Goal: Task Accomplishment & Management: Use online tool/utility

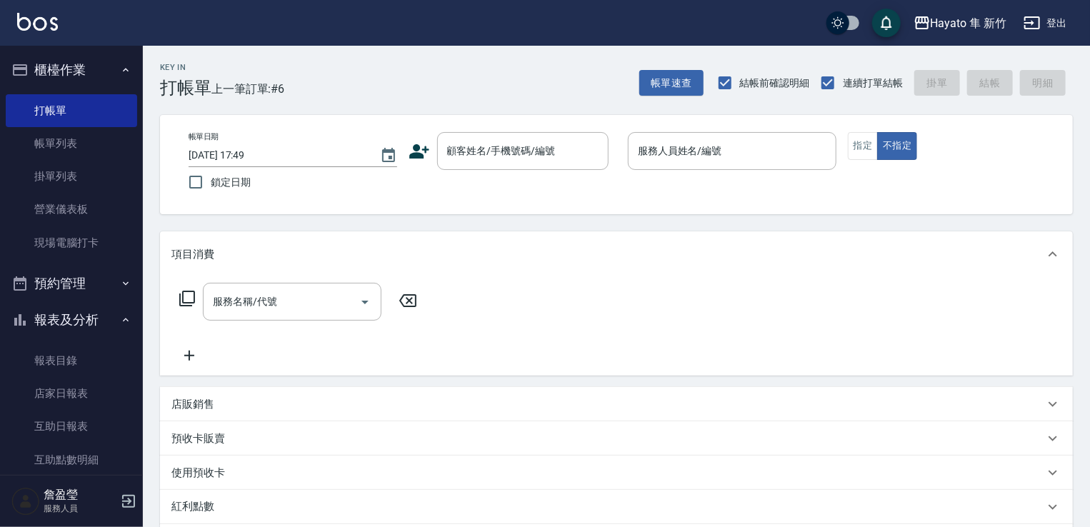
click at [414, 134] on div "顧客姓名/手機號碼/編號 顧客姓名/手機號碼/編號" at bounding box center [513, 151] width 209 height 38
click at [421, 158] on icon at bounding box center [419, 151] width 21 height 21
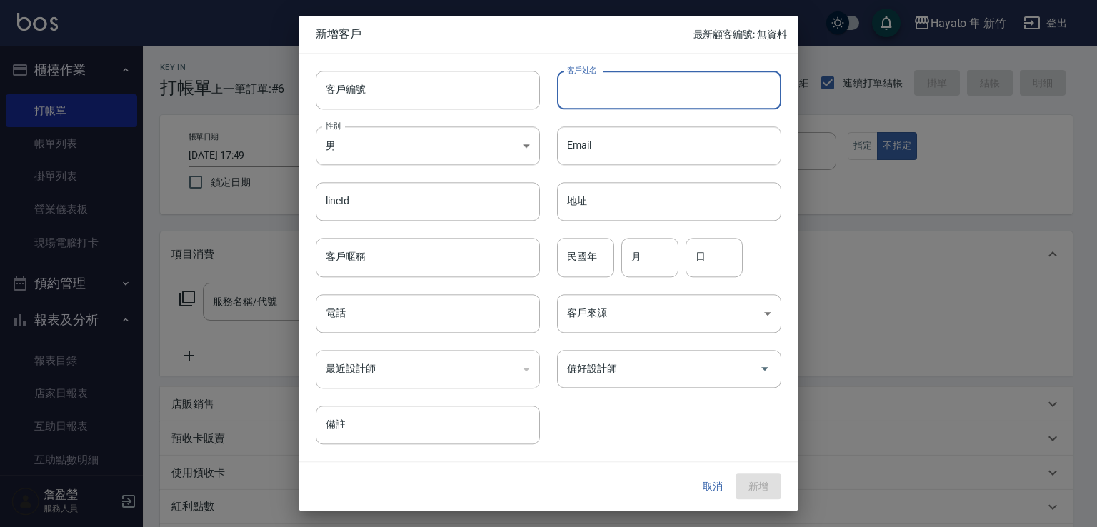
drag, startPoint x: 579, startPoint y: 89, endPoint x: 590, endPoint y: 81, distance: 13.7
click at [579, 89] on input "客戶姓名" at bounding box center [669, 90] width 224 height 39
type input "[PERSON_NAME]"
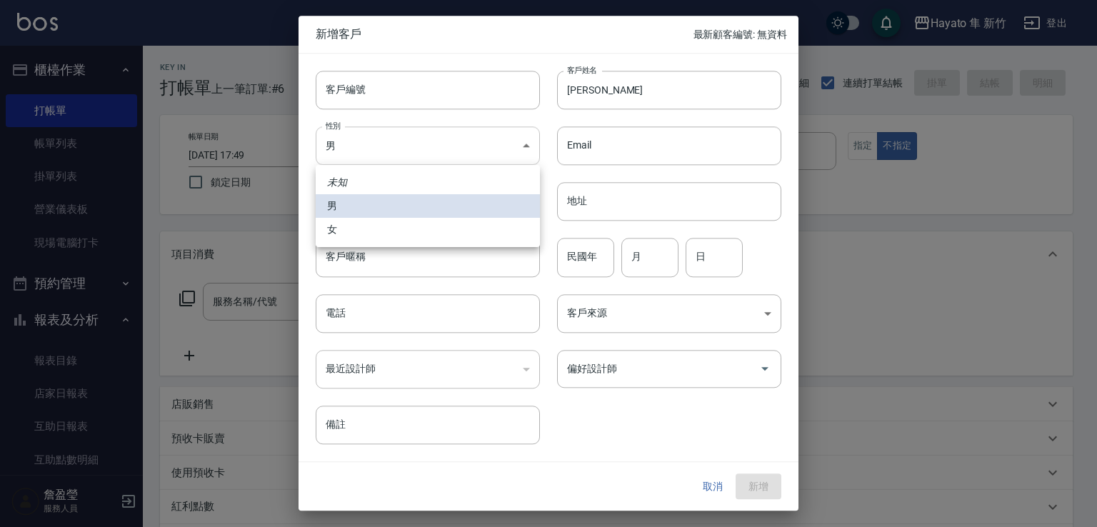
click at [420, 148] on body "Hayato 隼 新竹 登出 櫃檯作業 打帳單 帳單列表 掛單列表 營業儀表板 現場電腦打卡 預約管理 預約管理 報表及分析 報表目錄 店家日報表 互助日報表…" at bounding box center [548, 374] width 1097 height 748
click at [417, 233] on li "女" at bounding box center [428, 230] width 224 height 24
type input "[DEMOGRAPHIC_DATA]"
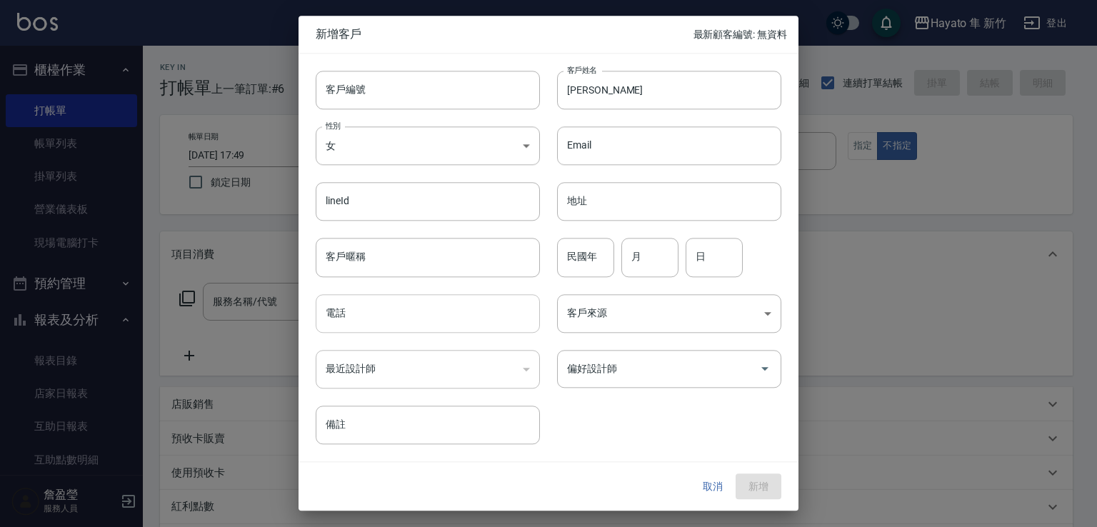
click at [409, 310] on input "電話" at bounding box center [428, 313] width 224 height 39
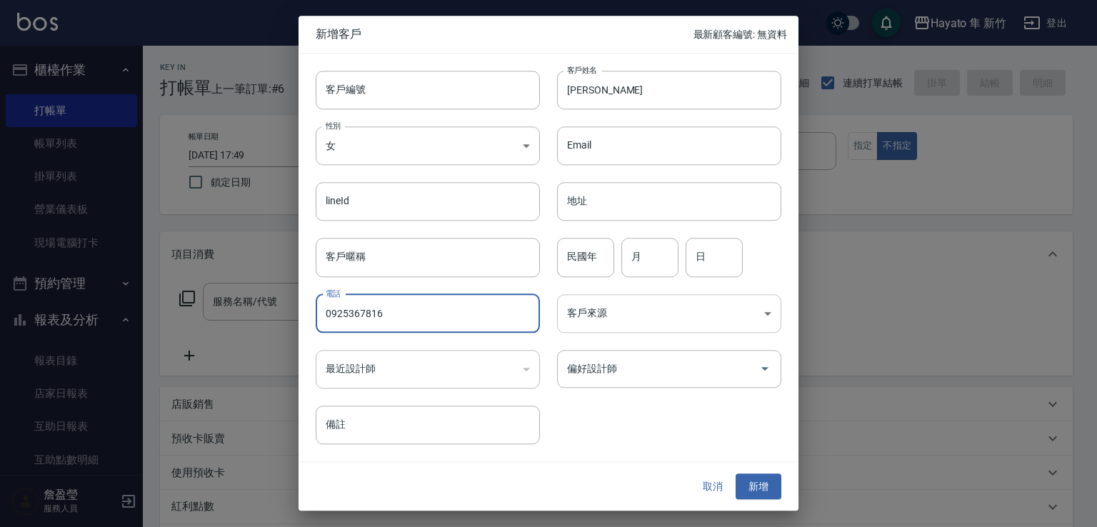
type input "0925367816"
click at [662, 300] on body "Hayato 隼 新竹 登出 櫃檯作業 打帳單 帳單列表 掛單列表 營業儀表板 現場電腦打卡 預約管理 預約管理 報表及分析 報表目錄 店家日報表 互助日報表…" at bounding box center [548, 374] width 1097 height 748
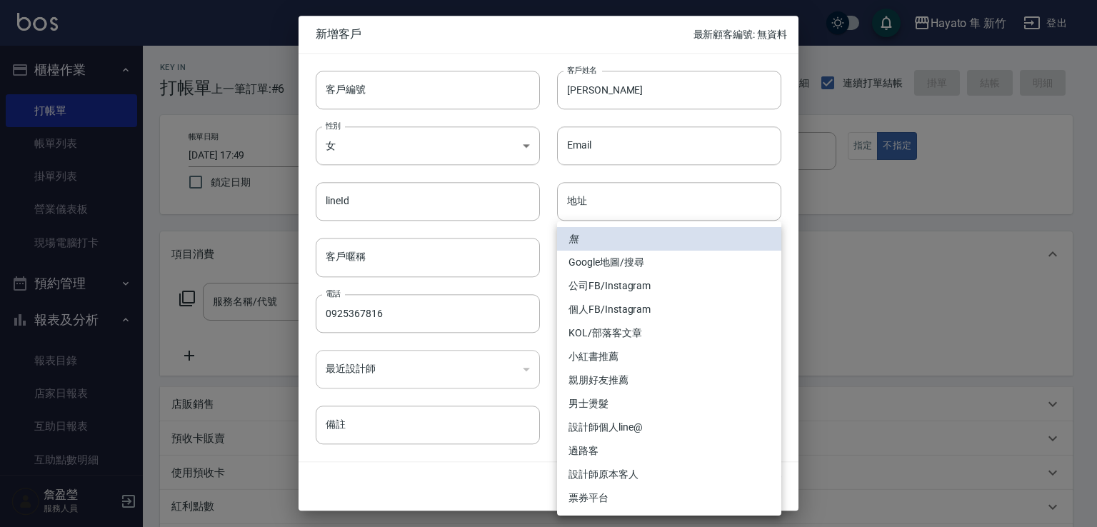
click at [635, 261] on li "Google地圖/搜尋" at bounding box center [669, 263] width 224 height 24
type input "Google地圖/搜尋"
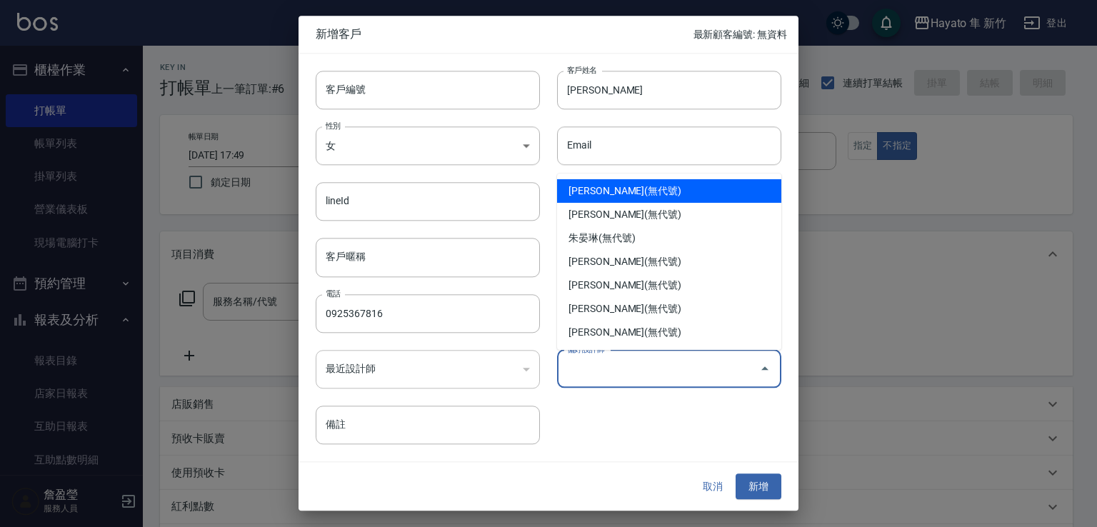
click at [614, 380] on input "偏好設計師" at bounding box center [659, 368] width 190 height 25
click at [596, 189] on li "[PERSON_NAME](無代號)" at bounding box center [669, 191] width 224 height 24
type input "詹盈瑩"
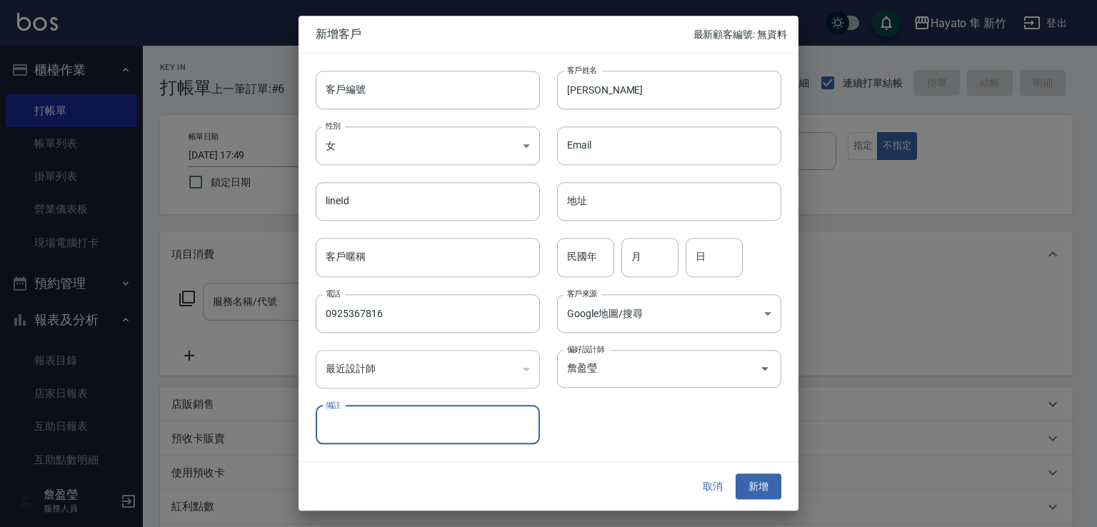
drag, startPoint x: 760, startPoint y: 498, endPoint x: 759, endPoint y: 491, distance: 7.3
click at [759, 496] on button "新增" at bounding box center [759, 487] width 46 height 26
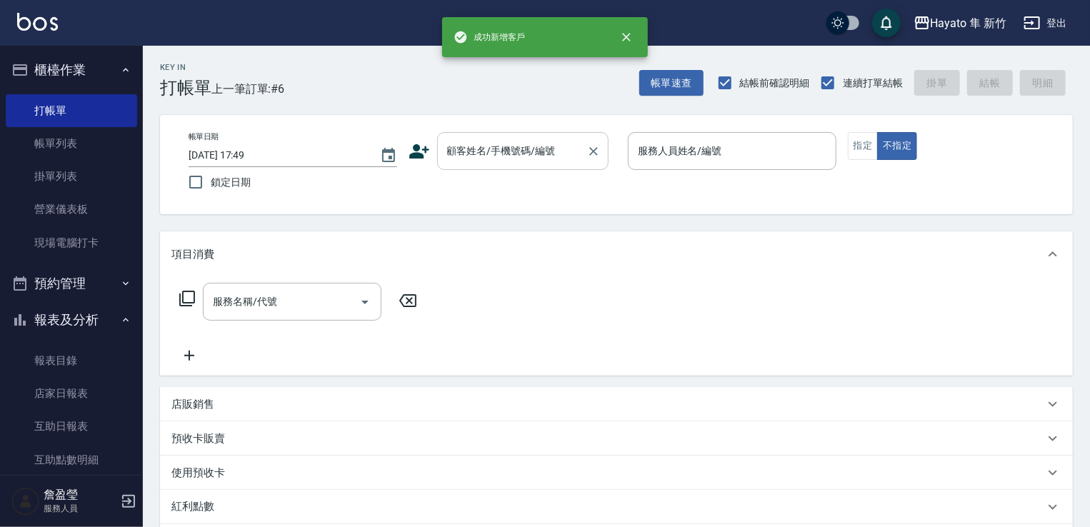
click at [509, 149] on input "顧客姓名/手機號碼/編號" at bounding box center [512, 151] width 137 height 25
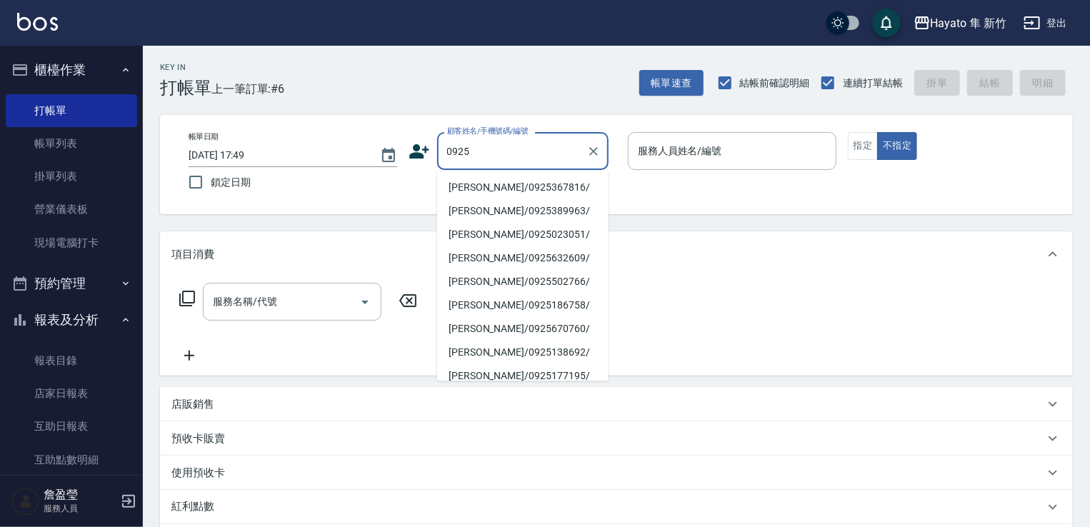
click at [492, 186] on li "[PERSON_NAME]/0925367816/" at bounding box center [522, 188] width 171 height 24
type input "[PERSON_NAME]/0925367816/"
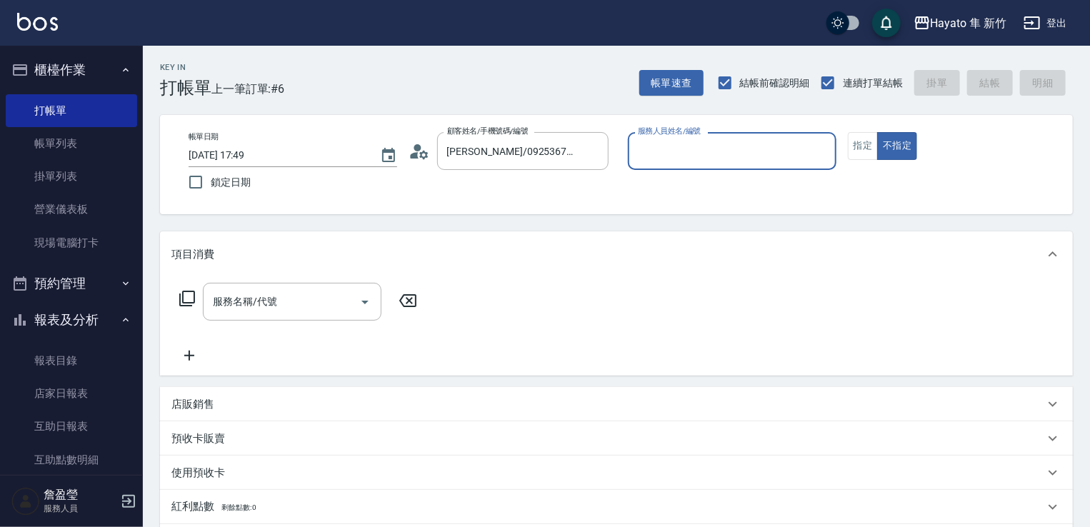
type input "[PERSON_NAME](無代號)"
click at [247, 299] on input "服務名稱/代號" at bounding box center [281, 301] width 144 height 25
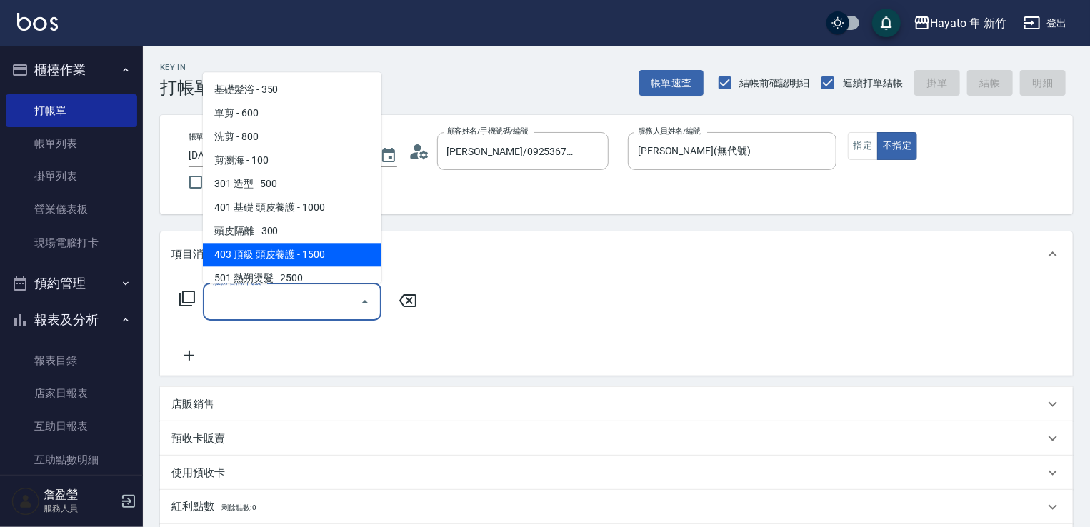
click at [258, 258] on span "403 頂級 頭皮養護 - 1500" at bounding box center [292, 255] width 179 height 24
type input "403 頂級 頭皮養護(403)"
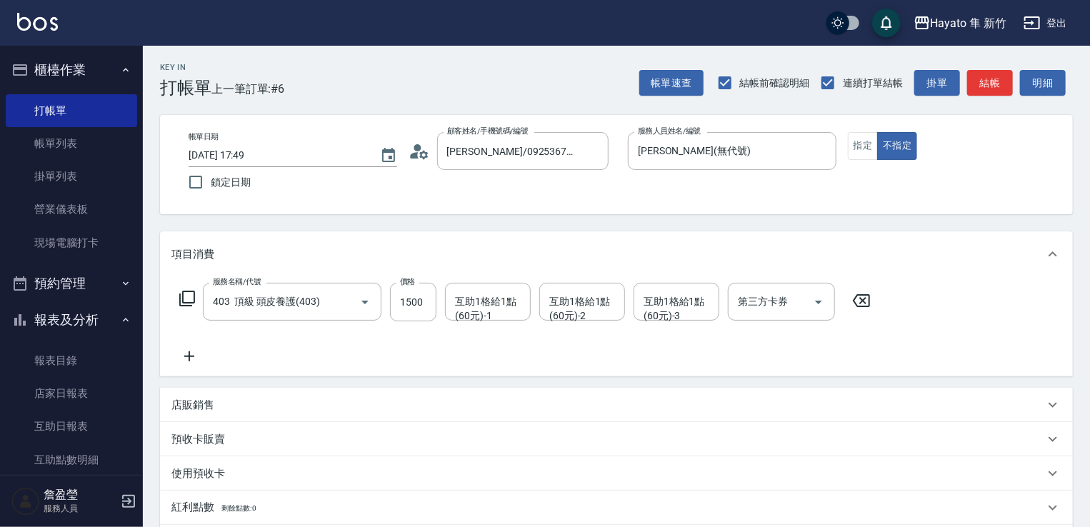
click at [185, 355] on icon at bounding box center [189, 356] width 36 height 17
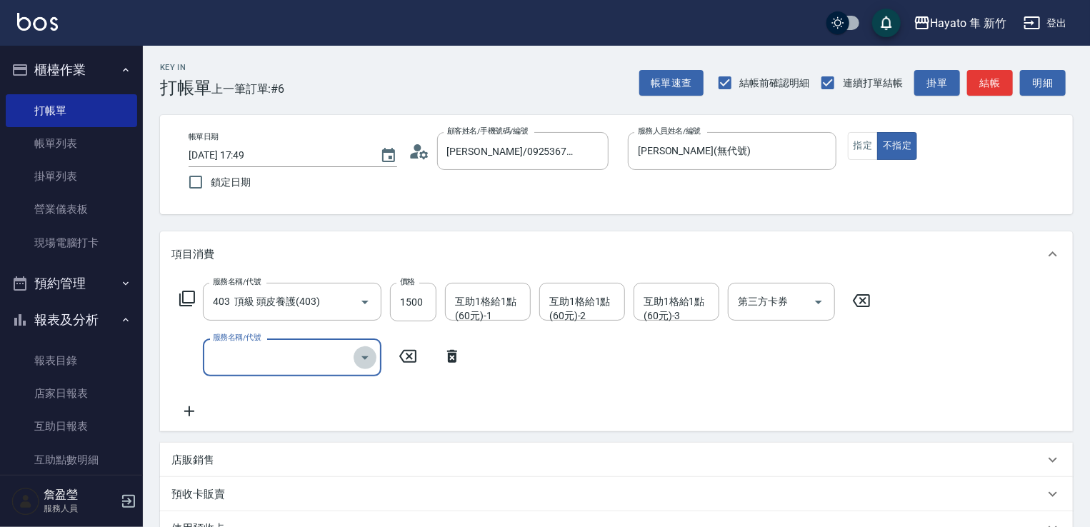
click at [363, 358] on icon "Open" at bounding box center [364, 358] width 7 height 4
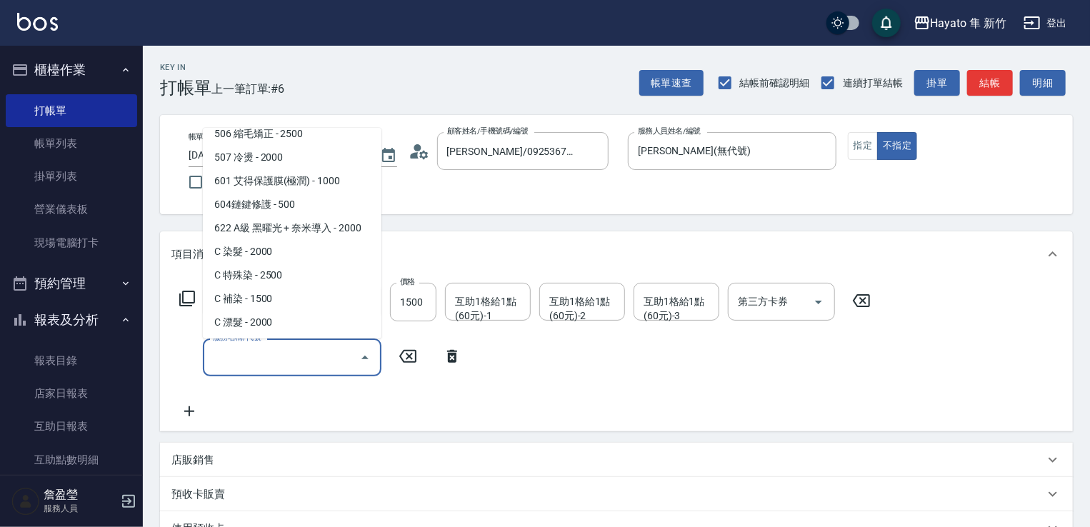
scroll to position [249, 0]
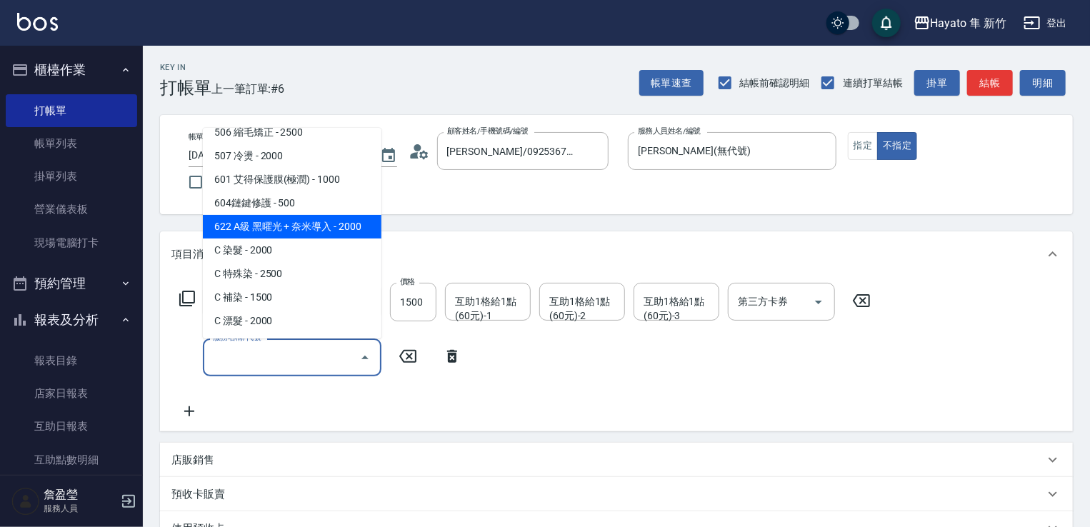
click at [335, 217] on span "622 A級 黑曜光 + 奈米導入 - 2000" at bounding box center [292, 227] width 179 height 24
type input "622 A級 黑曜光 + 奈米導入(622)"
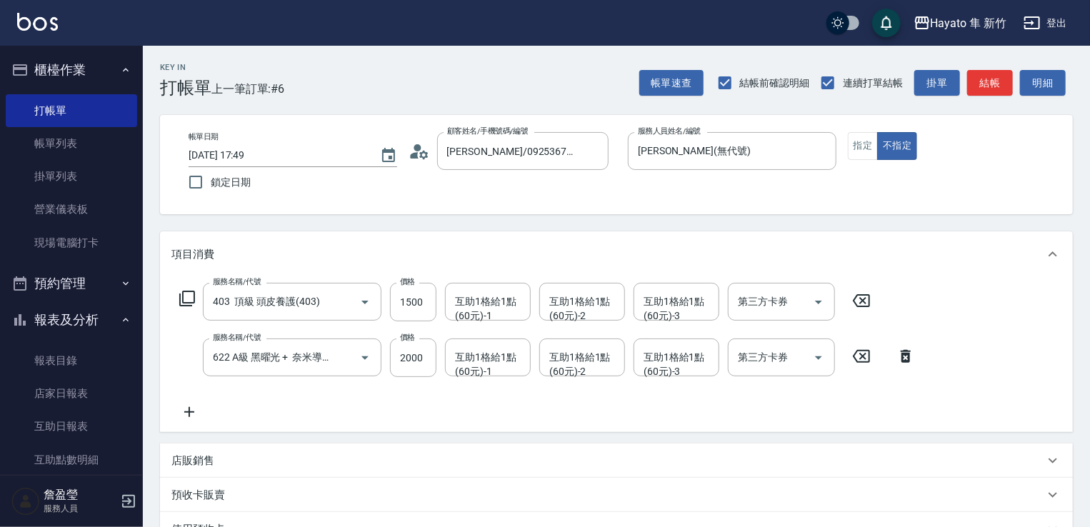
click at [351, 419] on div "服務名稱/代號 403 頂級 頭皮養護(403) 服務名稱/代號 價格 1500 價格 互助1格給1點(60元)-1 互助1格給1點(60元)-1 互助1格給…" at bounding box center [547, 352] width 752 height 138
click at [187, 409] on icon at bounding box center [189, 412] width 36 height 17
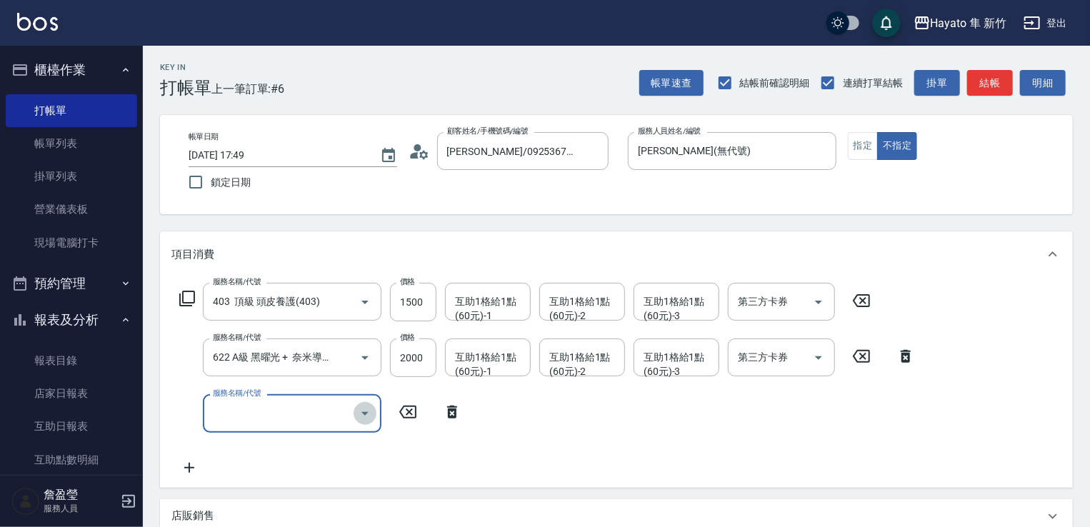
click at [366, 403] on button "Open" at bounding box center [365, 413] width 23 height 23
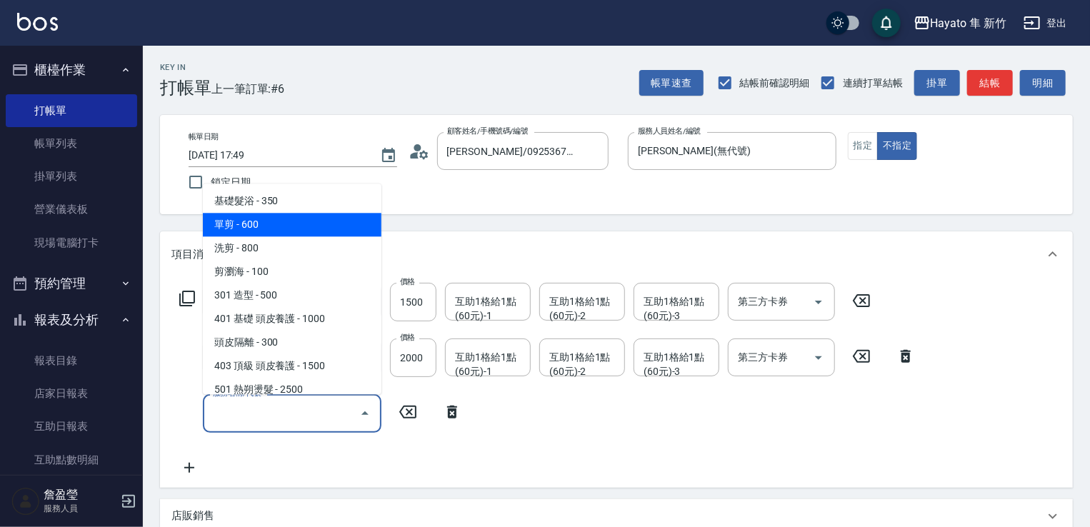
drag, startPoint x: 323, startPoint y: 223, endPoint x: 351, endPoint y: 352, distance: 132.3
click at [321, 221] on span "單剪 - 600" at bounding box center [292, 225] width 179 height 24
type input "單剪(102)"
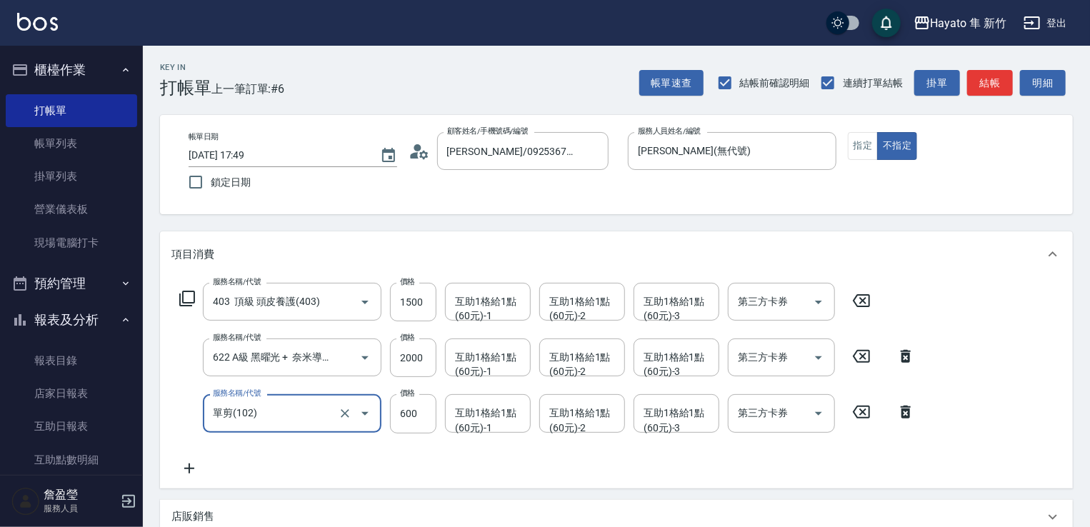
click at [356, 470] on div "服務名稱/代號 403 頂級 頭皮養護(403) 服務名稱/代號 價格 1500 價格 互助1格給1點(60元)-1 互助1格給1點(60元)-1 互助1格給…" at bounding box center [547, 380] width 752 height 194
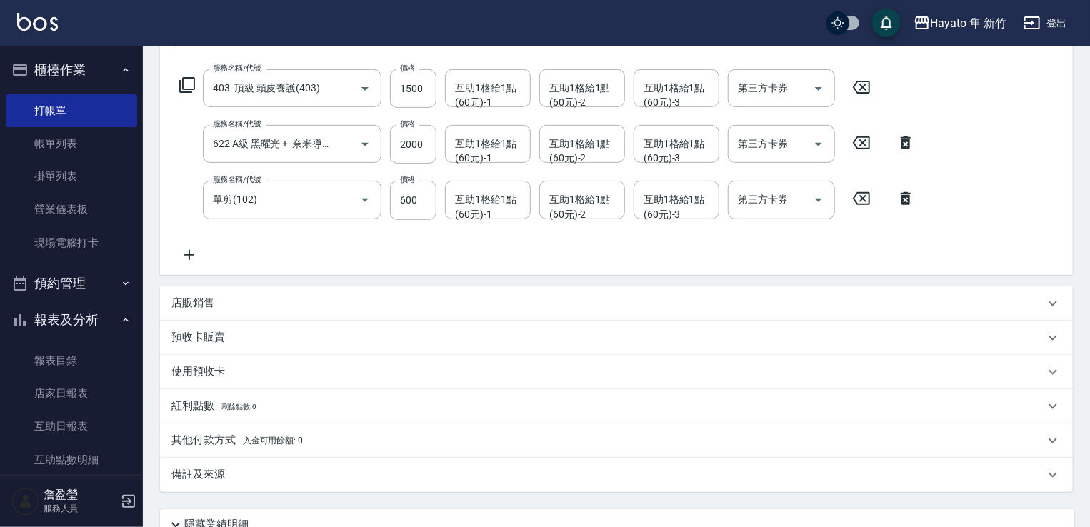
scroll to position [214, 0]
click at [176, 306] on p "店販銷售" at bounding box center [192, 302] width 43 height 15
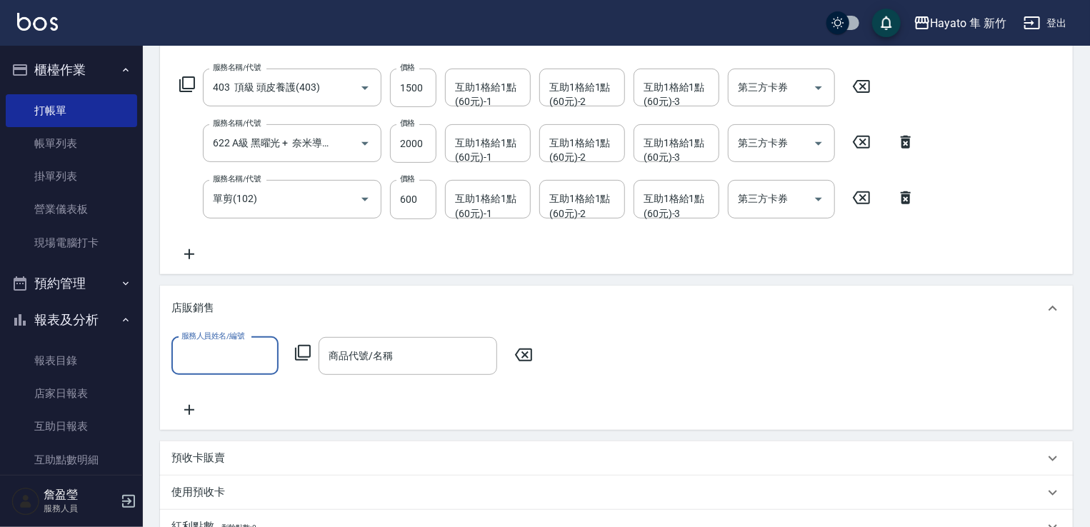
scroll to position [0, 0]
click at [189, 354] on input "服務人員姓名/編號" at bounding box center [225, 356] width 94 height 25
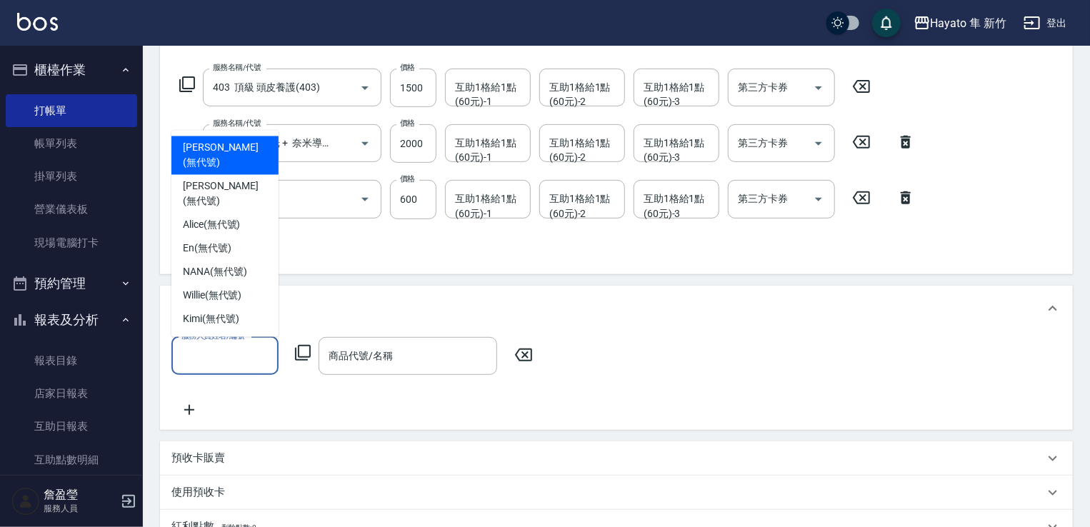
click at [211, 171] on span "[PERSON_NAME] (無代號)" at bounding box center [225, 156] width 84 height 30
type input "[PERSON_NAME](無代號)"
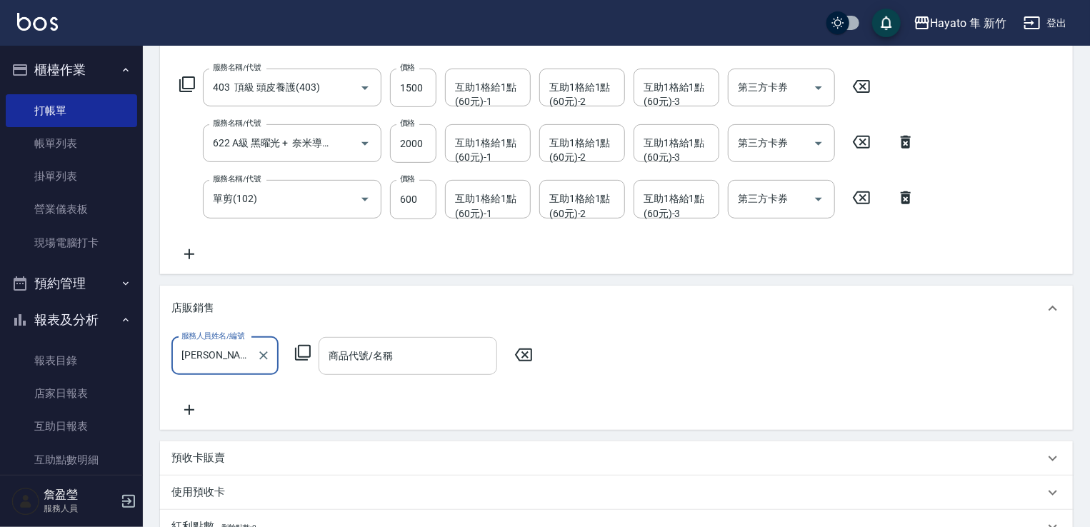
click at [354, 352] on input "商品代號/名稱" at bounding box center [408, 356] width 166 height 25
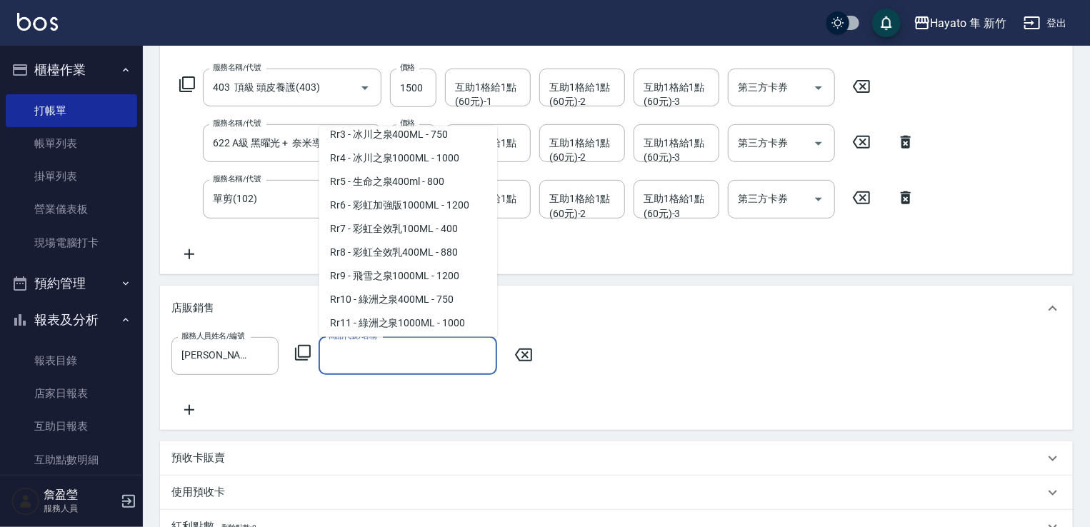
scroll to position [857, 0]
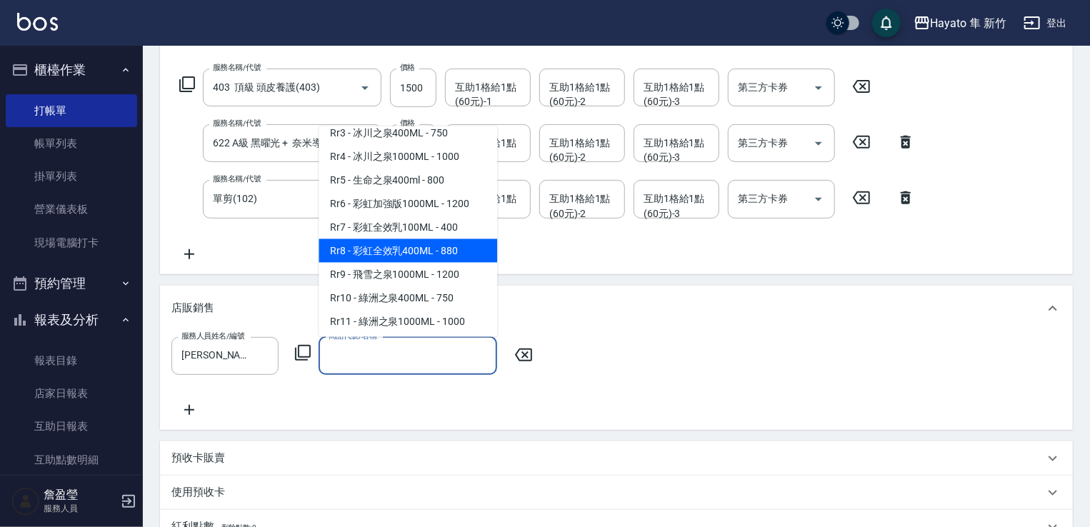
click at [377, 262] on span "Rr8 - 彩虹全效乳400ML - 880" at bounding box center [408, 251] width 179 height 24
type input "彩虹全效乳400ML"
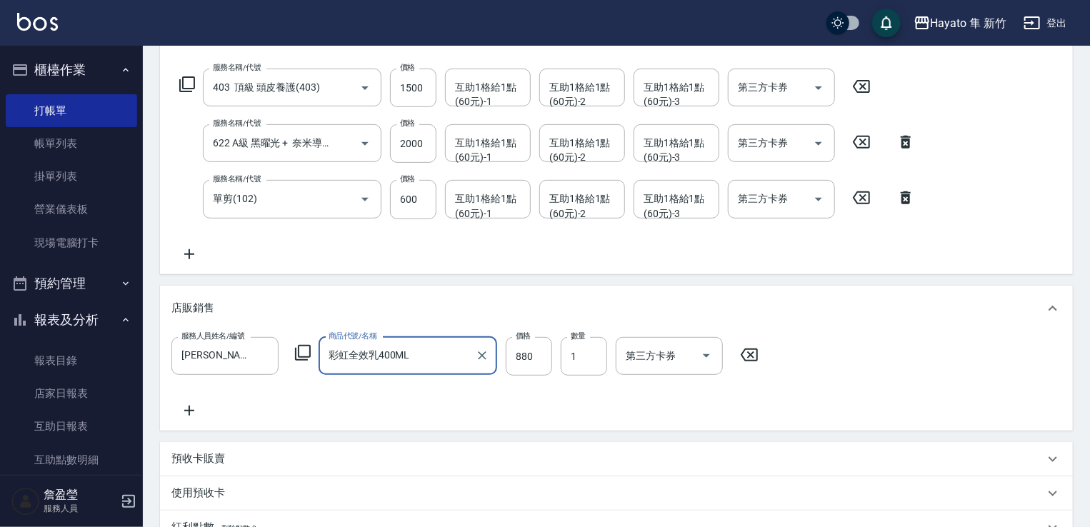
click at [409, 394] on div "服務人員姓名/編號 [PERSON_NAME](無代號) 服務人員姓名/編號 商品代號/名稱 彩虹全效乳400ML 商品代號/名稱 價格 880 價格 數量 …" at bounding box center [616, 378] width 890 height 82
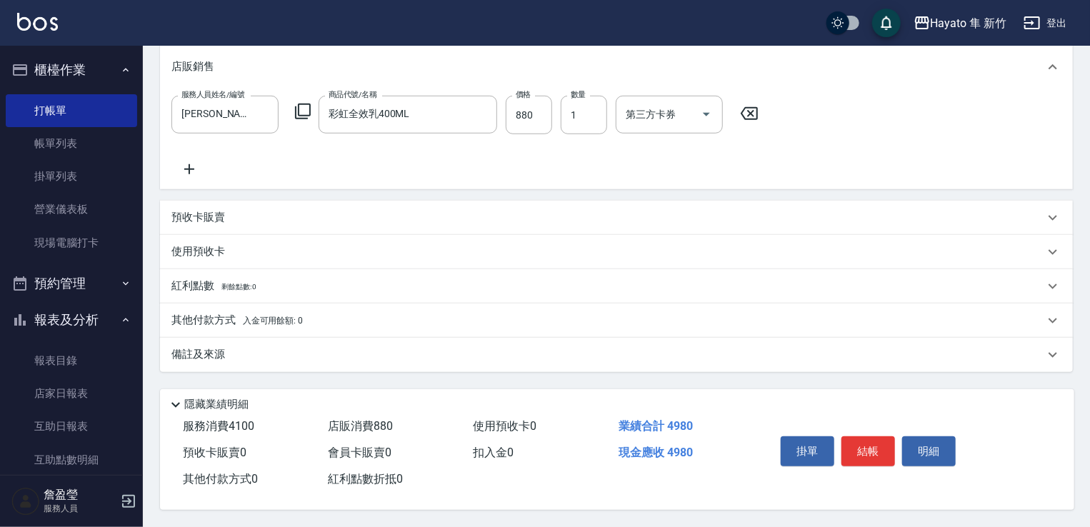
click at [220, 349] on p "備註及來源" at bounding box center [198, 354] width 54 height 15
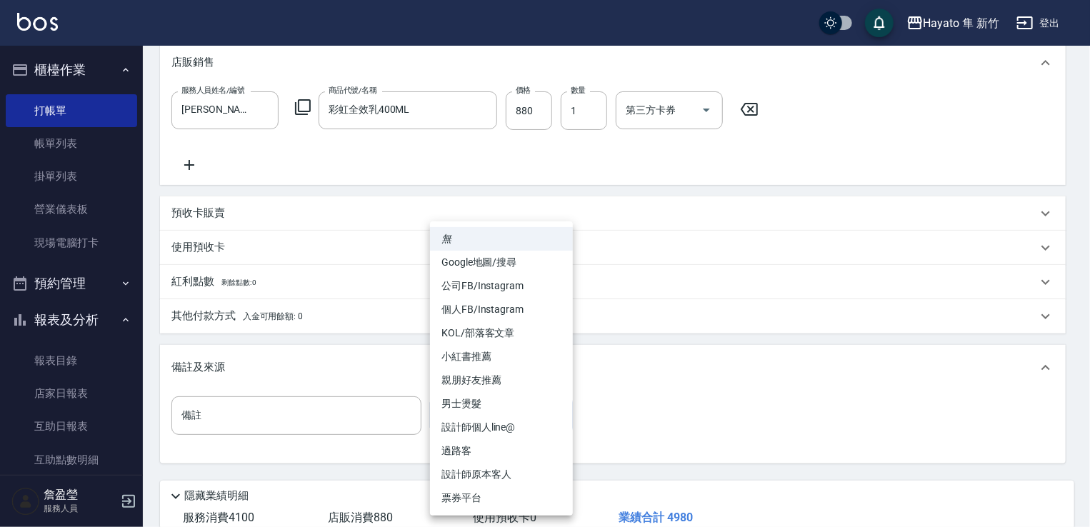
click at [515, 408] on body "Hayato 隼 新竹 登出 櫃檯作業 打帳單 帳單列表 掛單列表 營業儀表板 現場電腦打卡 預約管理 預約管理 報表及分析 報表目錄 店家日報表 互助日報表…" at bounding box center [545, 79] width 1090 height 1079
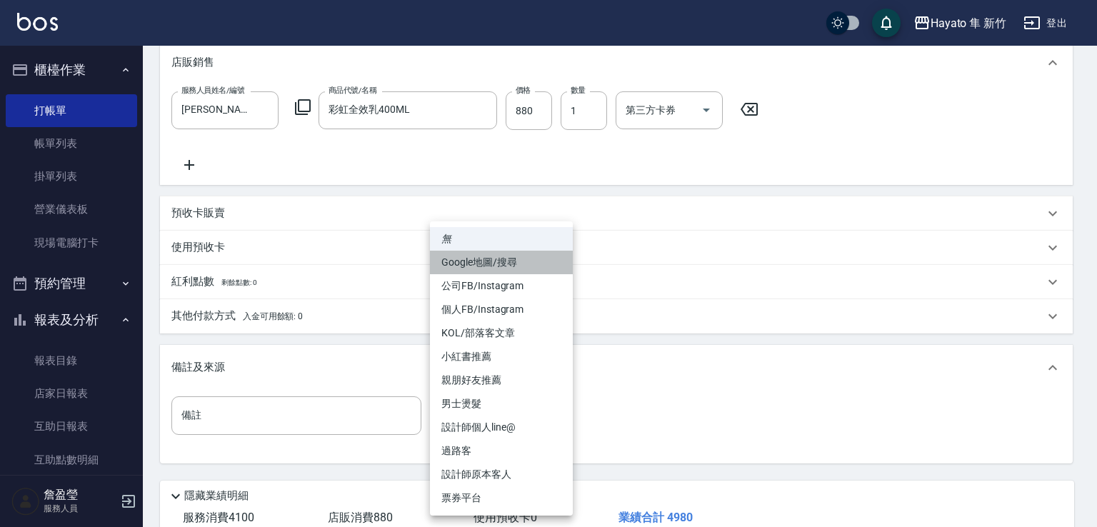
click at [489, 264] on li "Google地圖/搜尋" at bounding box center [501, 263] width 143 height 24
type input "Google地圖/搜尋"
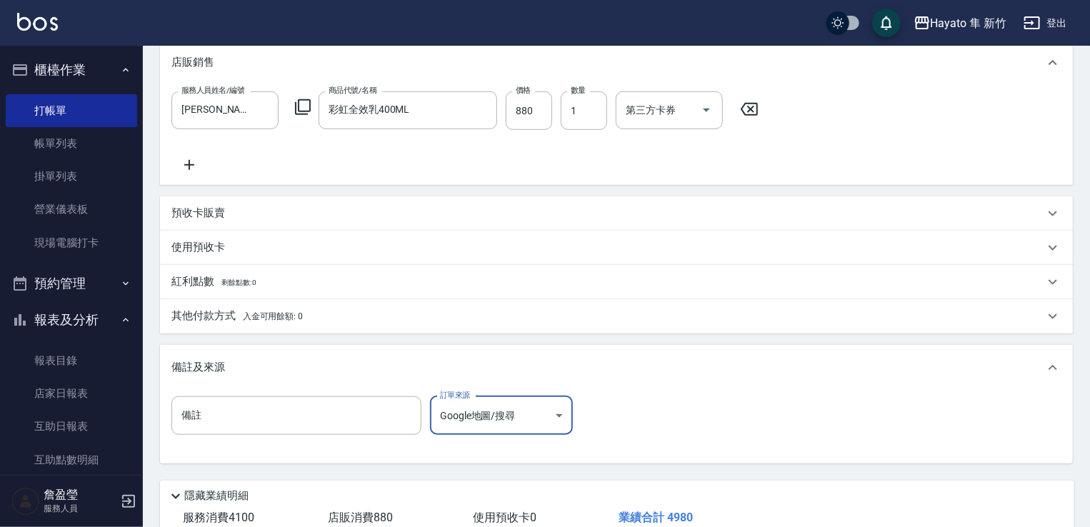
click at [649, 408] on div "備註 備註 訂單來源 Google地圖/搜尋 Google地圖/搜尋 訂單來源" at bounding box center [616, 425] width 890 height 56
click at [201, 323] on p "其他付款方式 入金可用餘額: 0" at bounding box center [236, 317] width 131 height 16
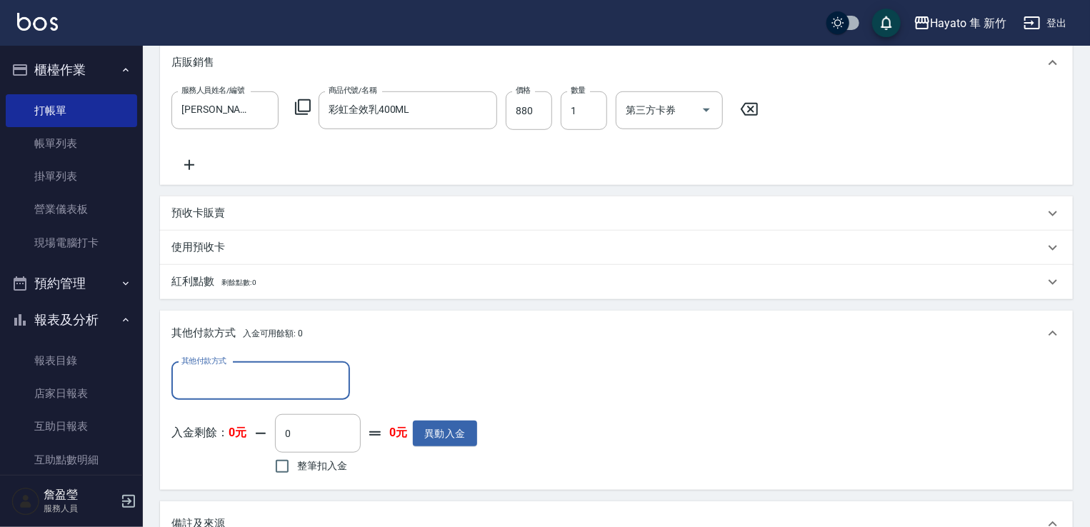
scroll to position [0, 0]
click at [229, 366] on div "其他付款方式" at bounding box center [260, 381] width 179 height 38
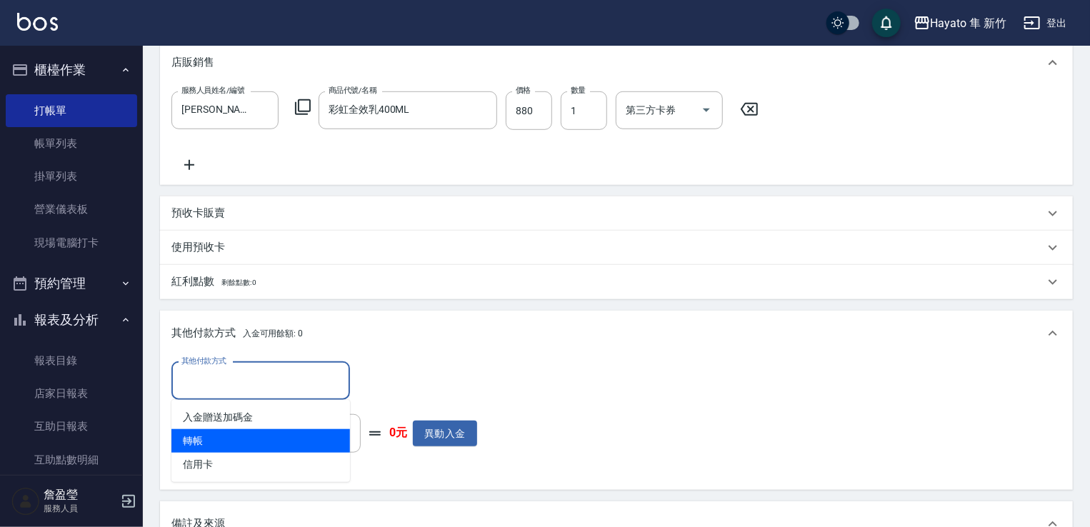
click at [229, 437] on span "轉帳" at bounding box center [260, 441] width 179 height 24
type input "轉帳"
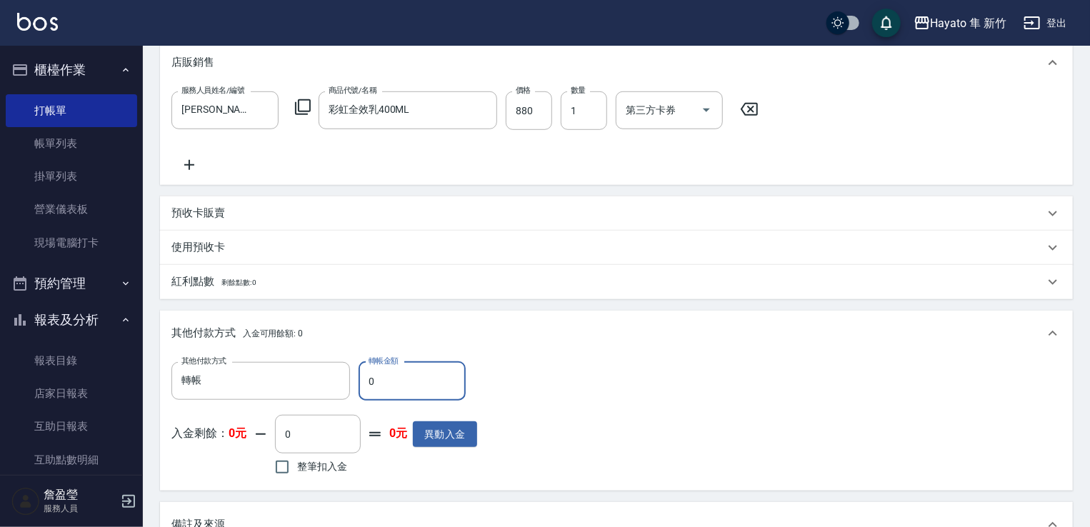
drag, startPoint x: 373, startPoint y: 382, endPoint x: 360, endPoint y: 378, distance: 13.3
click at [360, 378] on input "0" at bounding box center [412, 381] width 107 height 39
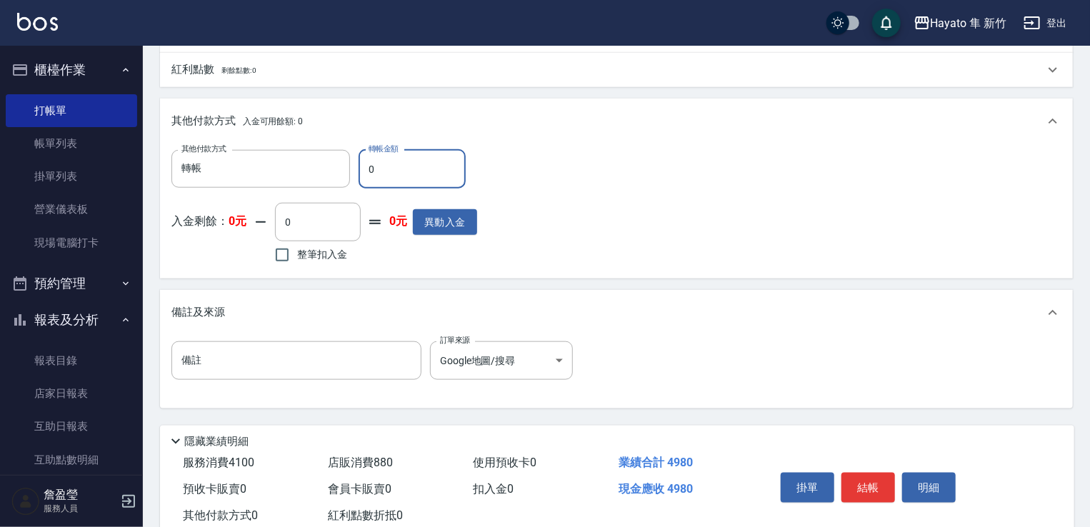
scroll to position [714, 0]
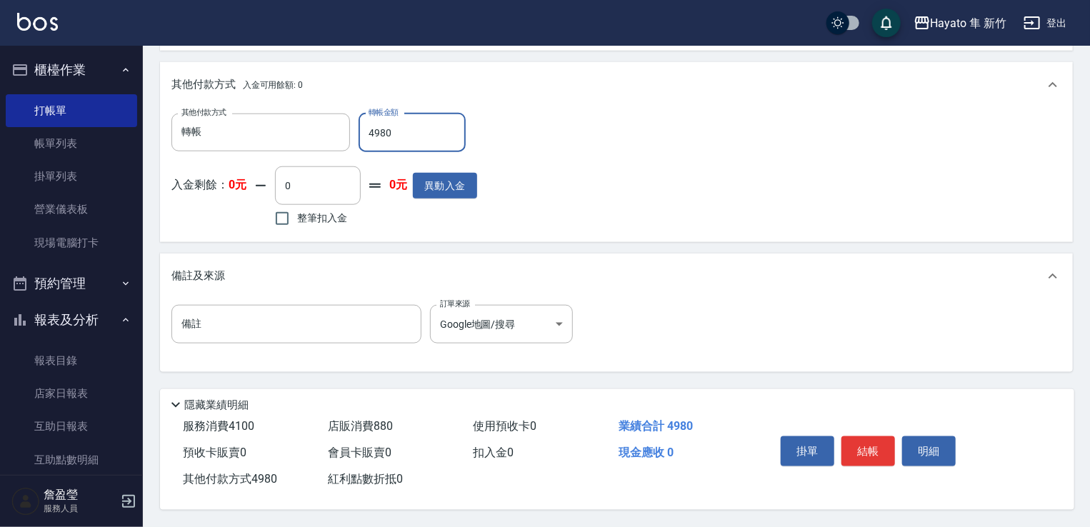
type input "4980"
click at [874, 453] on button "結帳" at bounding box center [869, 452] width 54 height 30
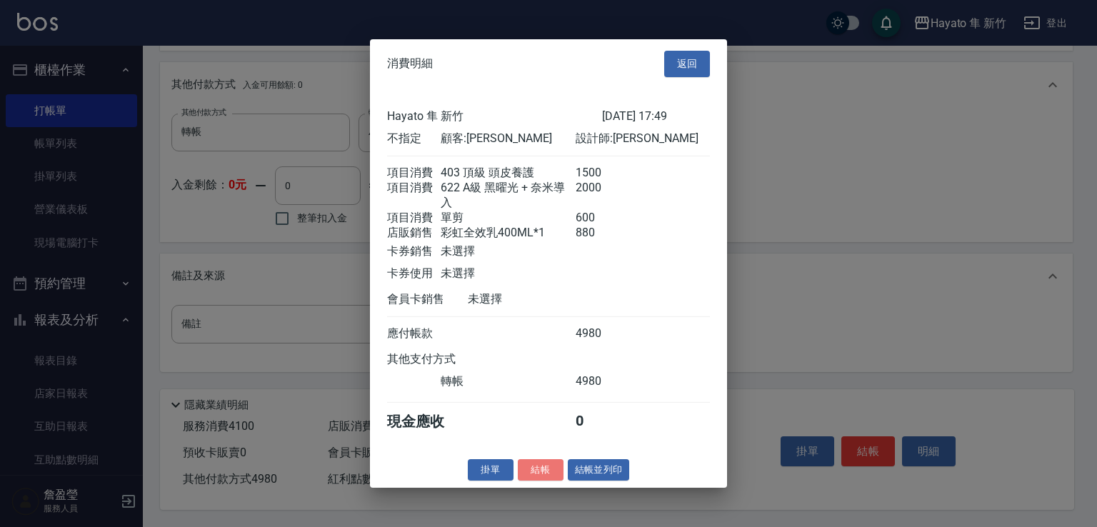
drag, startPoint x: 540, startPoint y: 478, endPoint x: 547, endPoint y: 477, distance: 7.3
click at [542, 478] on button "結帳" at bounding box center [541, 470] width 46 height 22
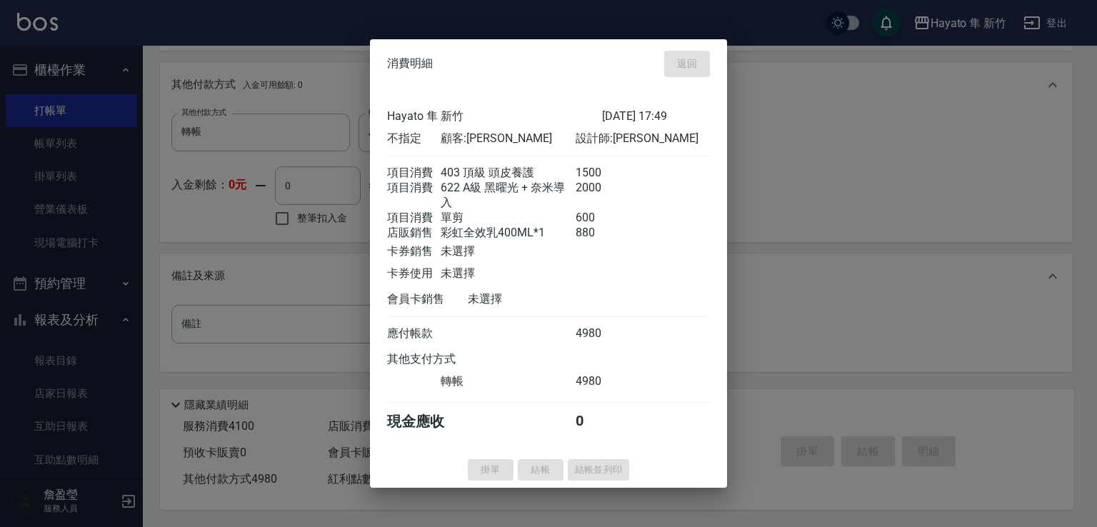
type input "[DATE] 18:38"
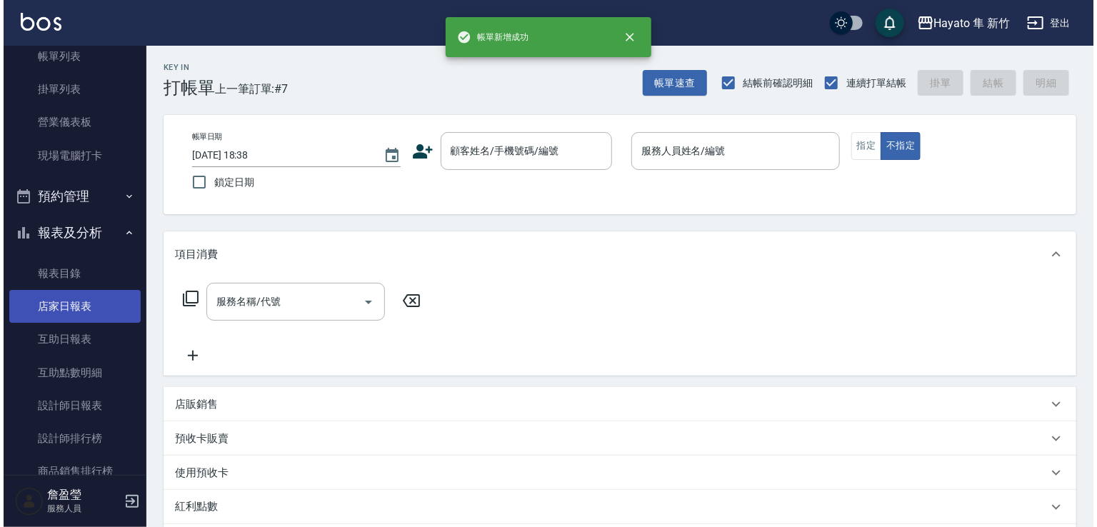
scroll to position [286, 0]
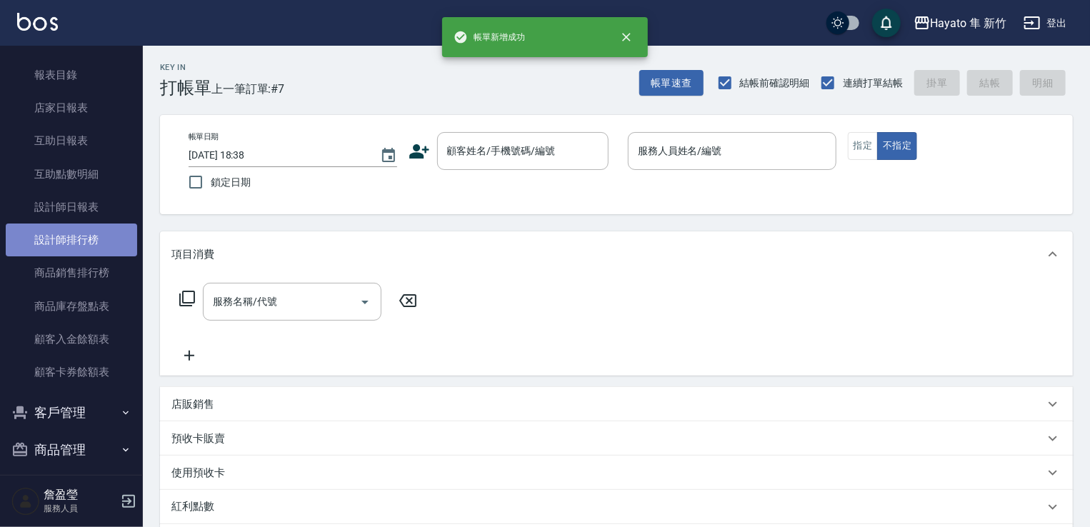
click at [74, 239] on link "設計師排行榜" at bounding box center [71, 240] width 131 height 33
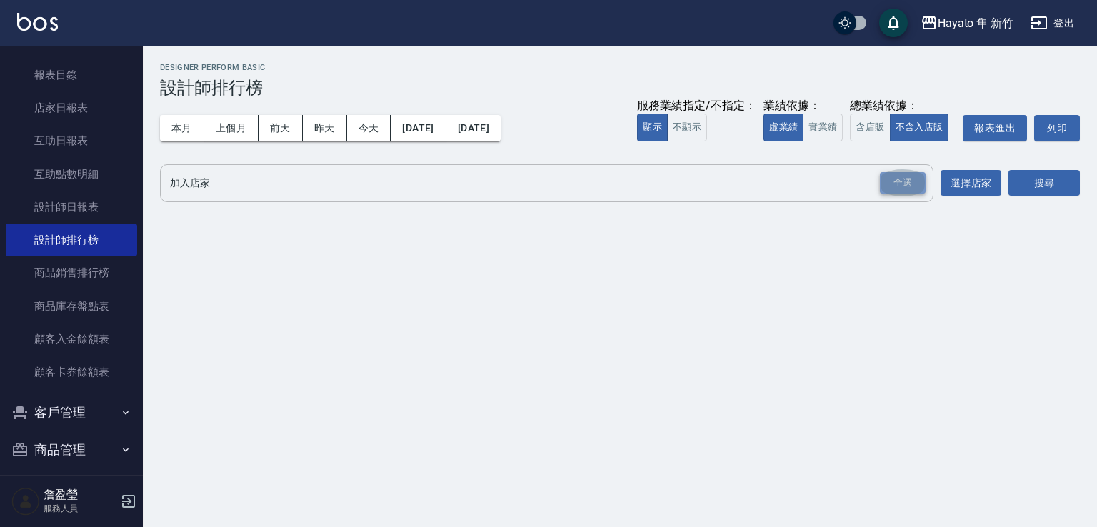
click at [916, 178] on div "全選" at bounding box center [903, 183] width 46 height 22
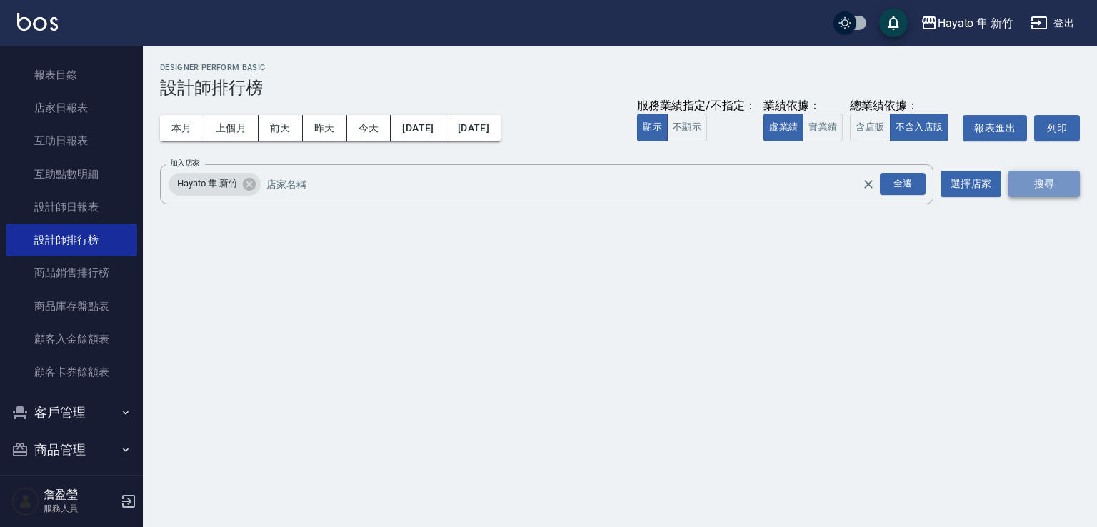
click at [1028, 190] on button "搜尋" at bounding box center [1044, 184] width 71 height 26
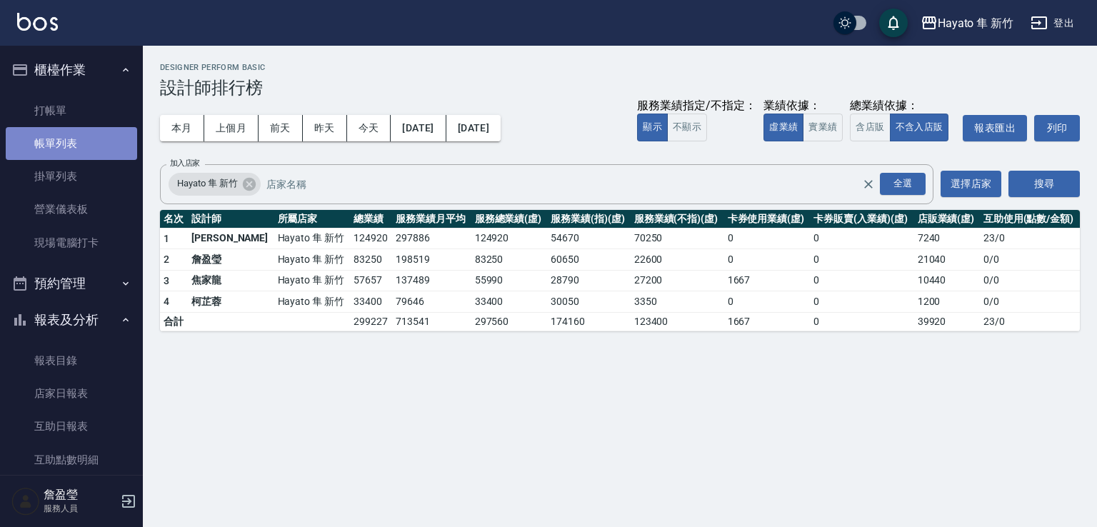
click at [86, 139] on link "帳單列表" at bounding box center [71, 143] width 131 height 33
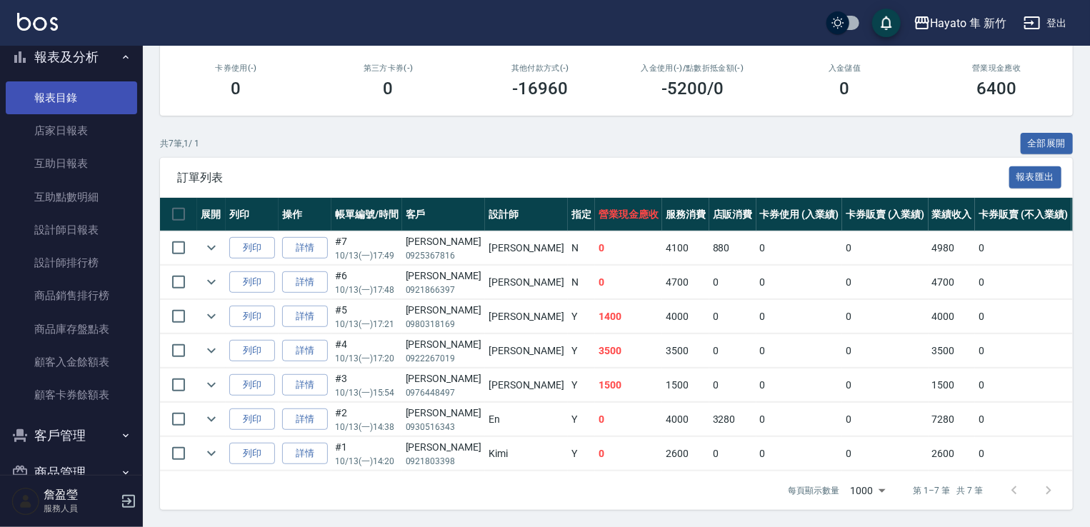
scroll to position [286, 0]
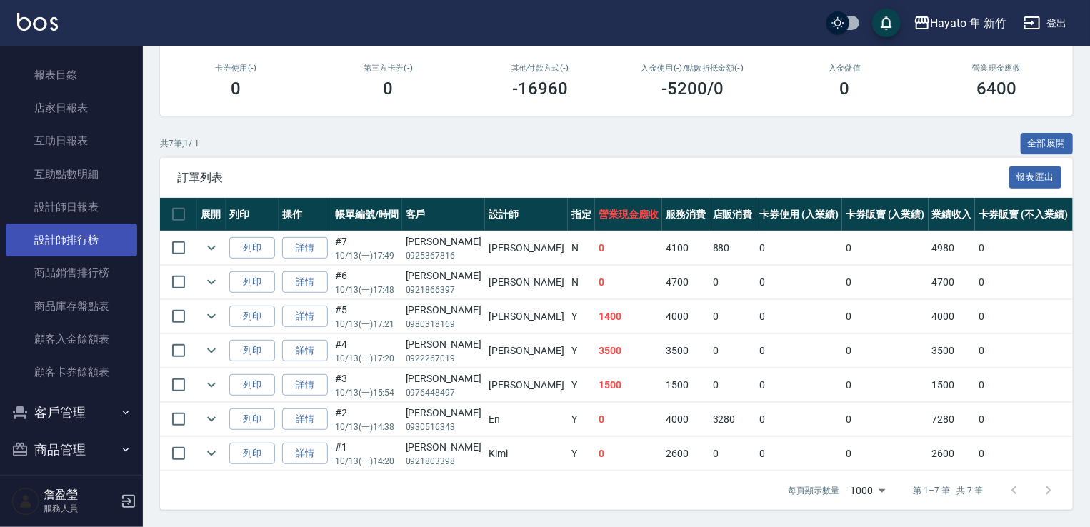
click at [71, 244] on link "設計師排行榜" at bounding box center [71, 240] width 131 height 33
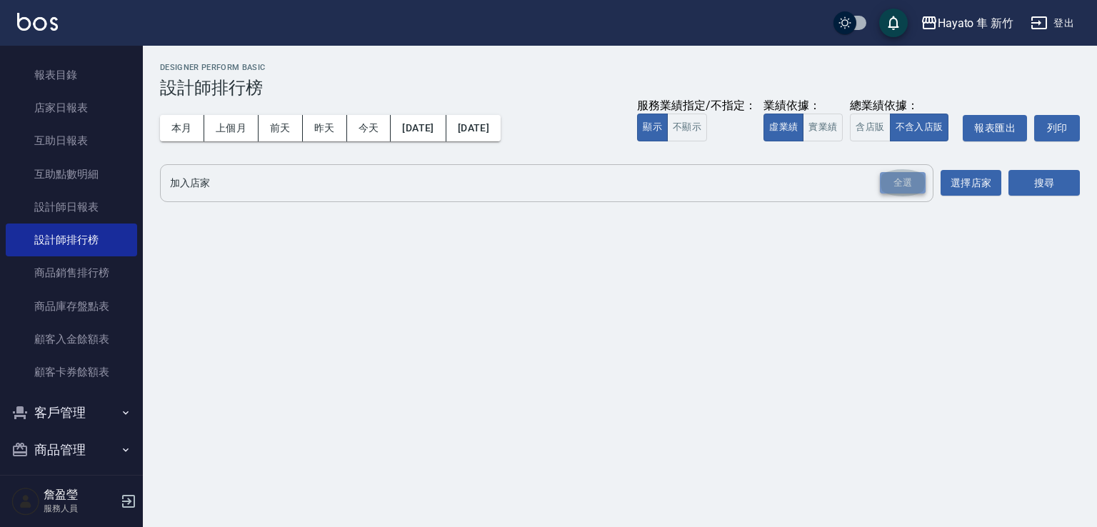
click at [900, 189] on div "全選" at bounding box center [903, 183] width 46 height 22
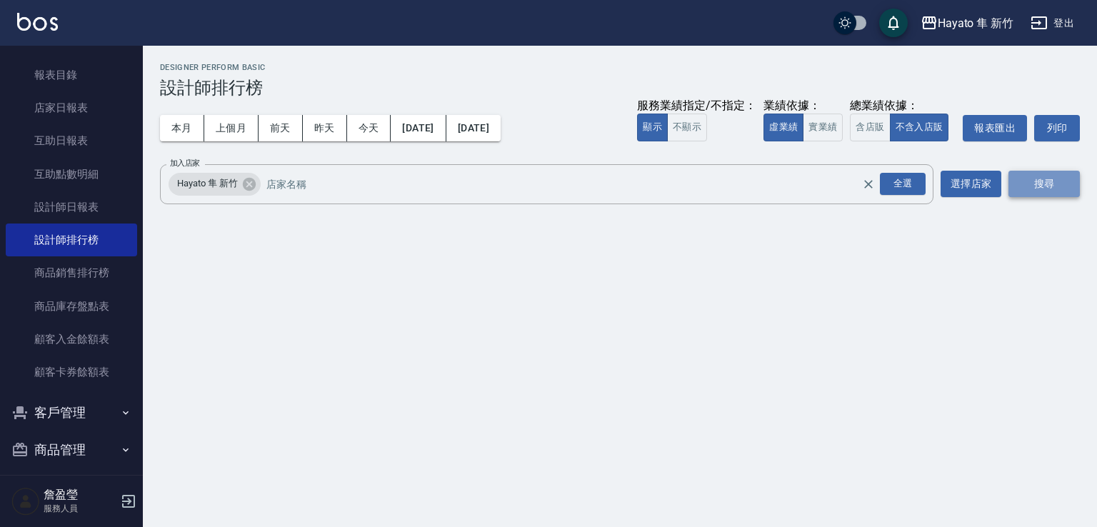
click at [1021, 180] on button "搜尋" at bounding box center [1044, 184] width 71 height 26
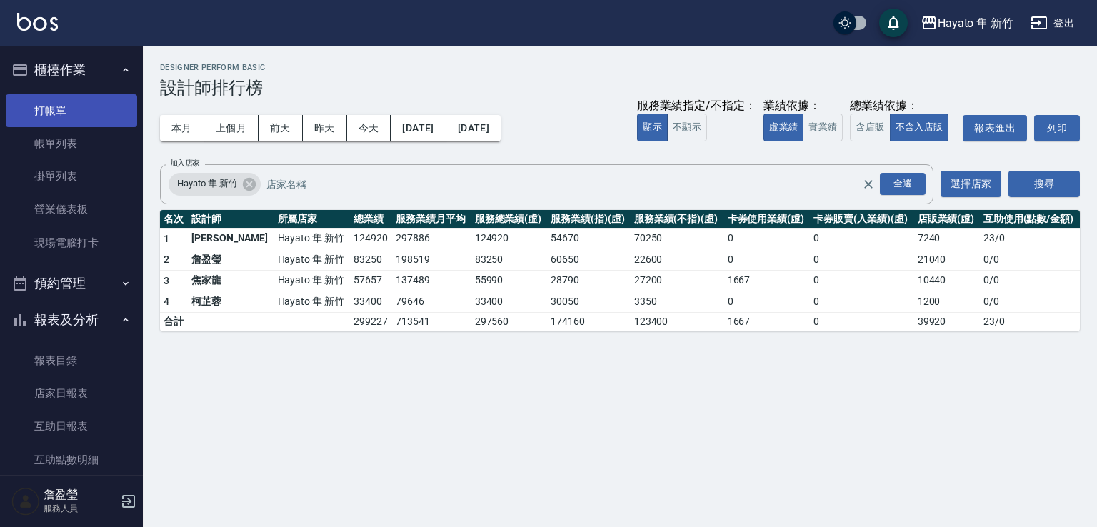
click at [87, 115] on link "打帳單" at bounding box center [71, 110] width 131 height 33
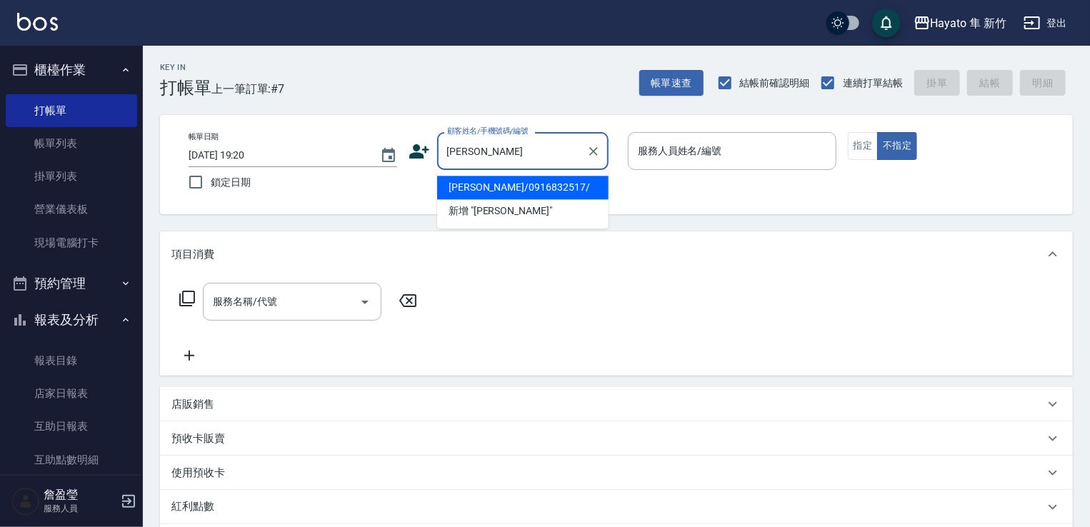
click at [527, 178] on li "[PERSON_NAME]/0916832517/" at bounding box center [522, 188] width 171 height 24
type input "[PERSON_NAME]/0916832517/"
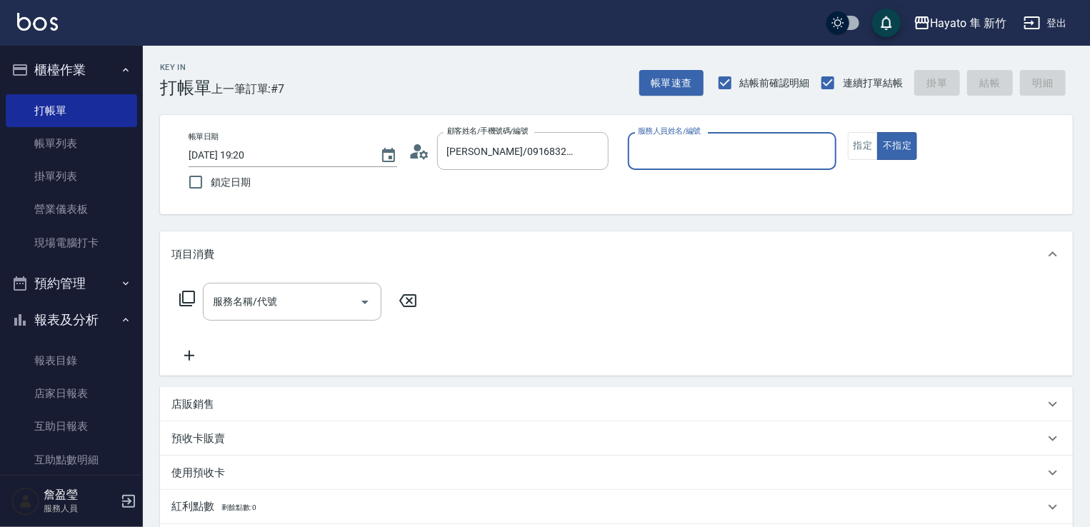
type input "En(無代號)"
drag, startPoint x: 843, startPoint y: 154, endPoint x: 859, endPoint y: 155, distance: 15.7
click at [850, 155] on div "帳單日期 [DATE] 19:20 鎖定日期 顧客姓名/手機號碼/編號 [PERSON_NAME]/0916832517/ 顧客姓名/手機號碼/編號 服務人員…" at bounding box center [616, 164] width 879 height 65
click at [860, 154] on button "指定" at bounding box center [863, 146] width 31 height 28
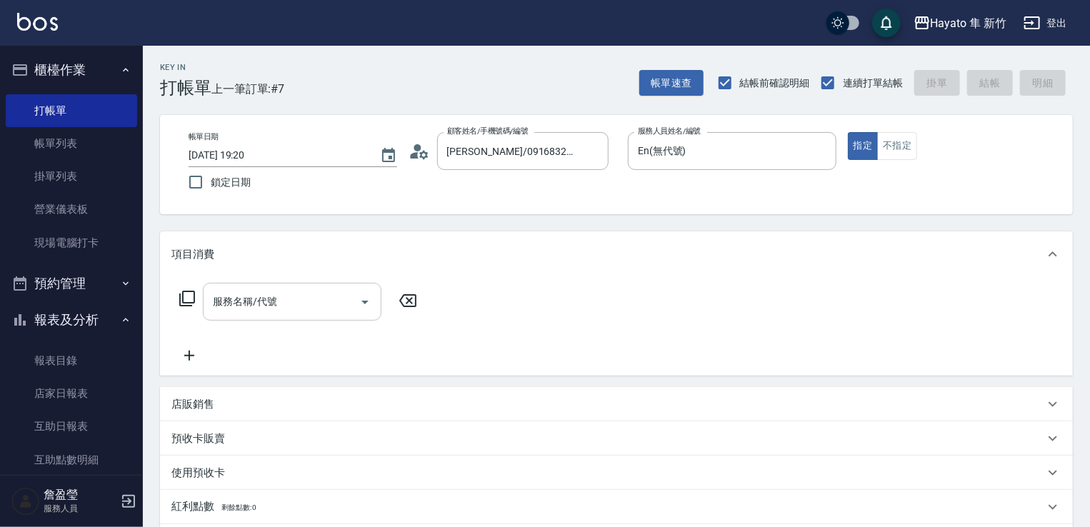
click at [359, 305] on button "Open" at bounding box center [365, 302] width 23 height 23
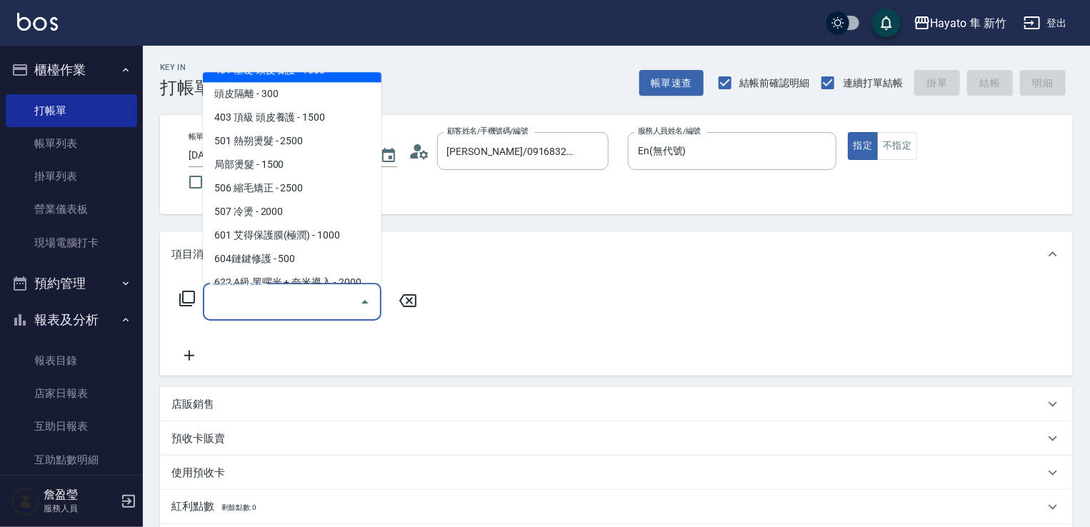
scroll to position [143, 0]
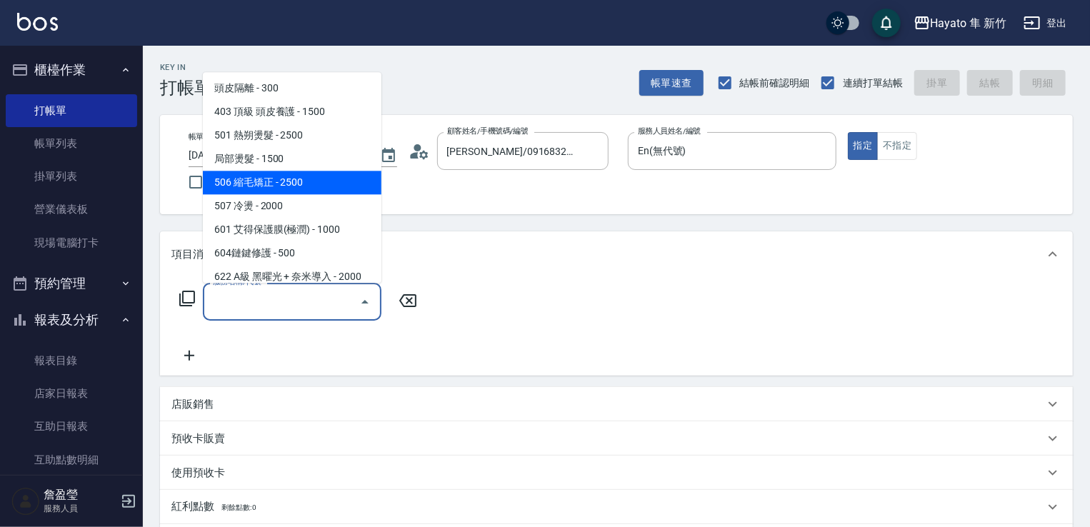
click at [321, 186] on span "506 縮毛矯正 - 2500" at bounding box center [292, 183] width 179 height 24
type input "506 縮毛矯正 (506)"
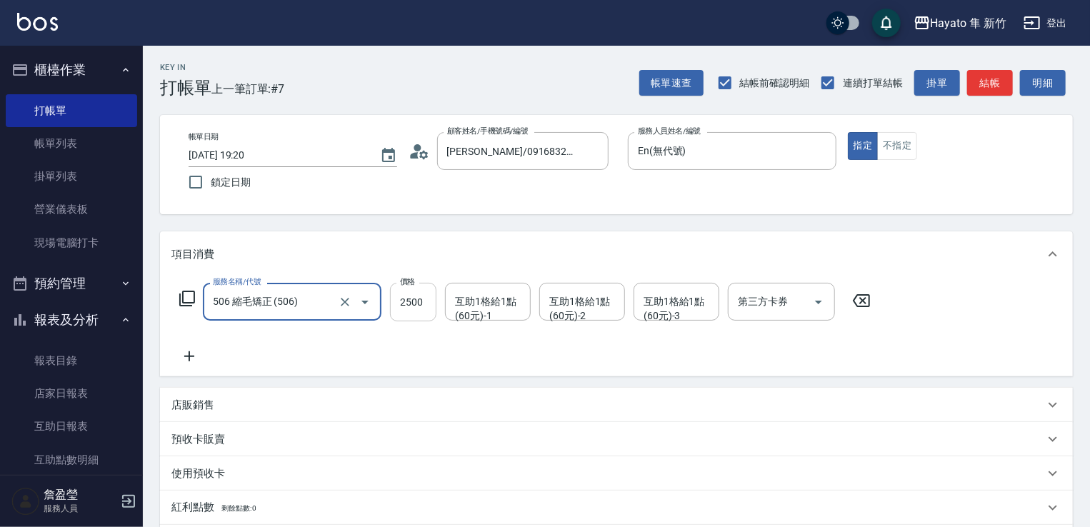
click at [419, 309] on input "2500" at bounding box center [413, 302] width 46 height 39
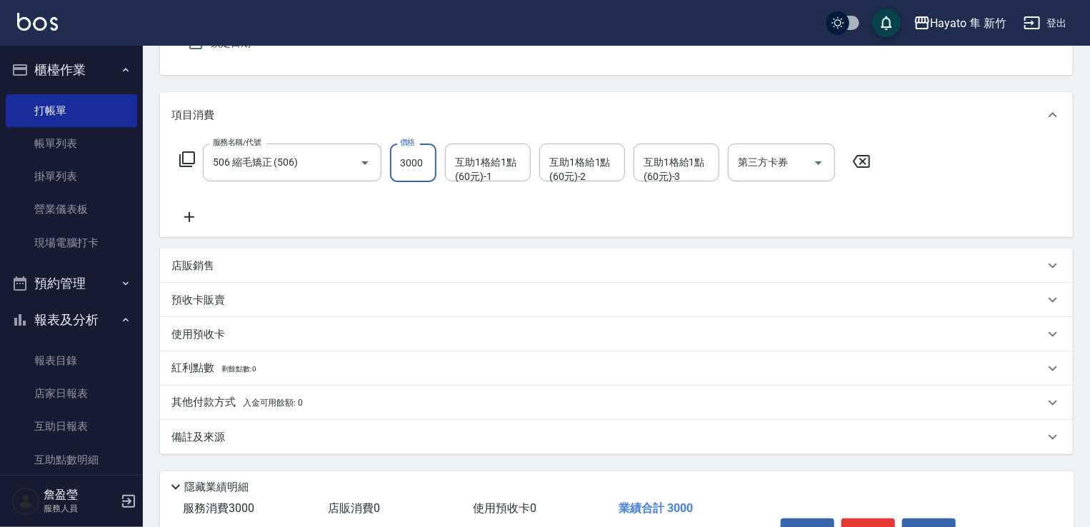
scroll to position [226, 0]
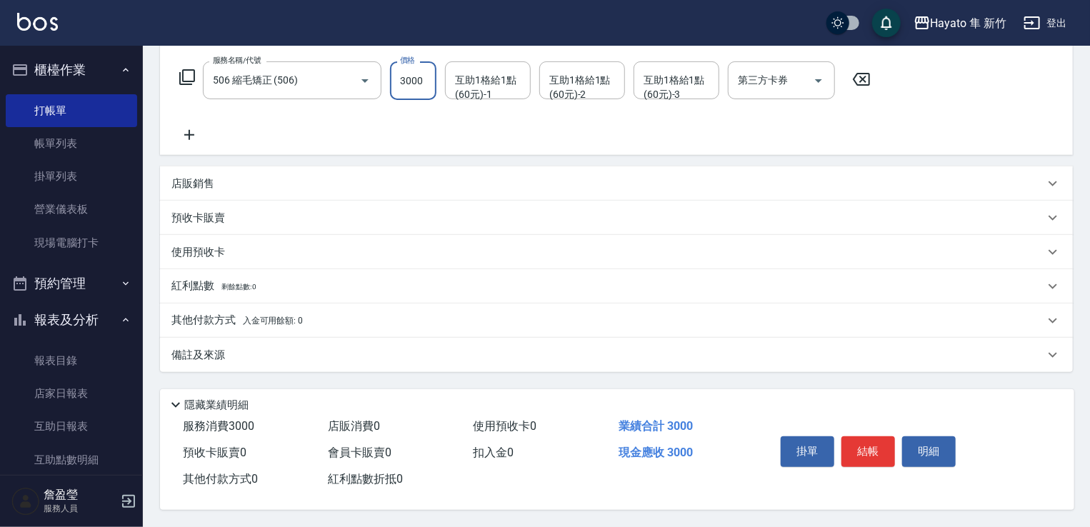
type input "3000"
click at [352, 361] on div "備註及來源" at bounding box center [616, 355] width 913 height 34
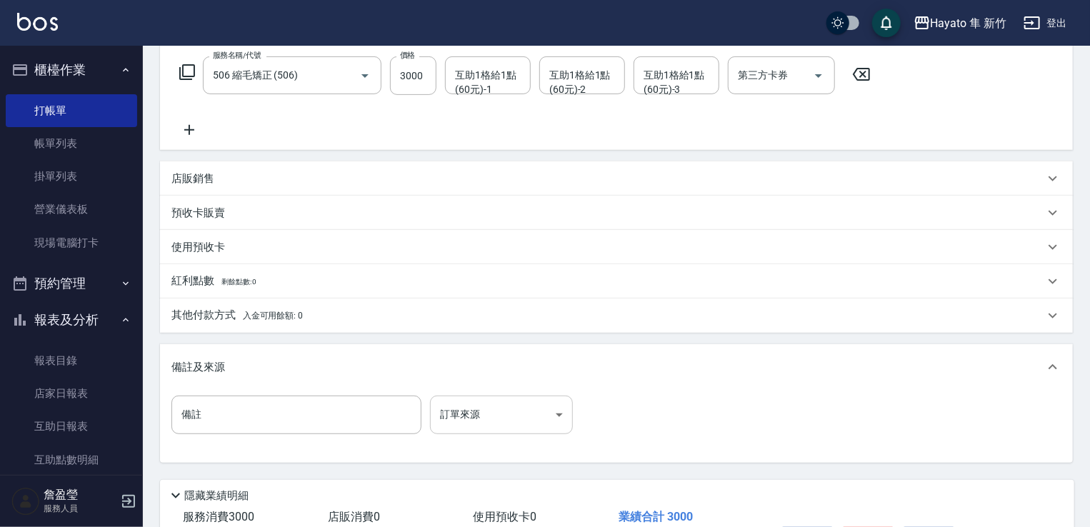
click at [543, 405] on body "Hayato 隼 新竹 登出 櫃檯作業 打帳單 帳單列表 掛單列表 營業儀表板 現場電腦打卡 預約管理 預約管理 報表及分析 報表目錄 店家日報表 互助日報表…" at bounding box center [545, 196] width 1090 height 844
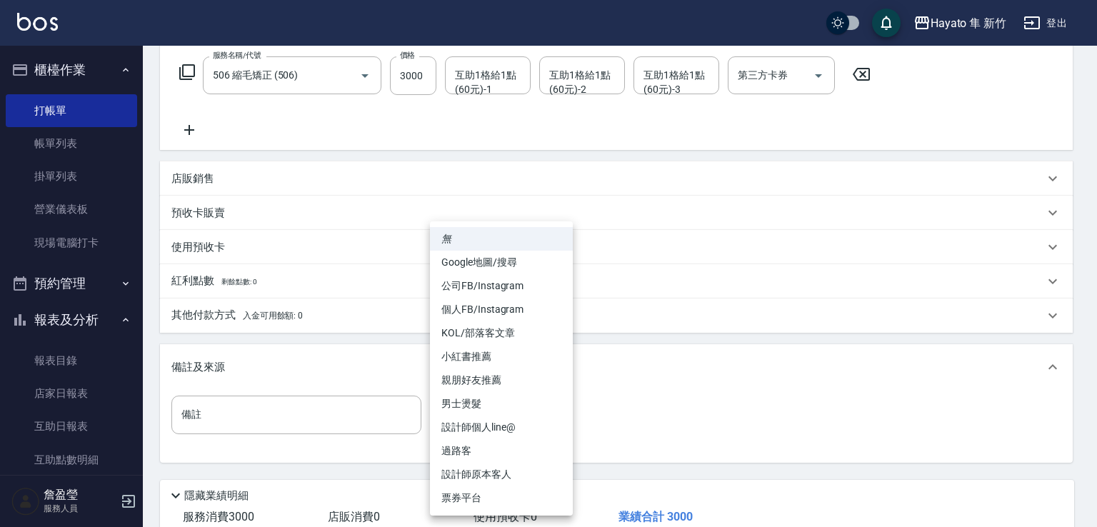
click at [513, 475] on li "設計師原本客人" at bounding box center [501, 475] width 143 height 24
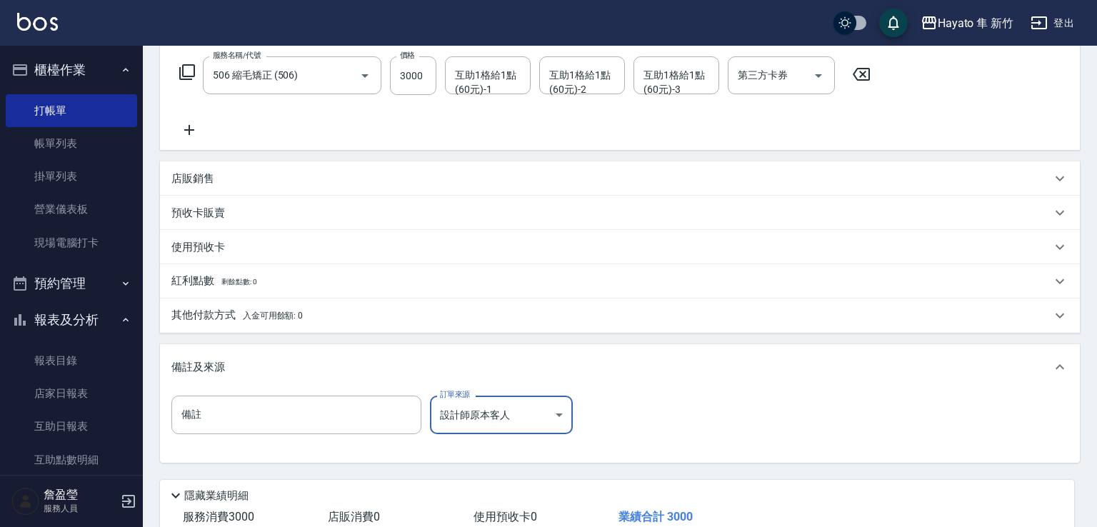
type input "設計師原本客人"
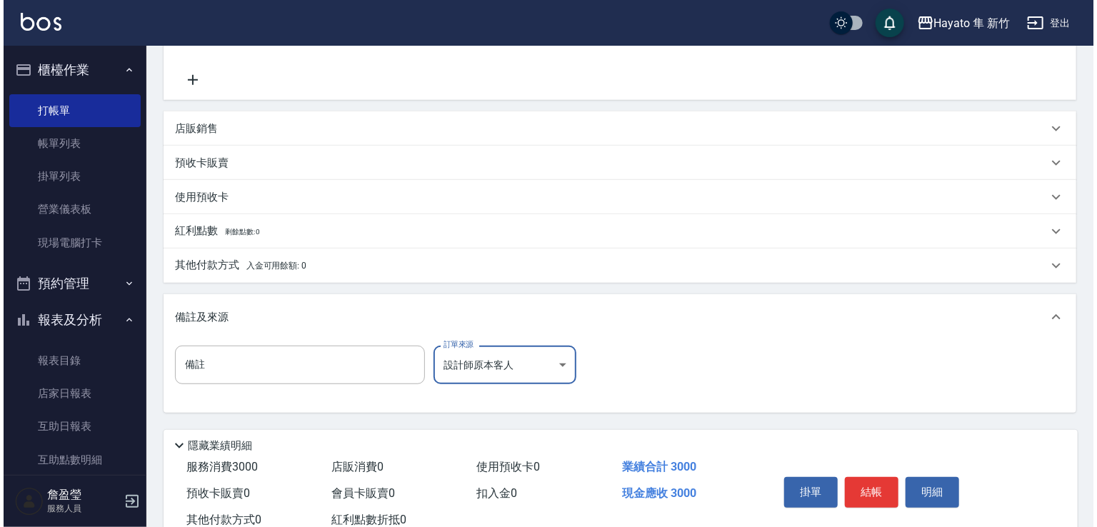
scroll to position [322, 0]
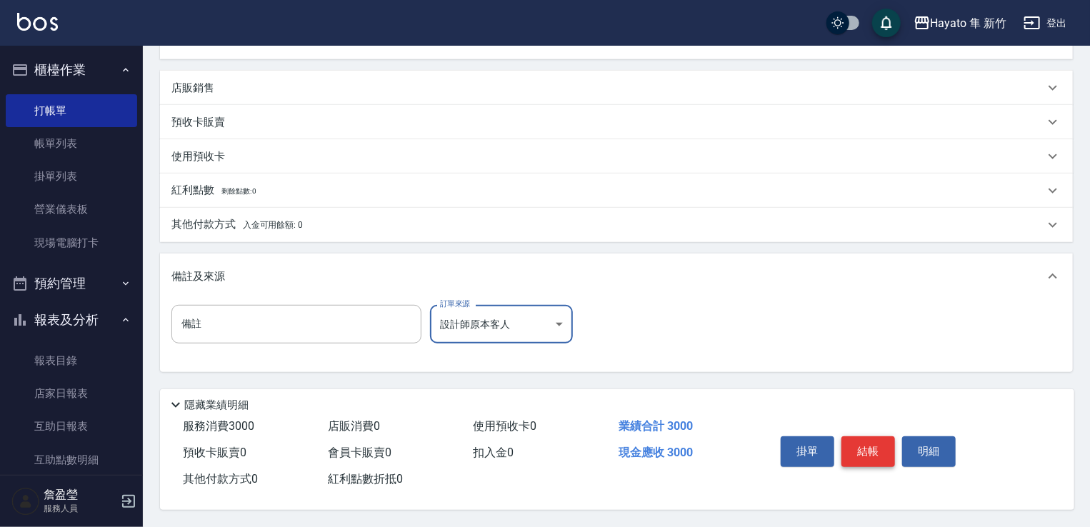
click at [863, 449] on button "結帳" at bounding box center [869, 452] width 54 height 30
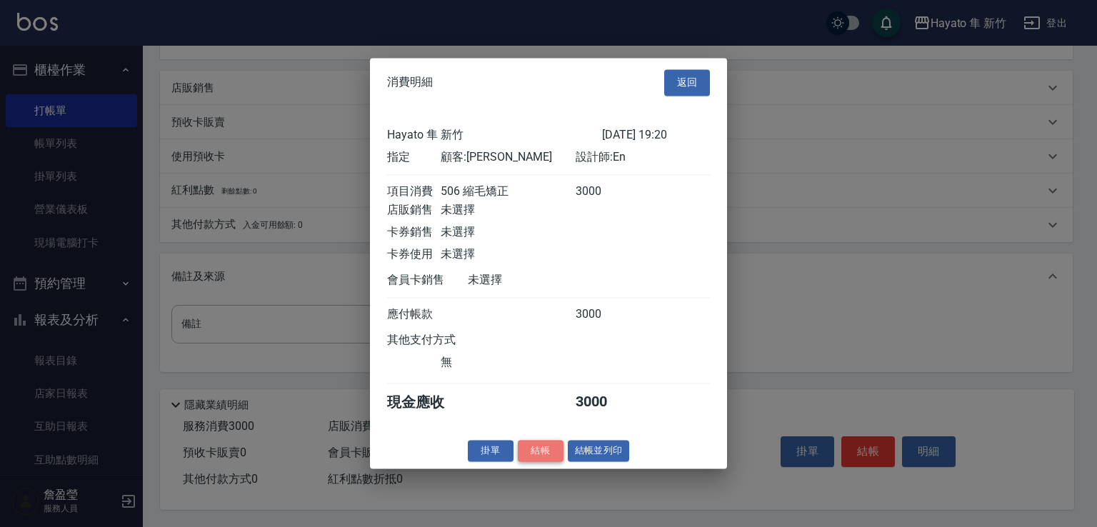
click at [545, 461] on button "結帳" at bounding box center [541, 451] width 46 height 22
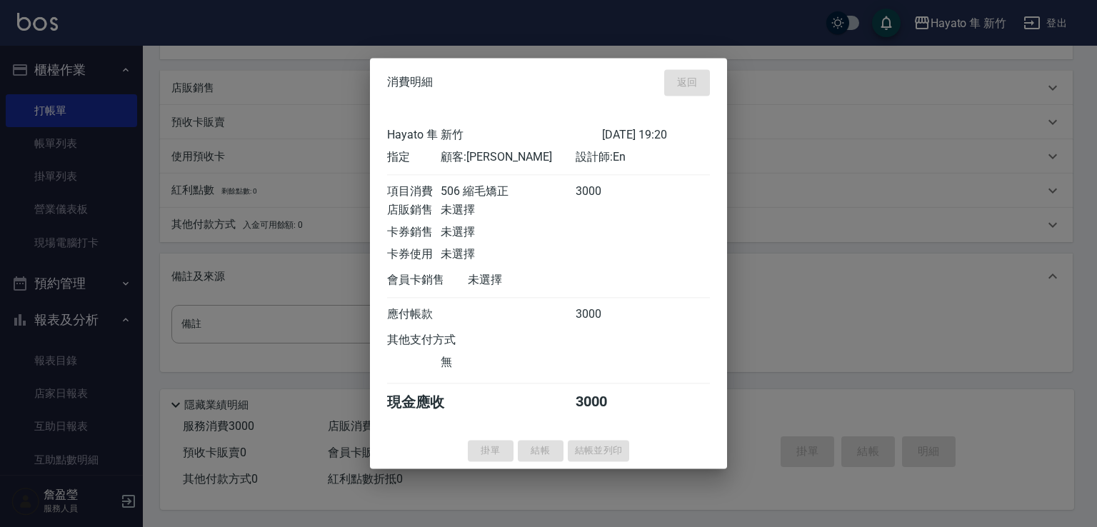
type input "[DATE] 19:21"
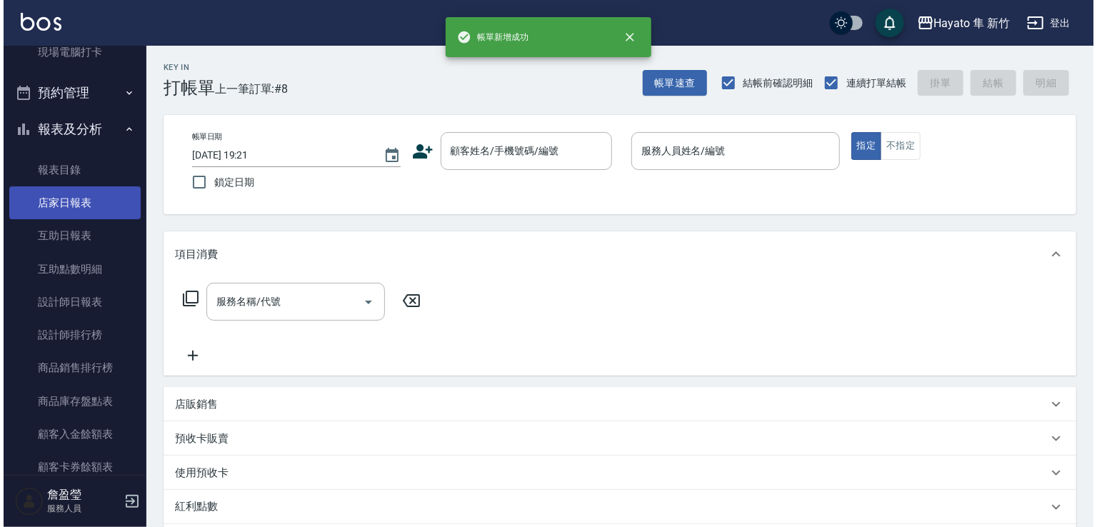
scroll to position [214, 0]
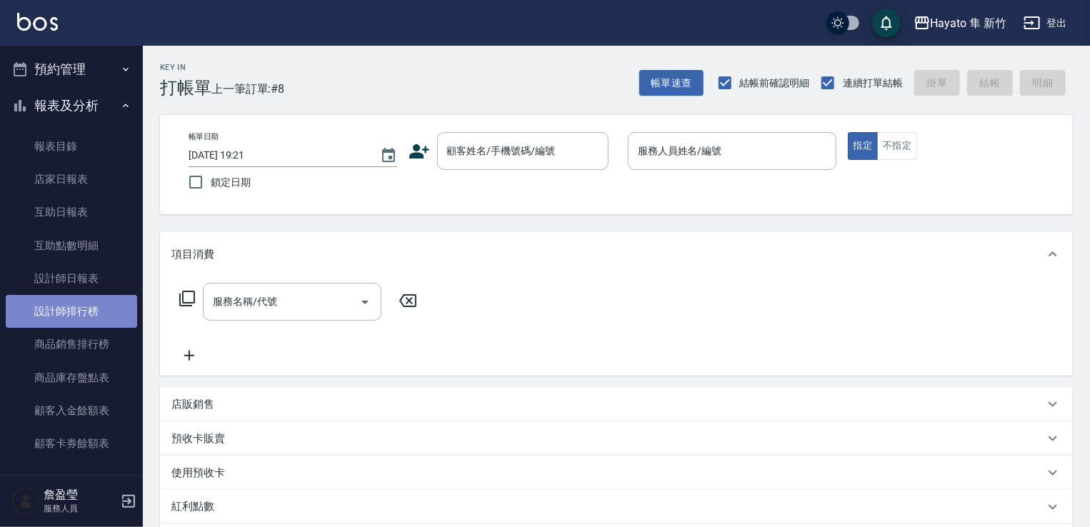
click at [105, 315] on link "設計師排行榜" at bounding box center [71, 311] width 131 height 33
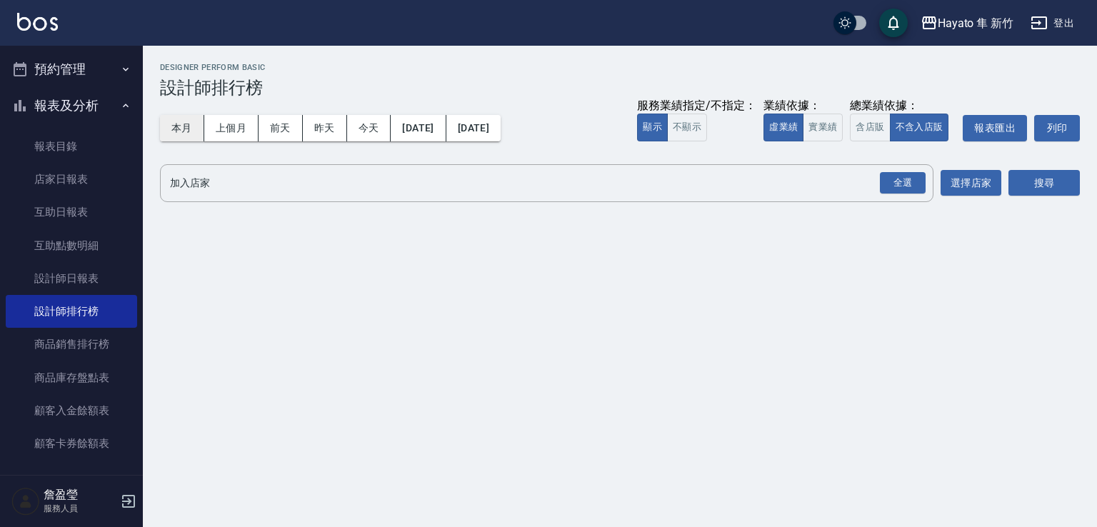
click at [171, 134] on button "本月" at bounding box center [182, 128] width 44 height 26
click at [903, 182] on div "全選" at bounding box center [903, 183] width 46 height 22
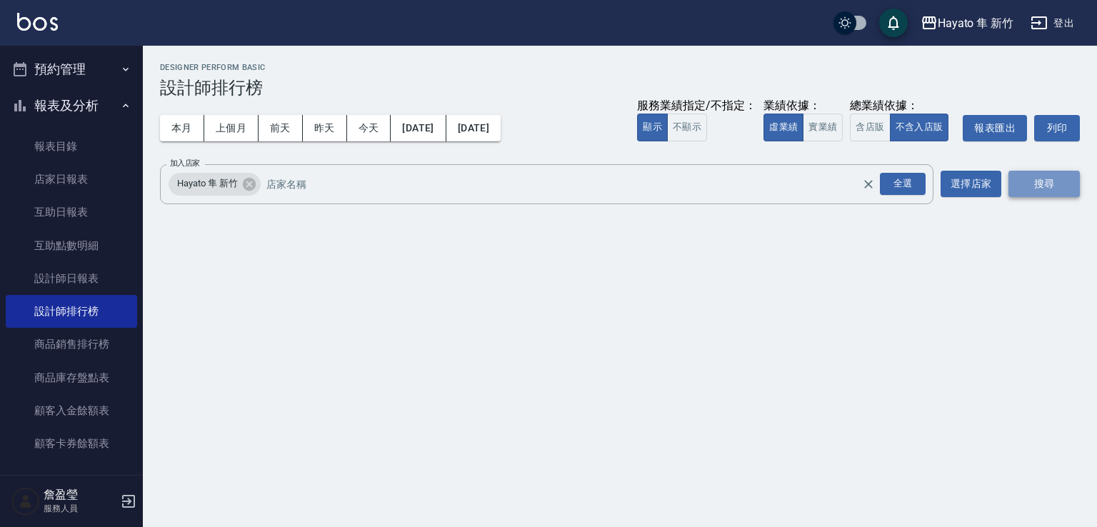
click at [1030, 184] on button "搜尋" at bounding box center [1044, 184] width 71 height 26
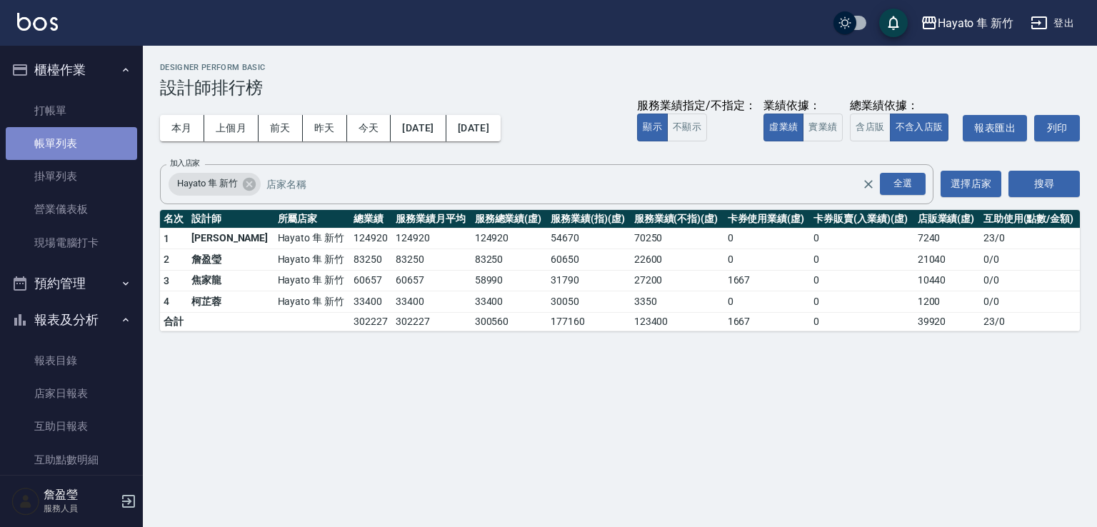
click at [74, 141] on link "帳單列表" at bounding box center [71, 143] width 131 height 33
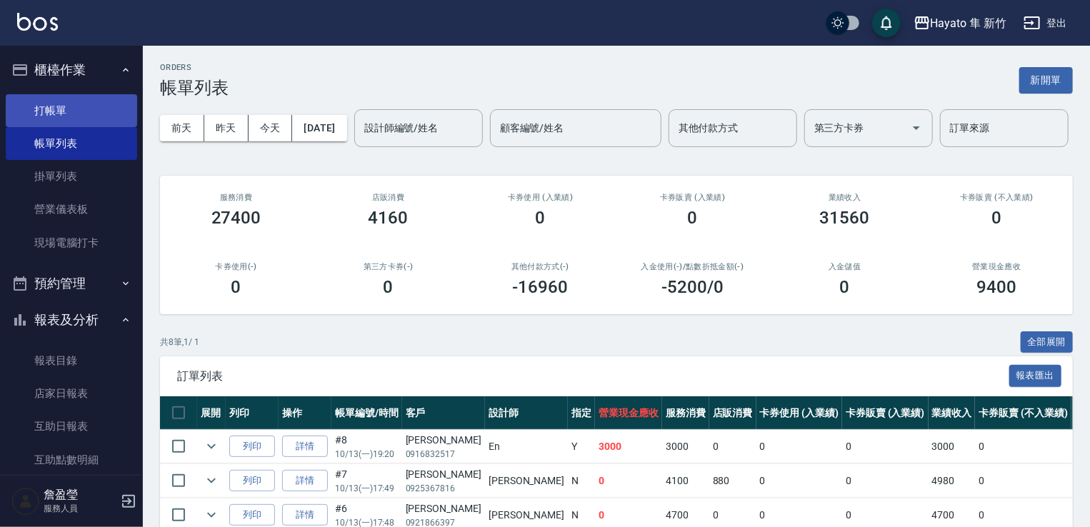
click at [78, 100] on link "打帳單" at bounding box center [71, 110] width 131 height 33
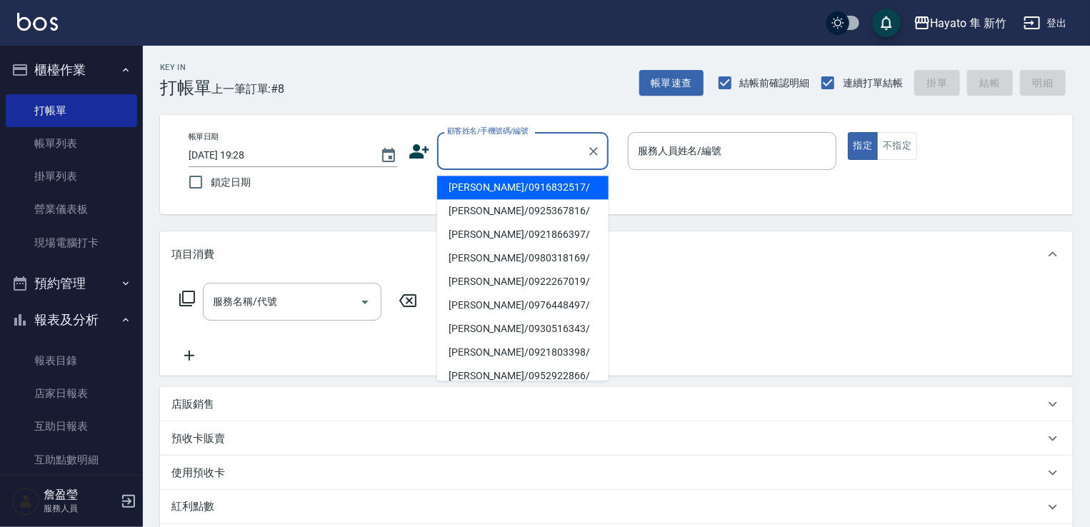
click at [480, 156] on input "顧客姓名/手機號碼/編號" at bounding box center [512, 151] width 137 height 25
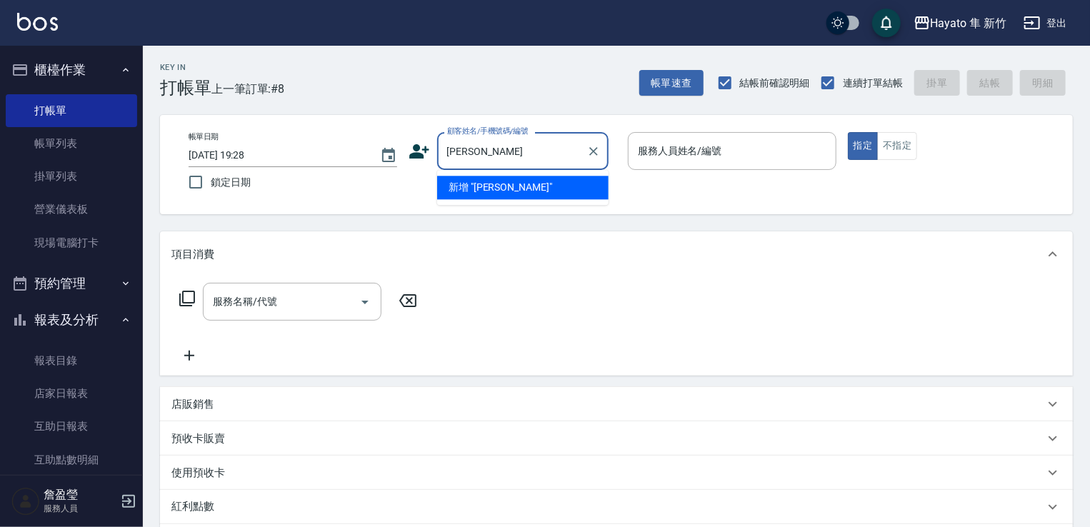
click at [516, 182] on li "新增 "[PERSON_NAME]"" at bounding box center [522, 188] width 171 height 24
click at [518, 149] on input "[PERSON_NAME]" at bounding box center [512, 151] width 137 height 25
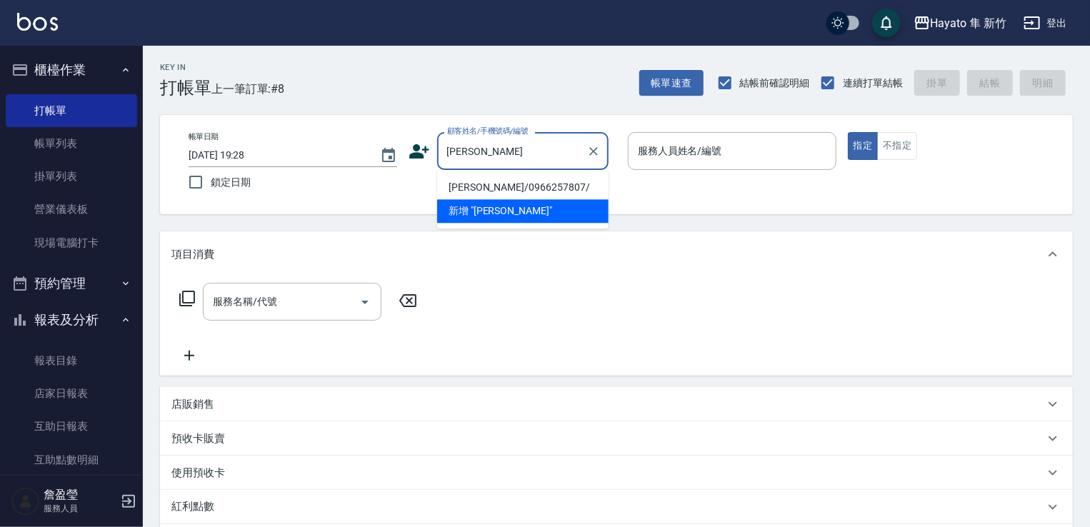
click at [460, 191] on li "[PERSON_NAME]/0966257807/" at bounding box center [522, 188] width 171 height 24
type input "[PERSON_NAME]/0966257807/"
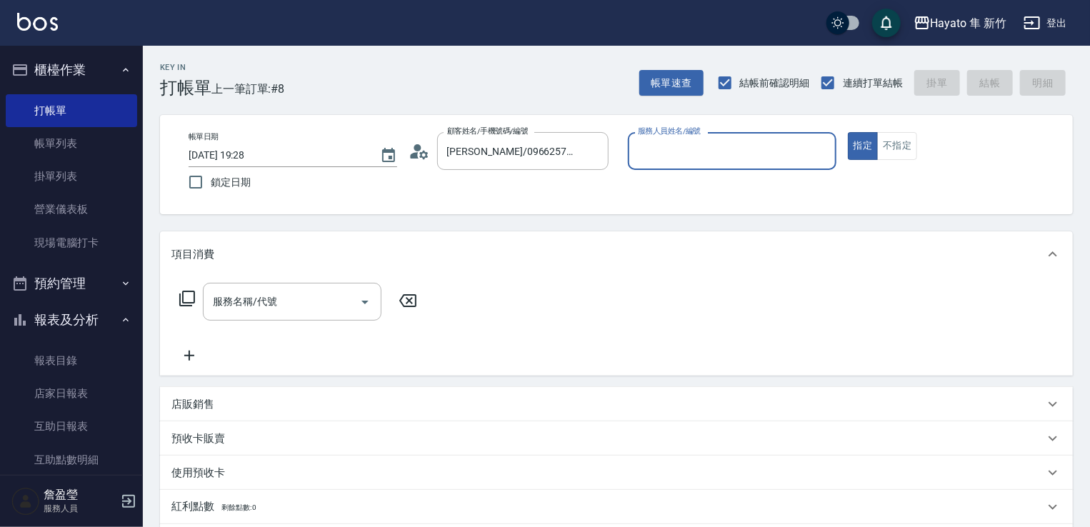
type input "Kimi(無代號)"
click at [354, 304] on button "Open" at bounding box center [365, 302] width 23 height 23
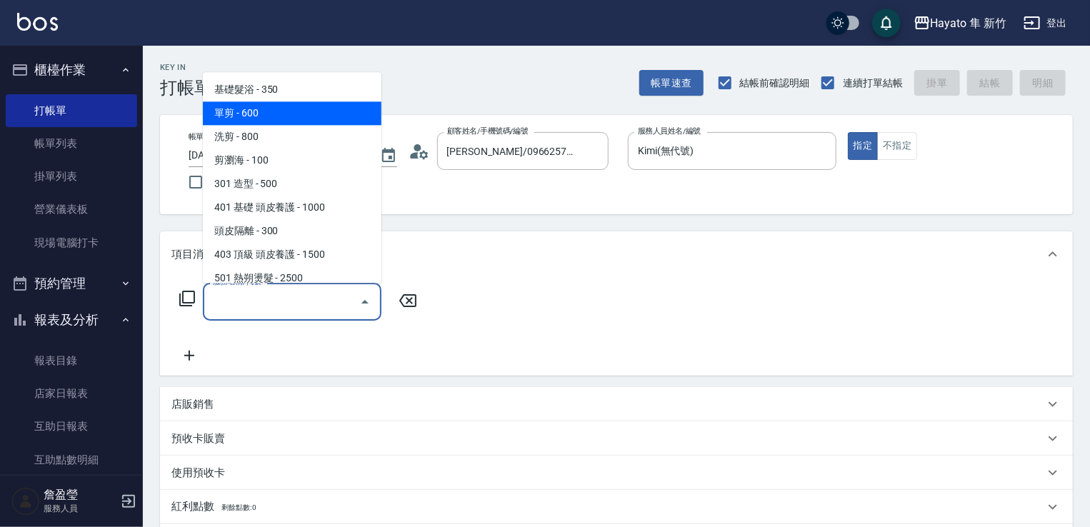
click at [342, 114] on span "單剪 - 600" at bounding box center [292, 113] width 179 height 24
type input "單剪(102)"
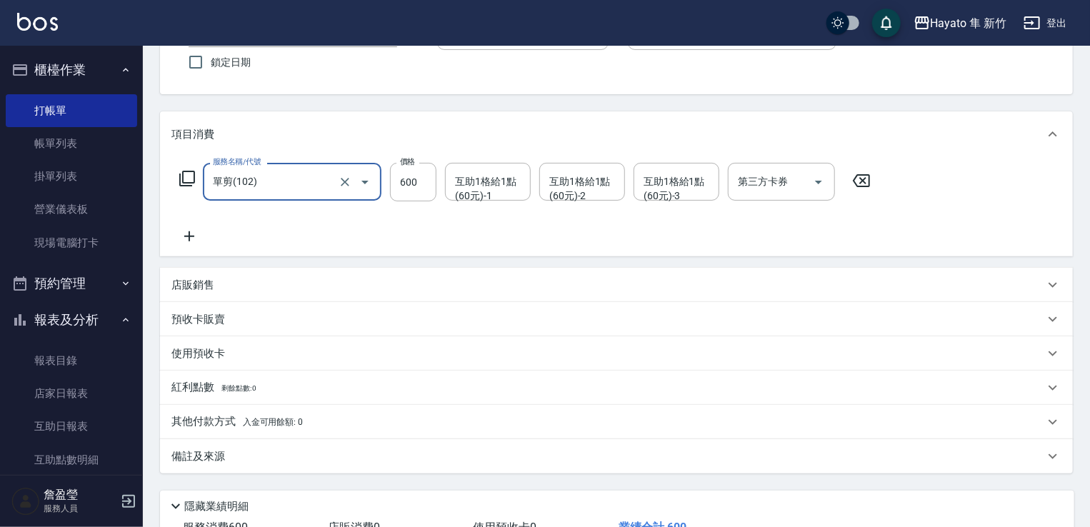
scroll to position [226, 0]
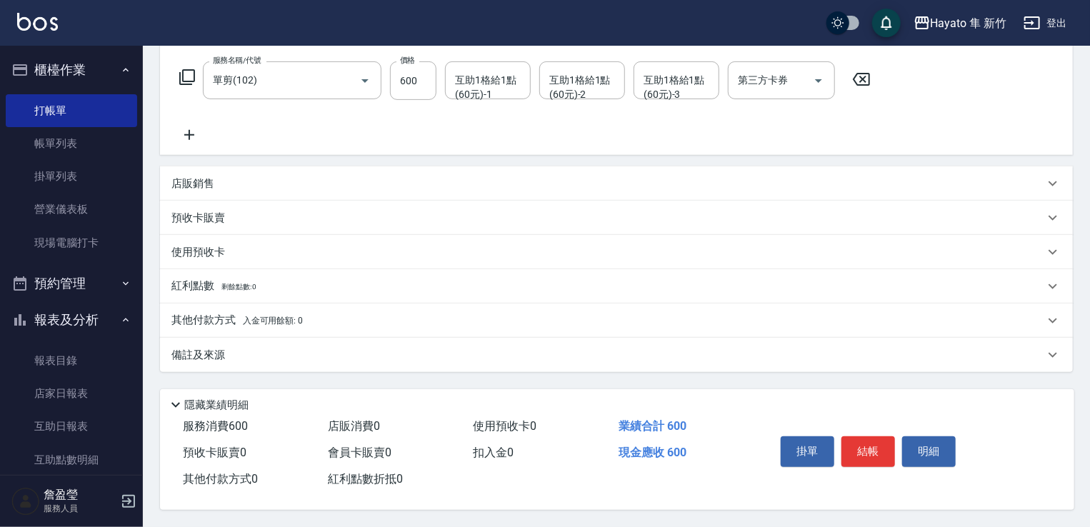
click at [281, 355] on div "備註及來源" at bounding box center [607, 355] width 873 height 15
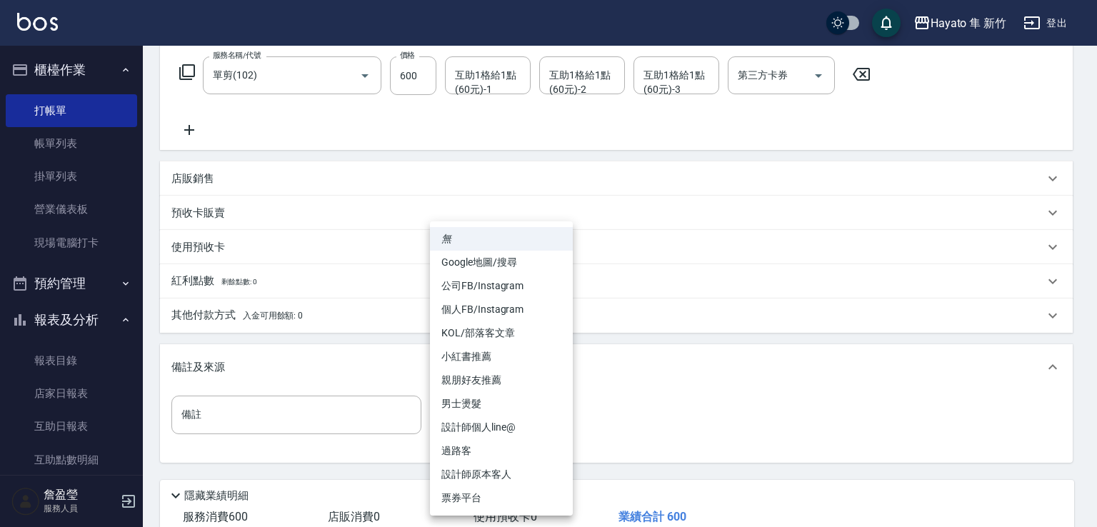
click at [466, 407] on body "Hayato 隼 新竹 登出 櫃檯作業 打帳單 帳單列表 掛單列表 營業儀表板 現場電腦打卡 預約管理 預約管理 報表及分析 報表目錄 店家日報表 互助日報表…" at bounding box center [548, 196] width 1097 height 844
click at [485, 466] on li "設計師原本客人" at bounding box center [501, 475] width 143 height 24
type input "設計師原本客人"
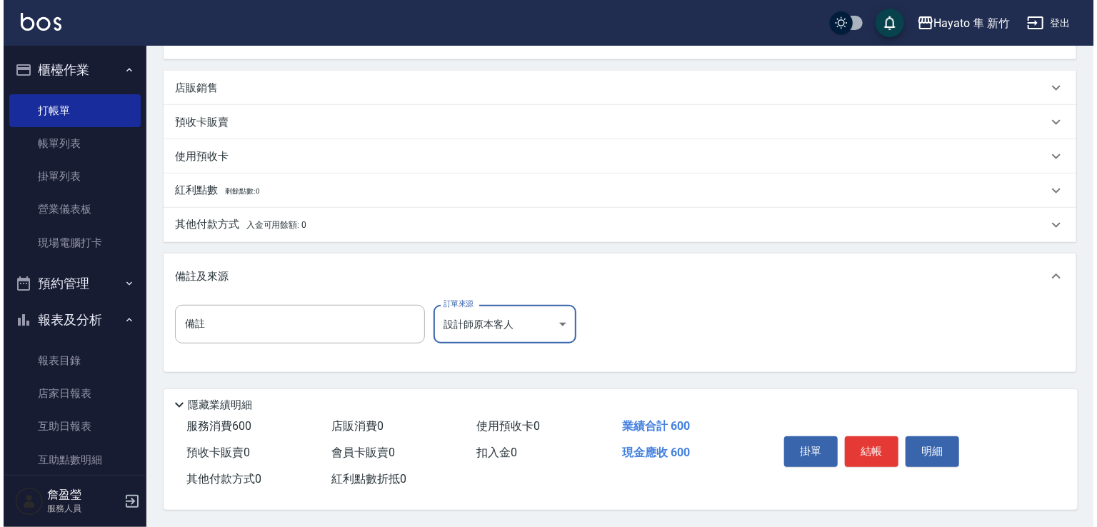
scroll to position [322, 0]
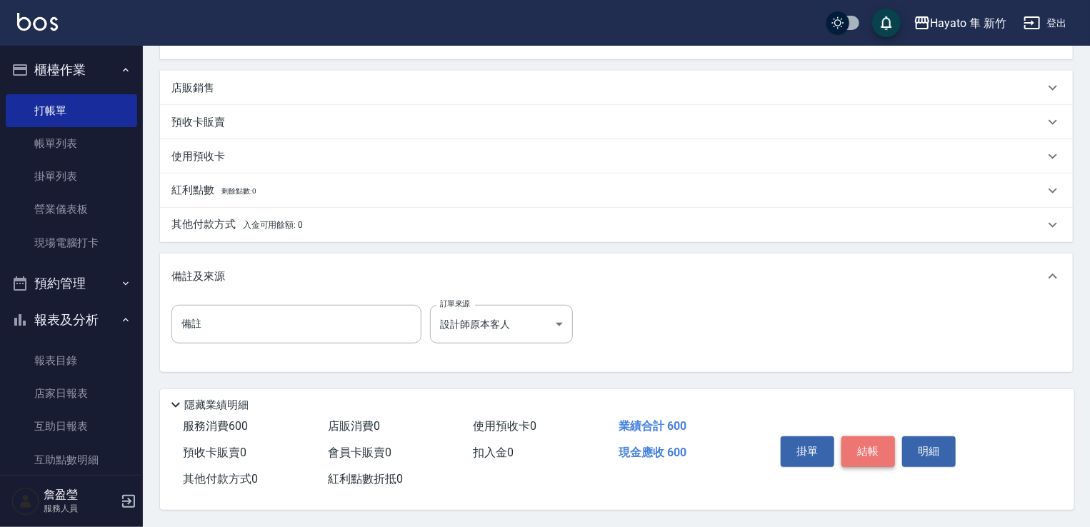
click at [872, 447] on button "結帳" at bounding box center [869, 452] width 54 height 30
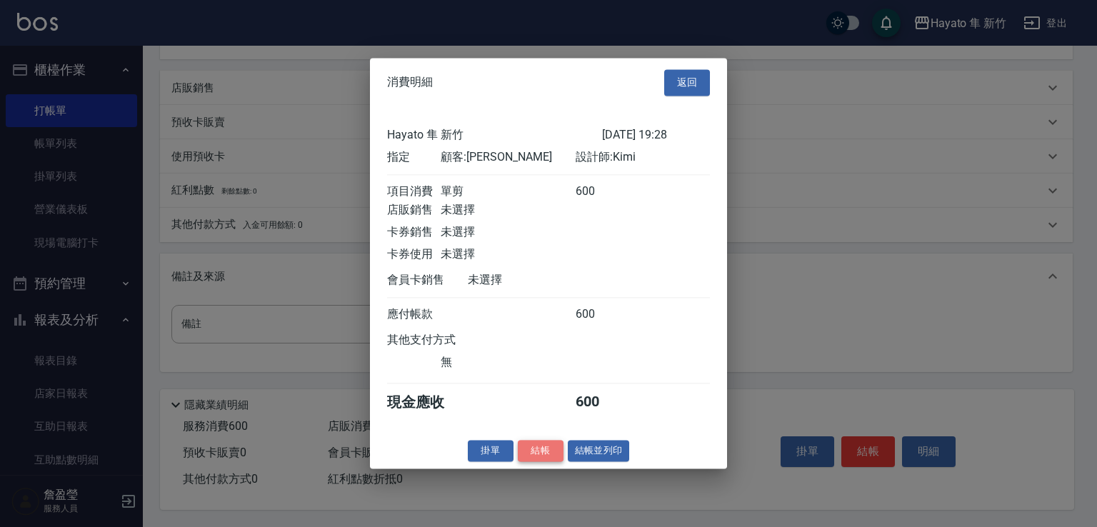
click at [550, 458] on button "結帳" at bounding box center [541, 451] width 46 height 22
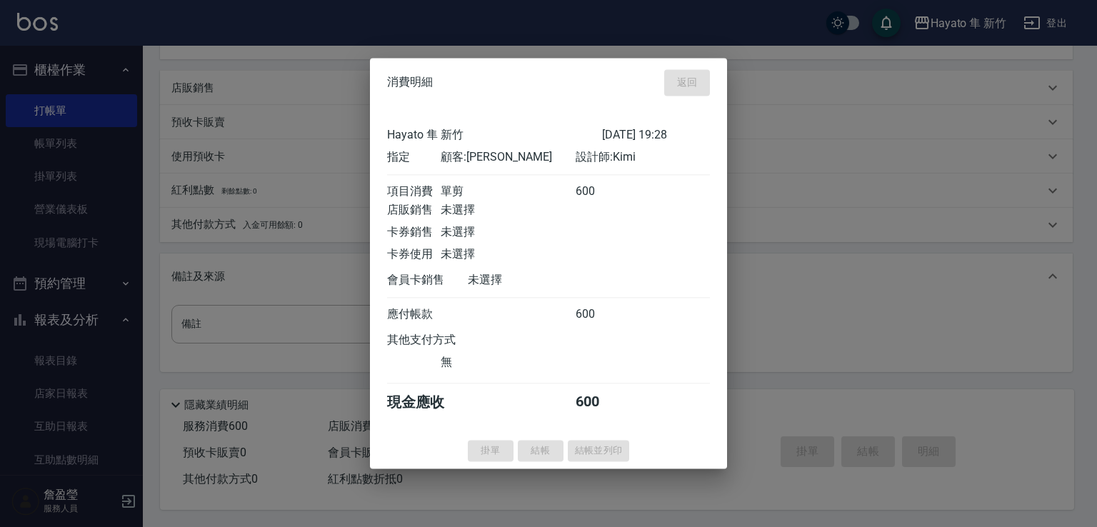
type input "[DATE] 19:30"
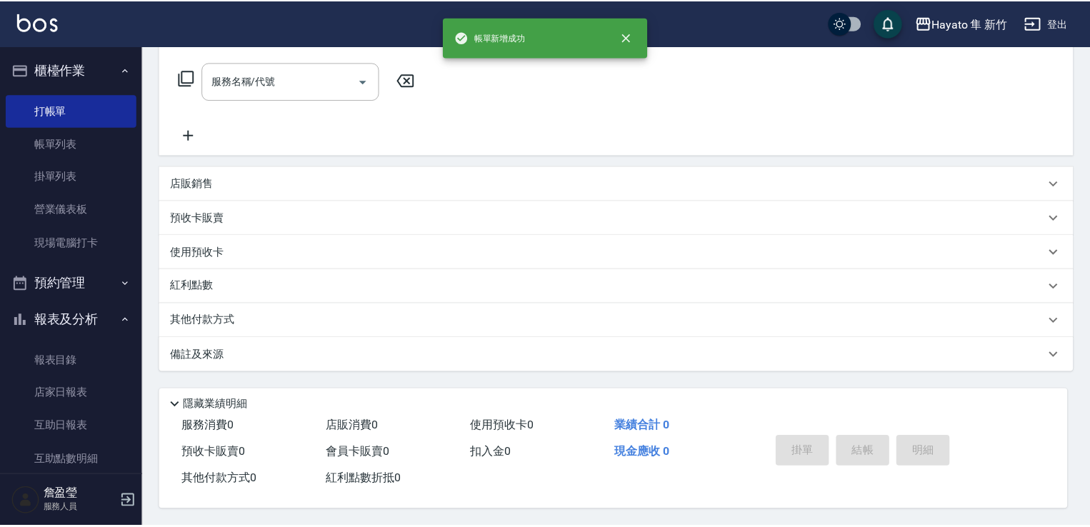
scroll to position [0, 0]
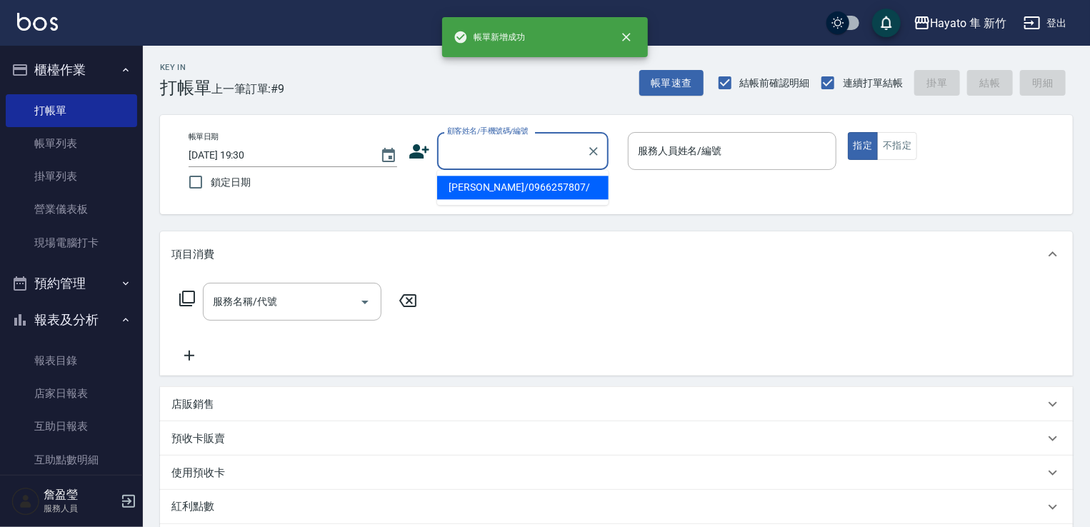
click at [537, 151] on input "顧客姓名/手機號碼/編號" at bounding box center [512, 151] width 137 height 25
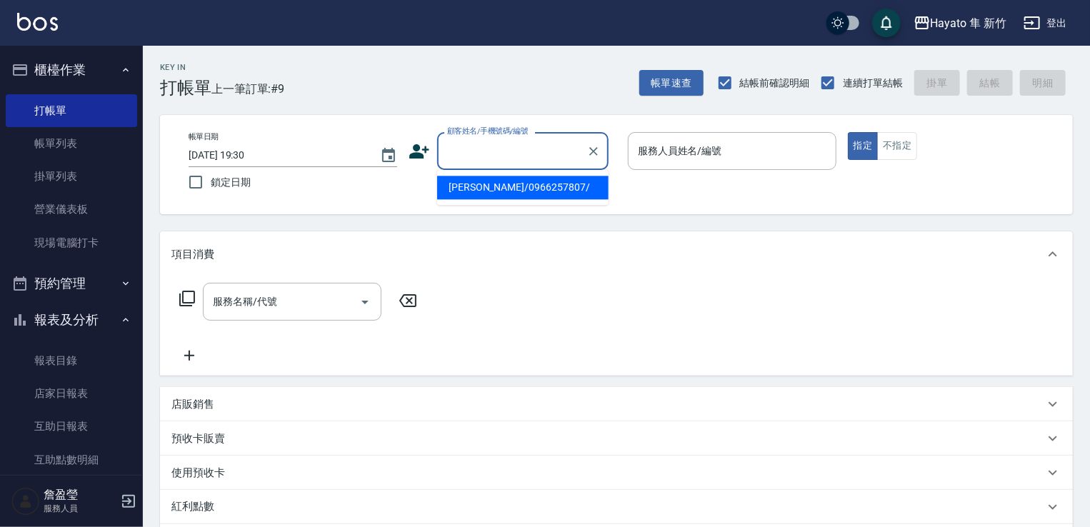
click at [417, 149] on icon at bounding box center [419, 151] width 20 height 14
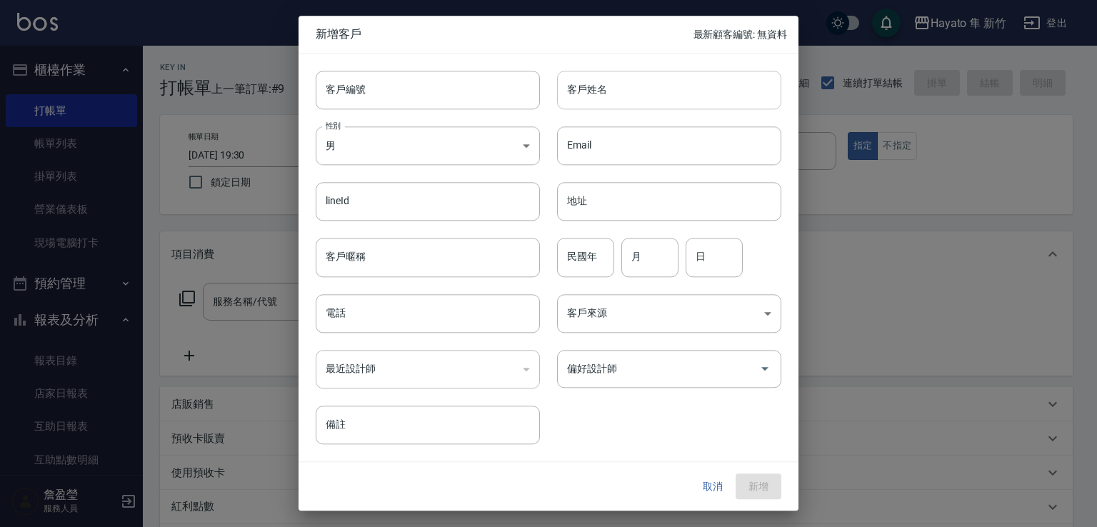
click at [649, 78] on input "客戶姓名" at bounding box center [669, 90] width 224 height 39
type input "[PERSON_NAME]"
click at [365, 149] on body "Hayato 隼 新竹 登出 櫃檯作業 打帳單 帳單列表 掛單列表 營業儀表板 現場電腦打卡 預約管理 預約管理 報表及分析 報表目錄 店家日報表 互助日報表…" at bounding box center [548, 374] width 1097 height 748
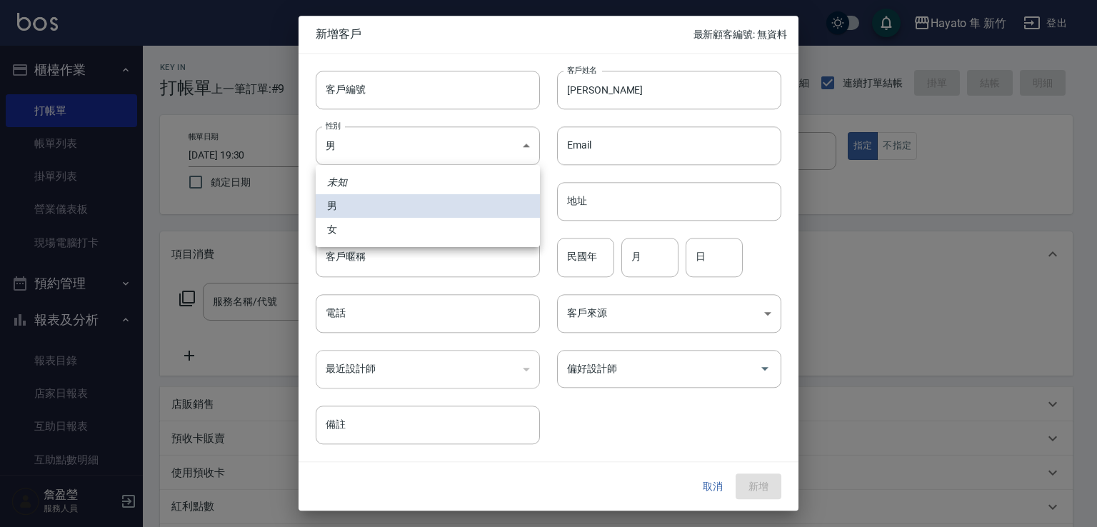
click at [374, 236] on li "女" at bounding box center [428, 230] width 224 height 24
type input "[DEMOGRAPHIC_DATA]"
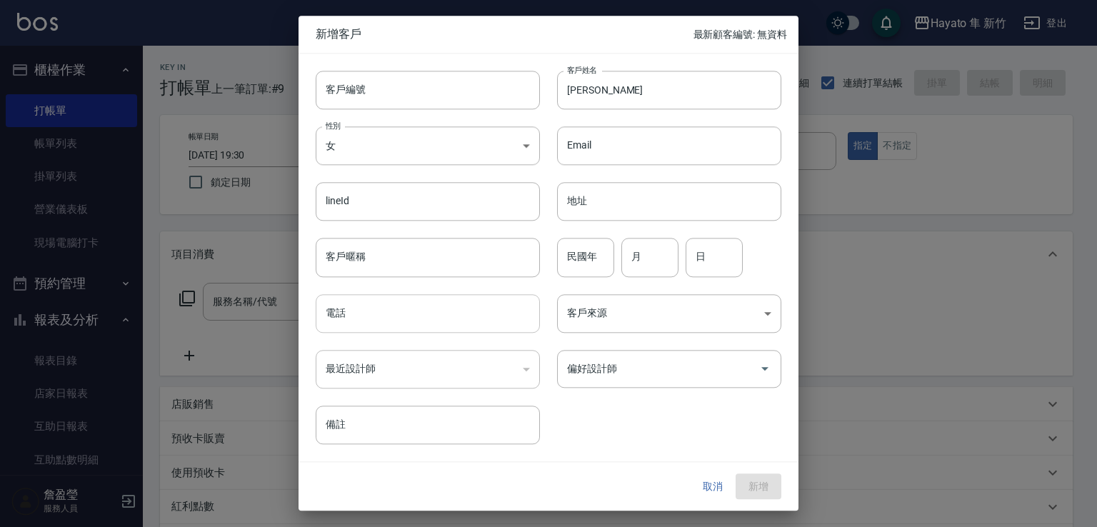
click at [406, 324] on input "電話" at bounding box center [428, 313] width 224 height 39
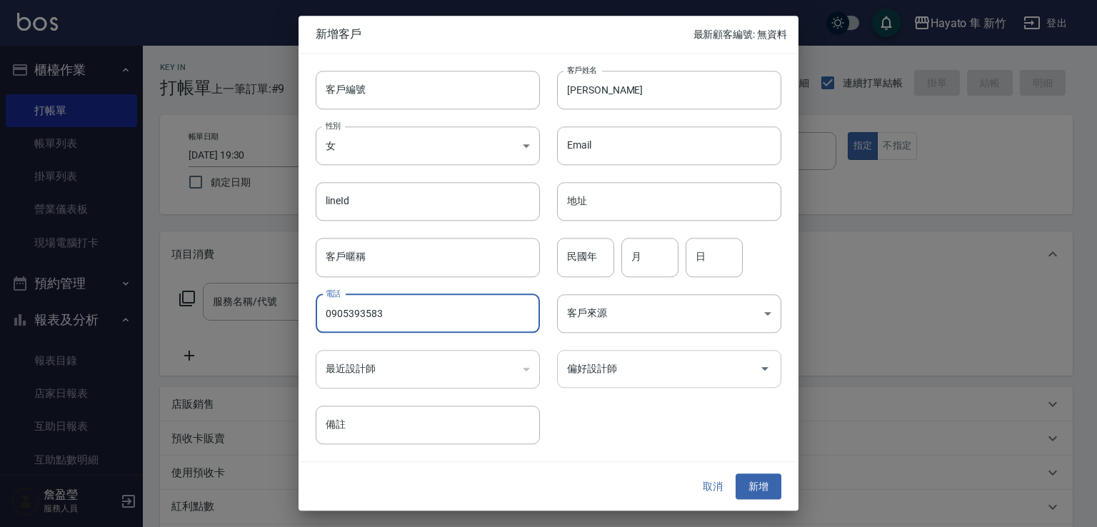
type input "0905393583"
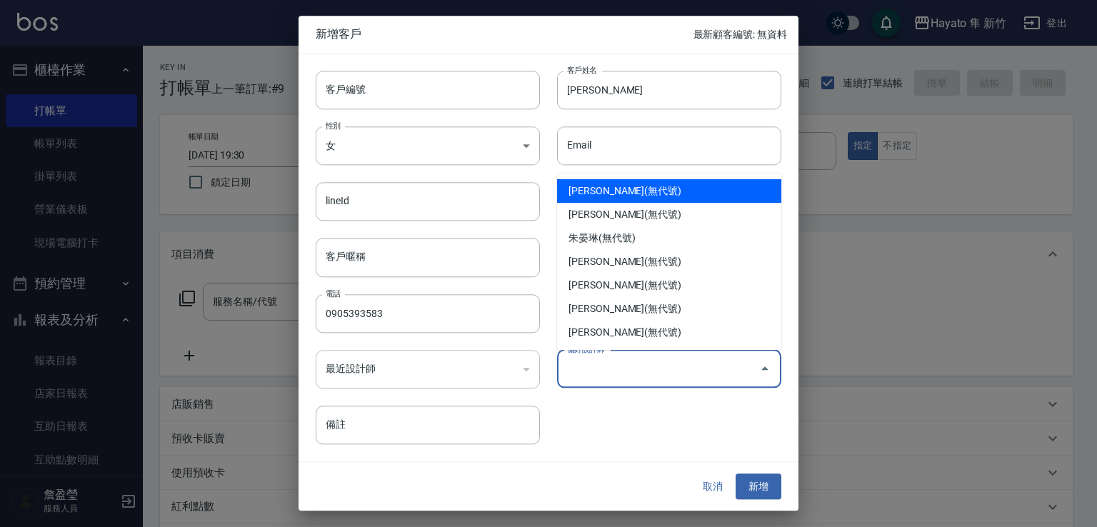
click at [687, 378] on input "偏好設計師" at bounding box center [659, 368] width 190 height 25
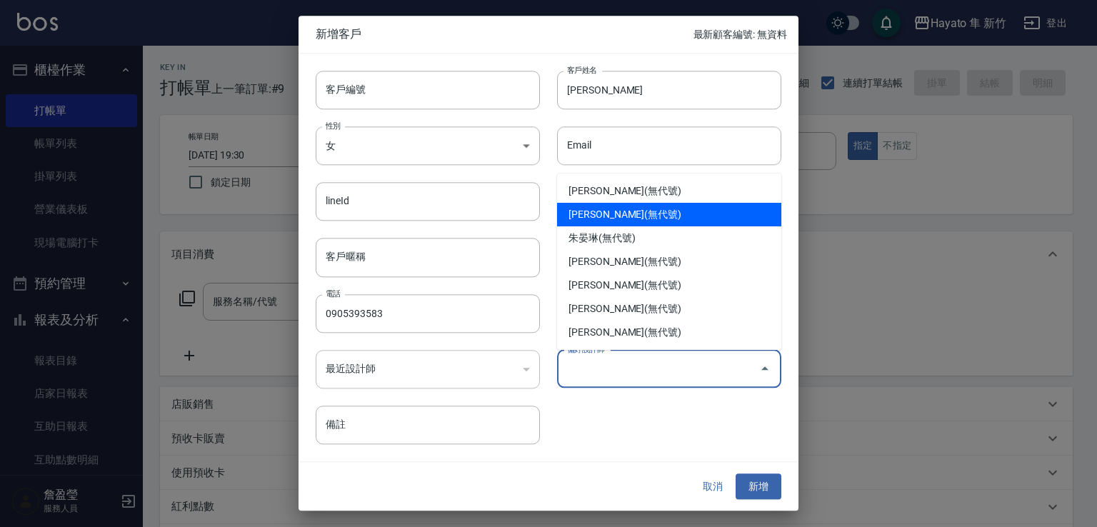
click at [663, 214] on li "[PERSON_NAME](無代號)" at bounding box center [669, 215] width 224 height 24
type input "柯芷蓉"
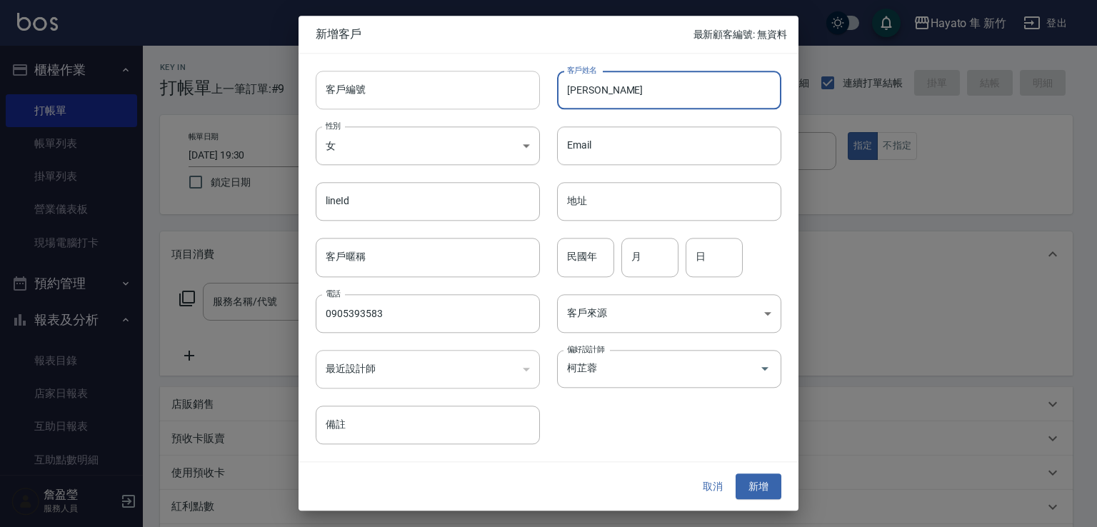
drag, startPoint x: 583, startPoint y: 92, endPoint x: 512, endPoint y: 106, distance: 72.2
click at [512, 106] on div "客戶編號 客戶編號 客戶姓名 [PERSON_NAME]芷翎 客戶姓名 性別 女 [DEMOGRAPHIC_DATA] 性別 Email Email line…" at bounding box center [540, 249] width 483 height 391
click at [677, 86] on input "[PERSON_NAME]" at bounding box center [669, 90] width 224 height 39
type input "[PERSON_NAME]"
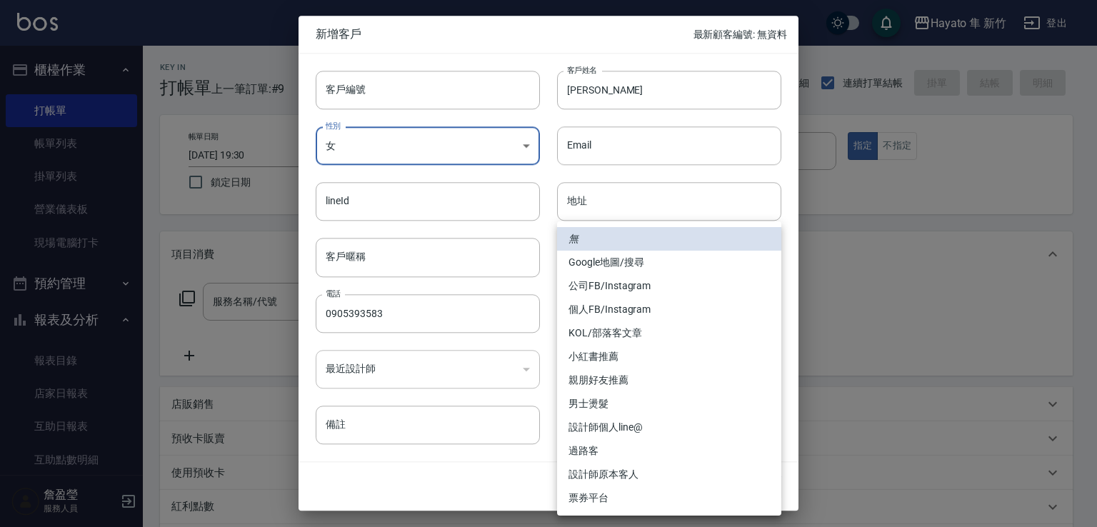
click at [636, 314] on body "Hayato 隼 新竹 登出 櫃檯作業 打帳單 帳單列表 掛單列表 營業儀表板 現場電腦打卡 預約管理 預約管理 報表及分析 報表目錄 店家日報表 互助日報表…" at bounding box center [548, 374] width 1097 height 748
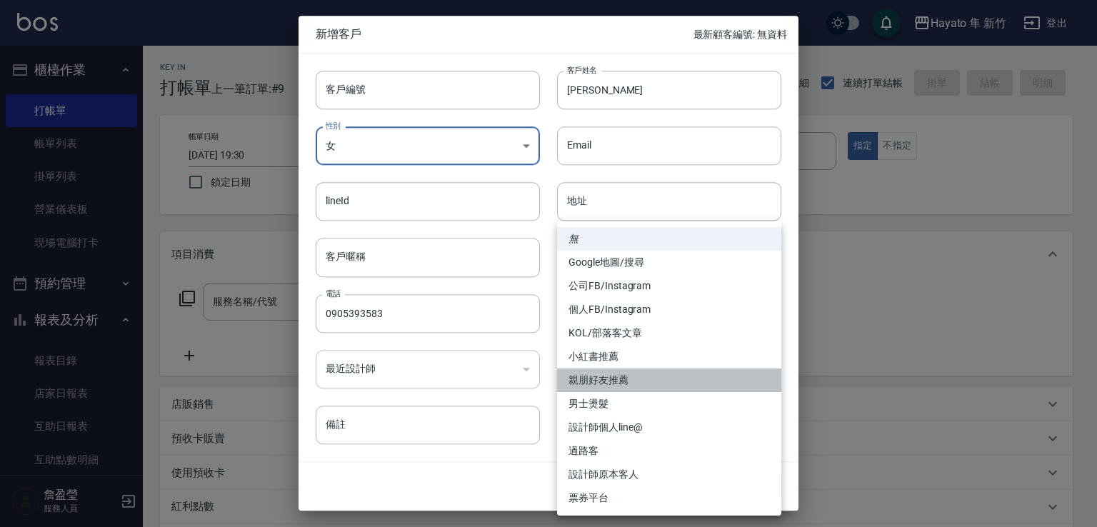
click at [625, 375] on li "親朋好友推薦" at bounding box center [669, 381] width 224 height 24
type input "親朋好友推薦"
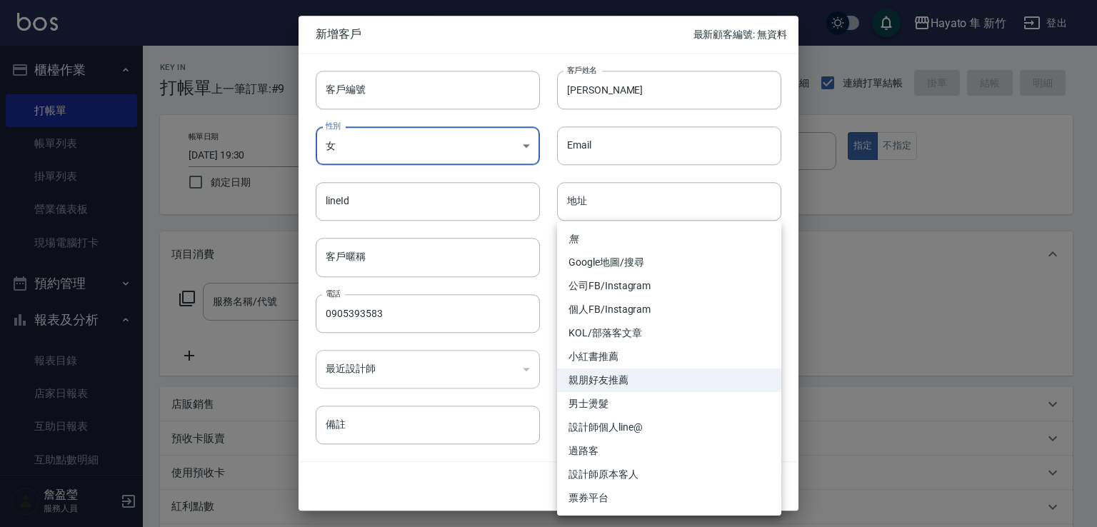
click at [627, 309] on body "Hayato 隼 新竹 登出 櫃檯作業 打帳單 帳單列表 掛單列表 營業儀表板 現場電腦打卡 預約管理 預約管理 報表及分析 報表目錄 店家日報表 互助日報表…" at bounding box center [548, 374] width 1097 height 748
click at [686, 376] on li "親朋好友推薦" at bounding box center [669, 381] width 224 height 24
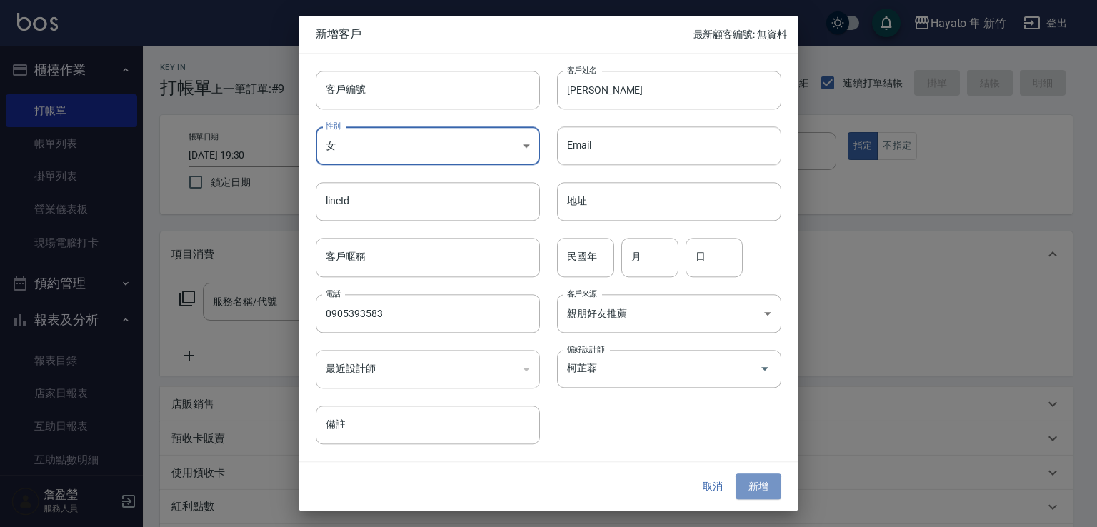
click at [763, 478] on button "新增" at bounding box center [759, 487] width 46 height 26
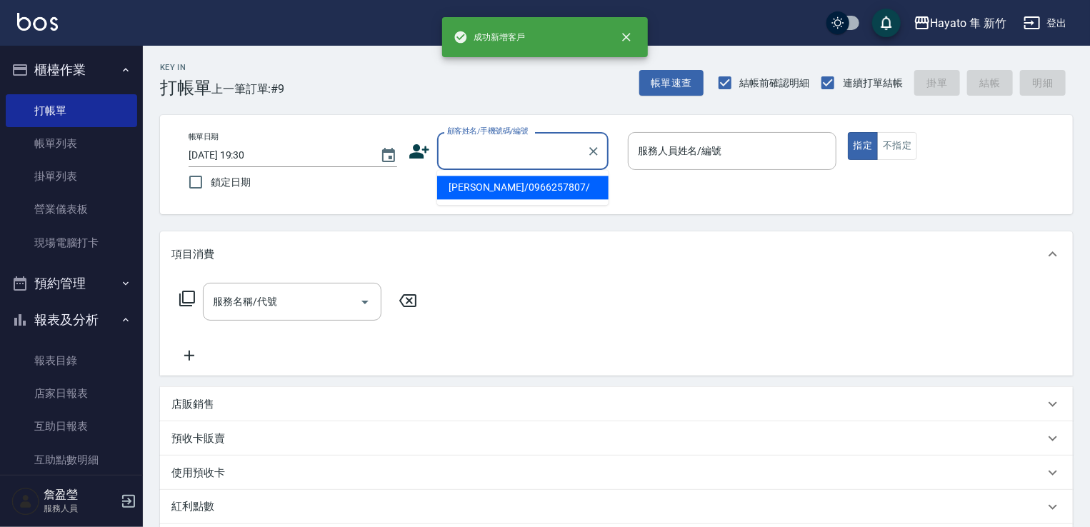
click at [512, 141] on input "顧客姓名/手機號碼/編號" at bounding box center [512, 151] width 137 height 25
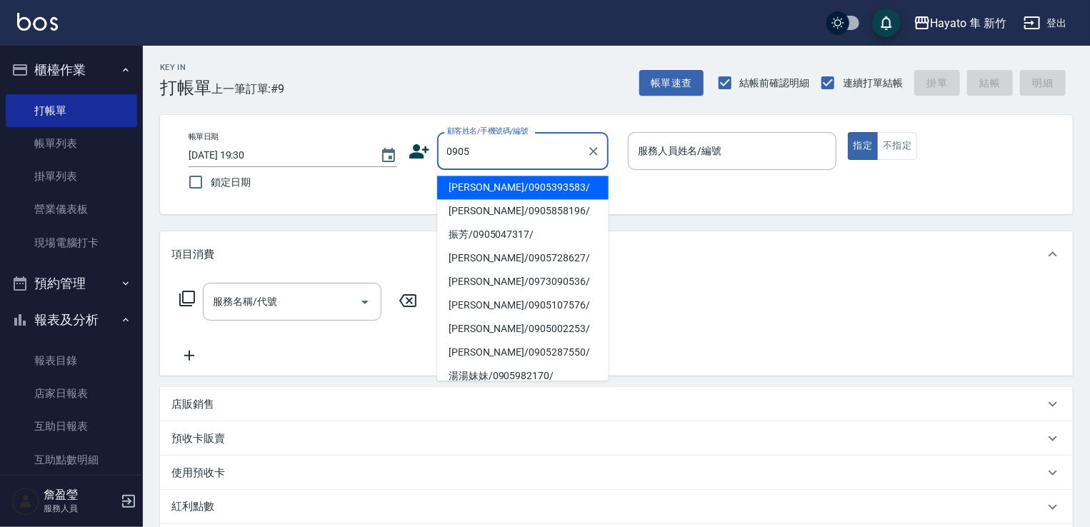
click at [534, 196] on li "[PERSON_NAME]/0905393583/" at bounding box center [522, 188] width 171 height 24
type input "[PERSON_NAME]/0905393583/"
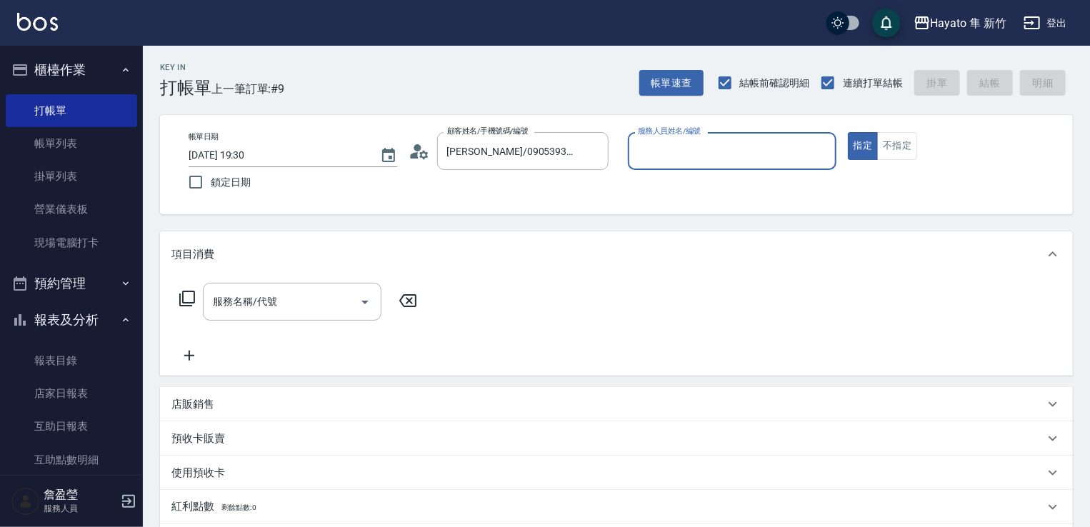
type input "Kimi(無代號)"
click at [900, 131] on div "帳單日期 [DATE] 19:30 鎖定日期 顧客姓名/手機號碼/編號 [PERSON_NAME]/0905393583/ 顧客姓名/手機號碼/編號 服務人員…" at bounding box center [616, 164] width 913 height 99
click at [900, 151] on button "不指定" at bounding box center [897, 146] width 40 height 28
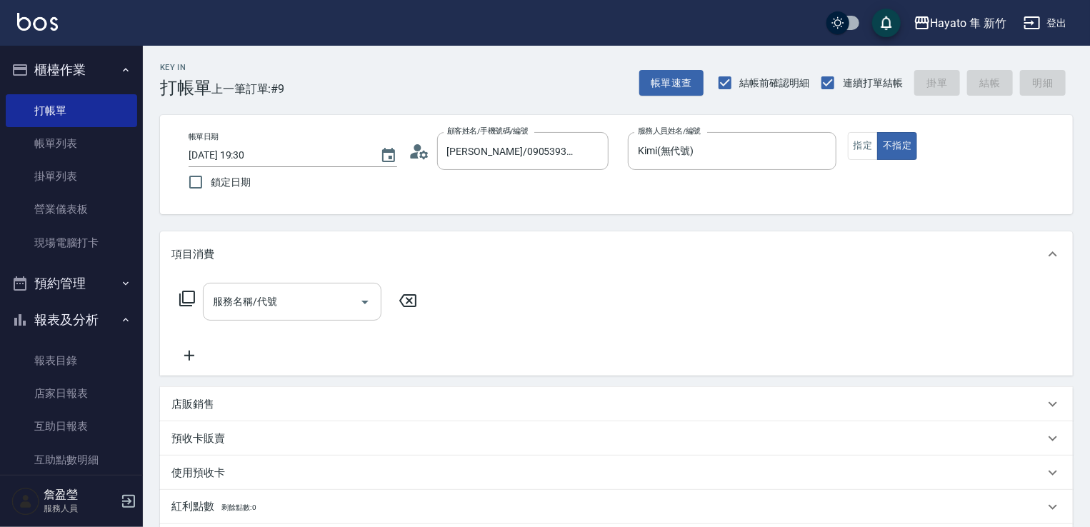
click at [242, 315] on div "服務名稱/代號" at bounding box center [292, 302] width 179 height 38
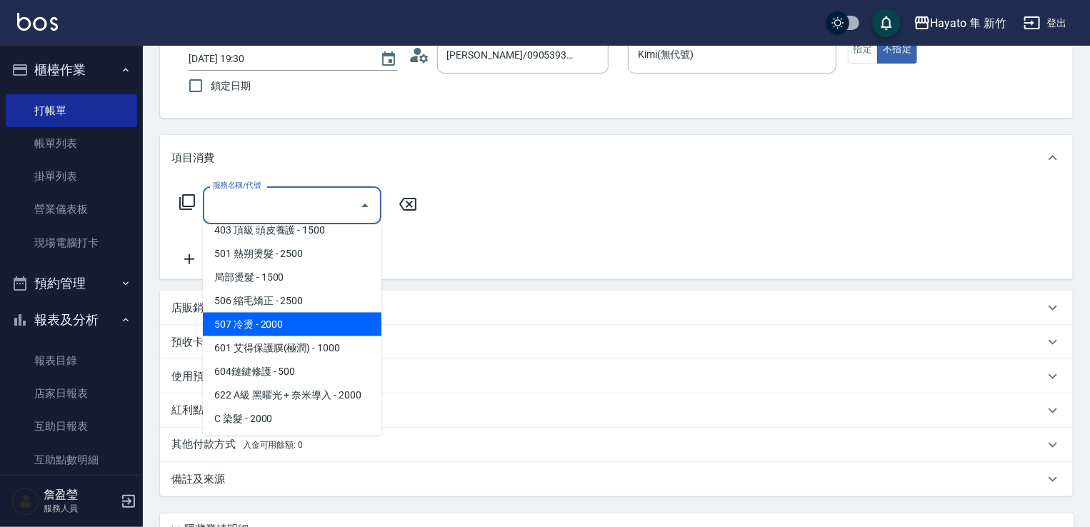
scroll to position [71, 0]
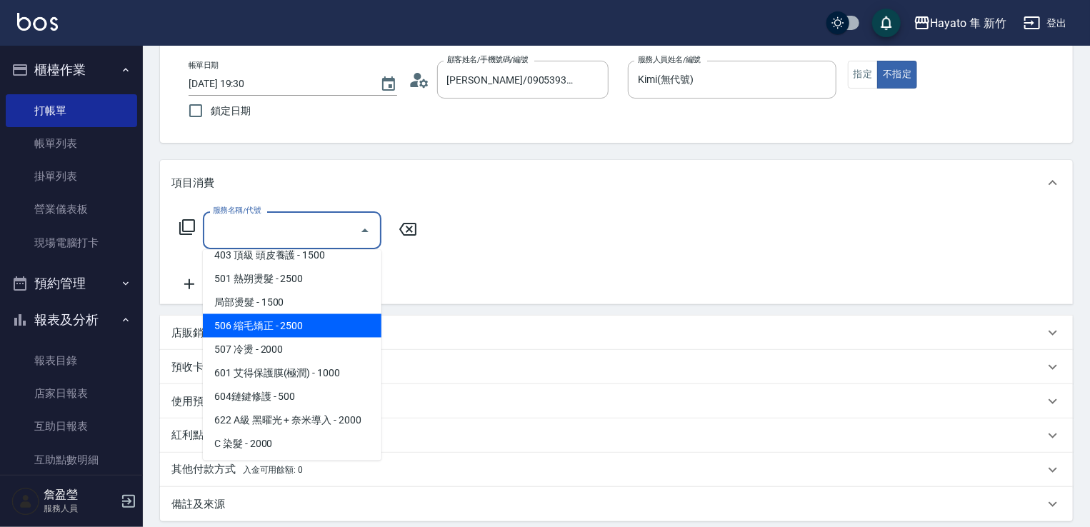
drag, startPoint x: 305, startPoint y: 322, endPoint x: 316, endPoint y: 312, distance: 14.7
click at [309, 321] on span "506 縮毛矯正 - 2500" at bounding box center [292, 326] width 179 height 24
type input "506 縮毛矯正 (506)"
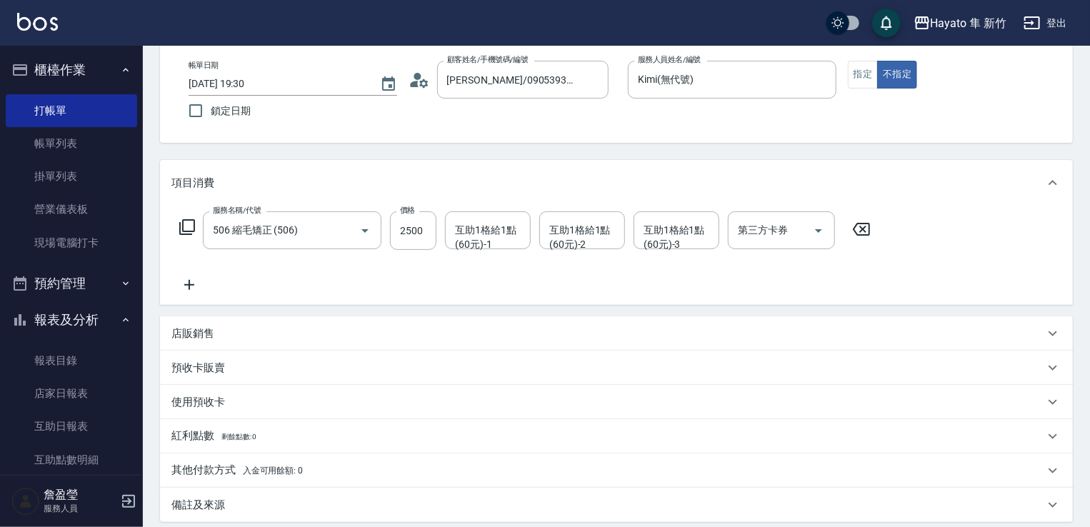
click at [196, 286] on icon at bounding box center [189, 284] width 36 height 17
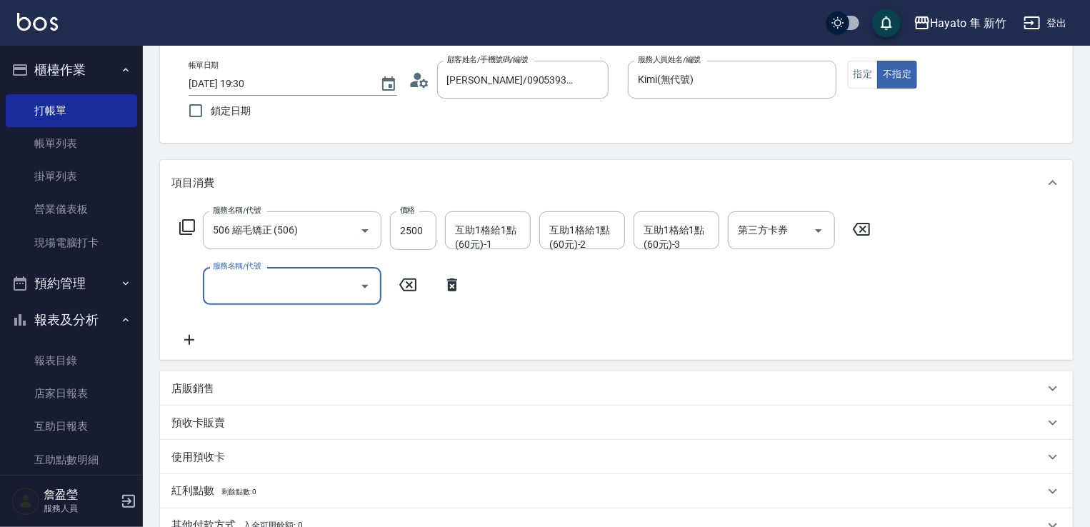
click at [292, 275] on input "服務名稱/代號" at bounding box center [281, 286] width 144 height 25
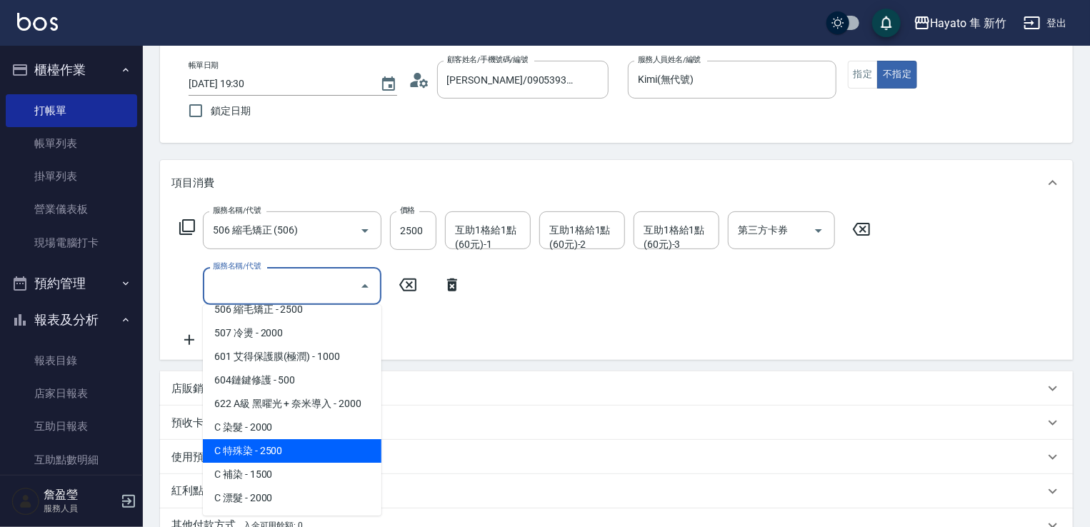
scroll to position [143, 0]
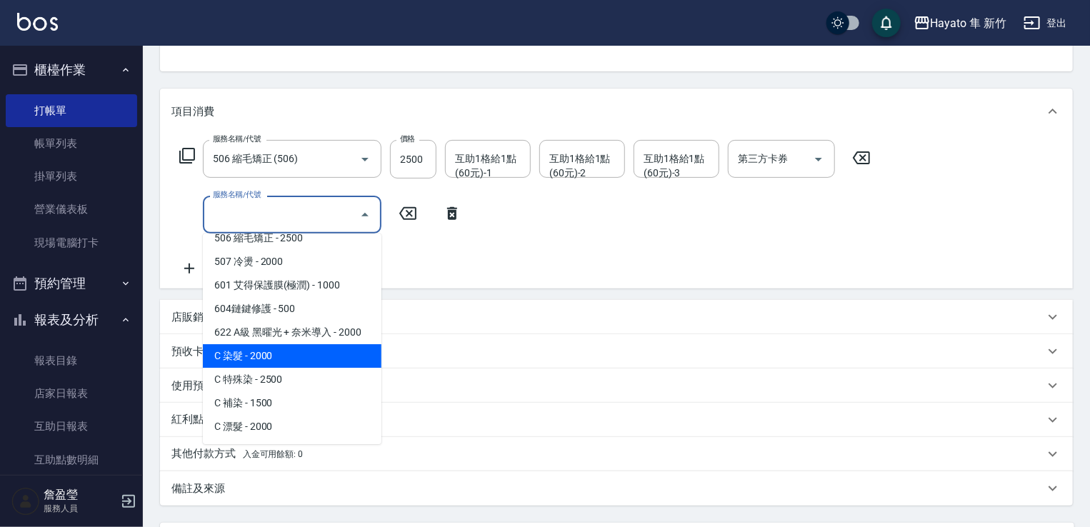
click at [254, 358] on span "C 染髮 - 2000" at bounding box center [292, 356] width 179 height 24
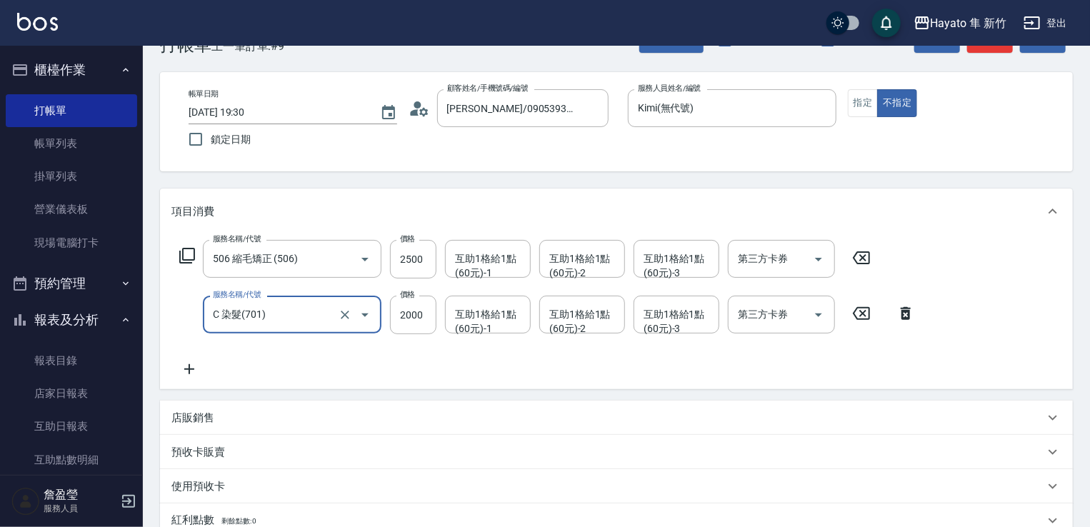
scroll to position [0, 0]
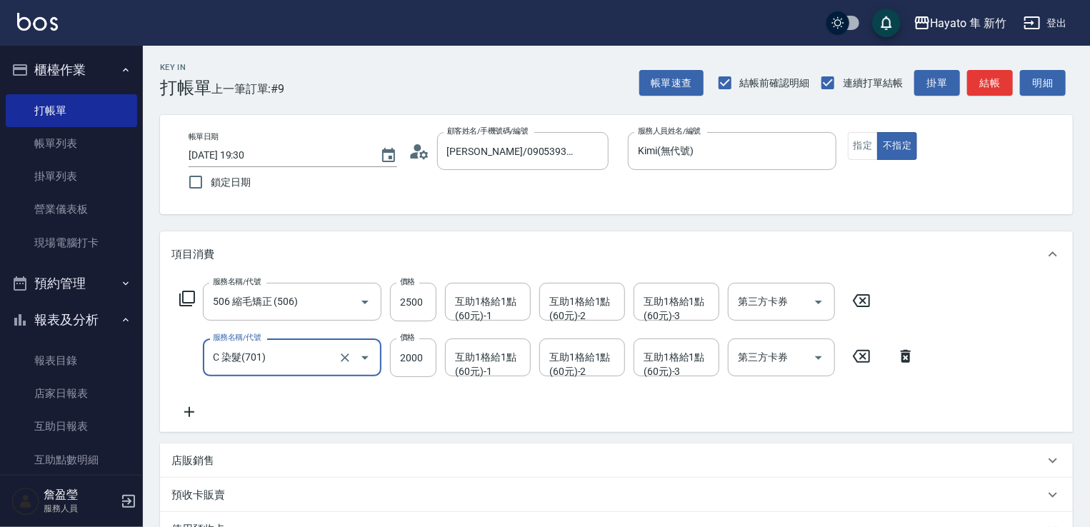
click at [282, 361] on input "C 染髮(701)" at bounding box center [272, 357] width 126 height 25
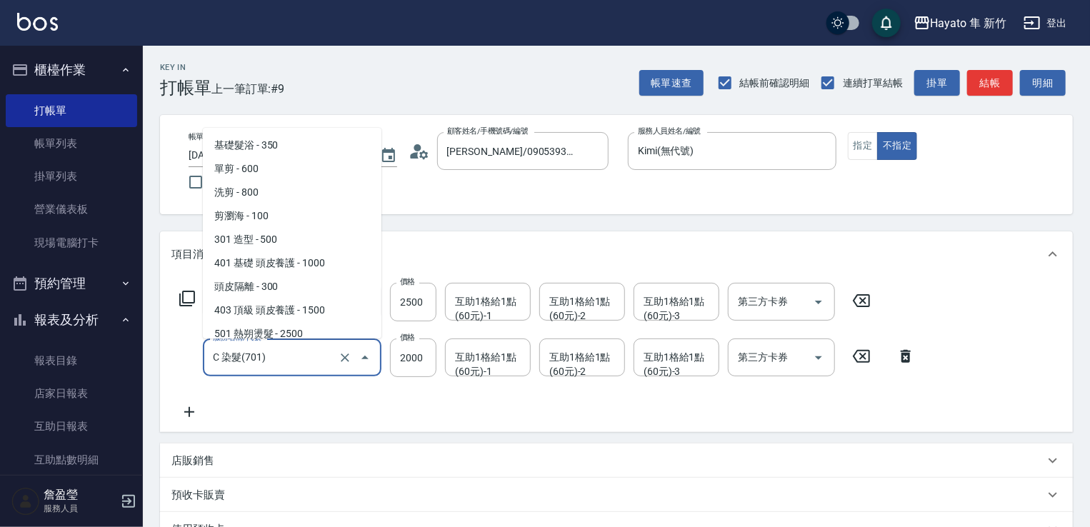
scroll to position [171, 0]
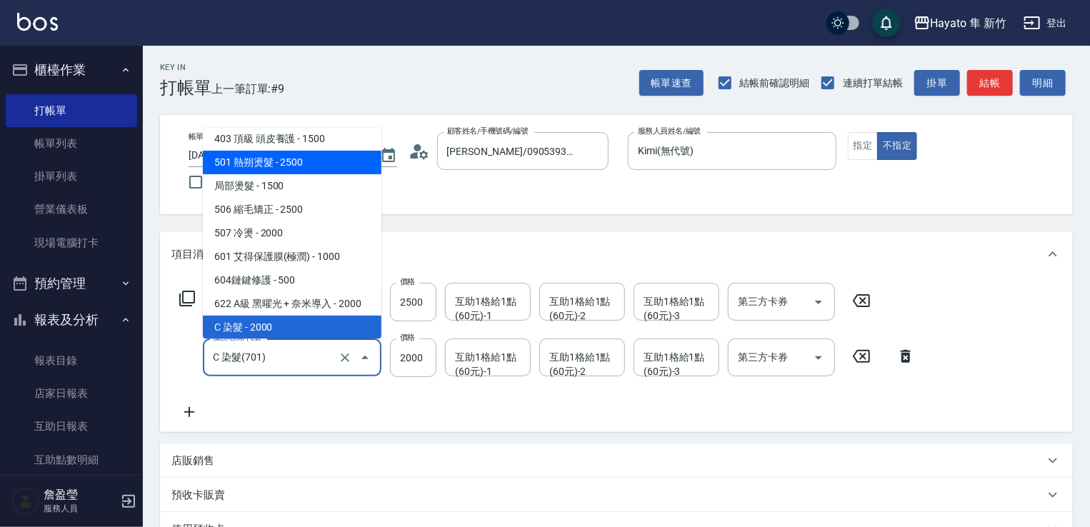
click at [277, 158] on span "501 熱朔燙髮 - 2500" at bounding box center [292, 163] width 179 height 24
type input "501 熱朔燙髮(501)"
type input "2500"
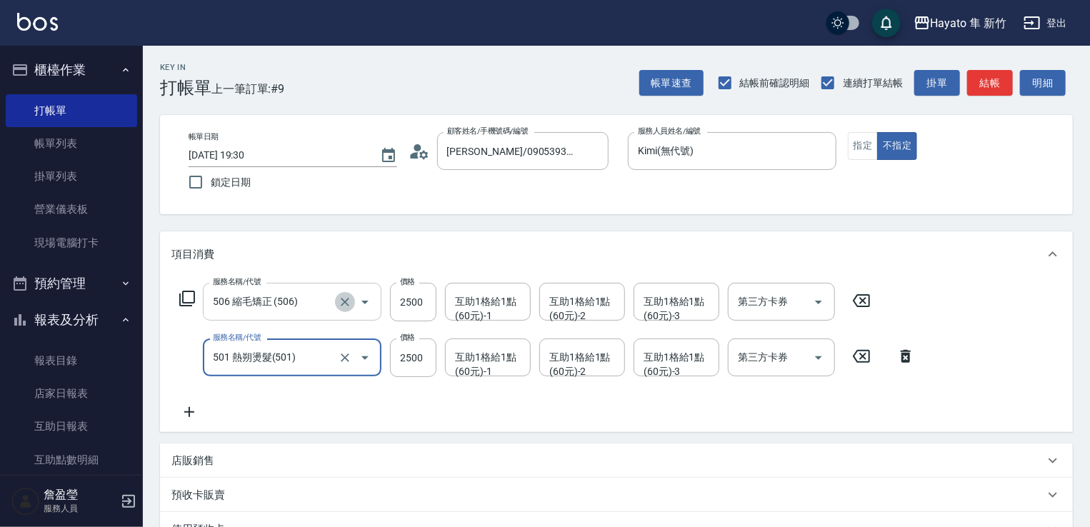
click at [346, 299] on icon "Clear" at bounding box center [345, 302] width 14 height 14
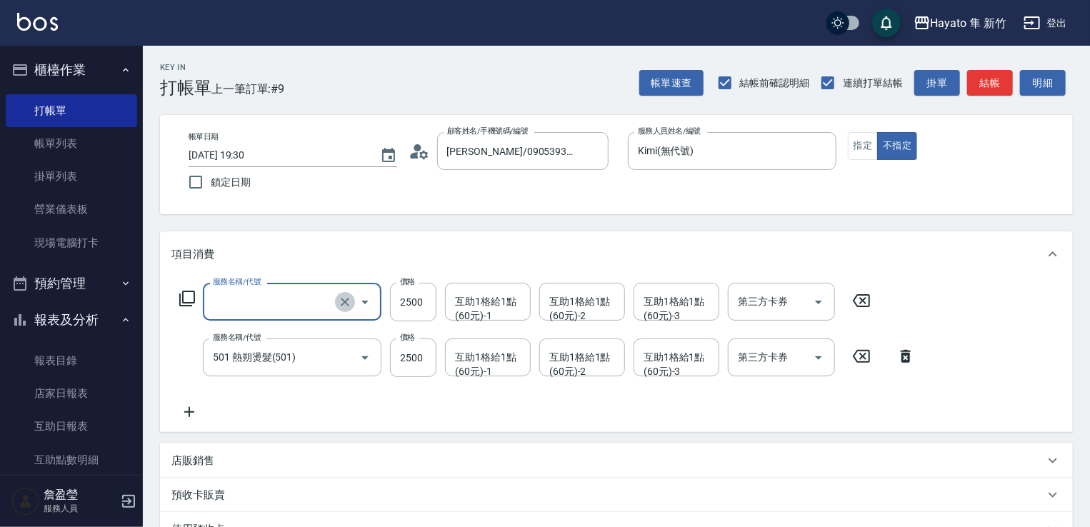
click at [343, 299] on icon "Clear" at bounding box center [345, 302] width 9 height 9
type input "506 縮毛矯正 (506)"
click at [854, 321] on div "服務名稱/代號 506 縮毛矯正 (506) 服務名稱/代號 價格 2500 價格 互助1格給1點(60元)-1 互助1格給1點(60元)-1 互助1格給1點…" at bounding box center [525, 302] width 708 height 39
click at [872, 302] on icon at bounding box center [862, 300] width 36 height 17
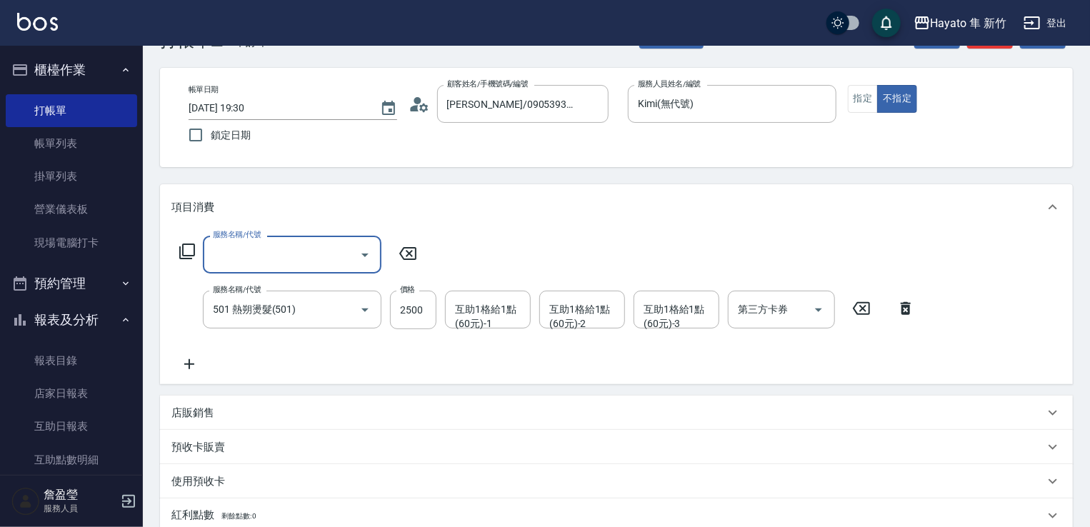
scroll to position [71, 0]
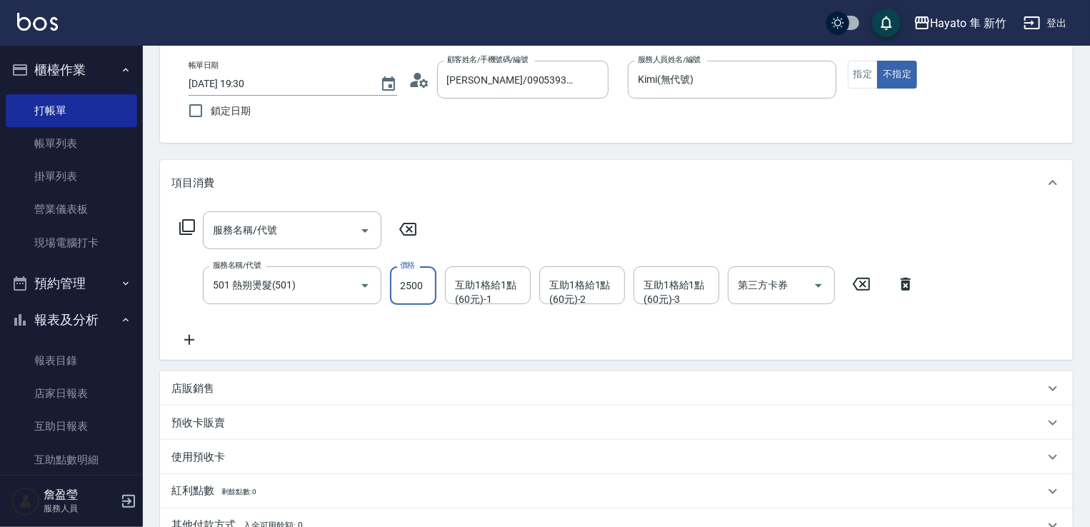
click at [415, 286] on input "2500" at bounding box center [413, 285] width 46 height 39
type input "4000"
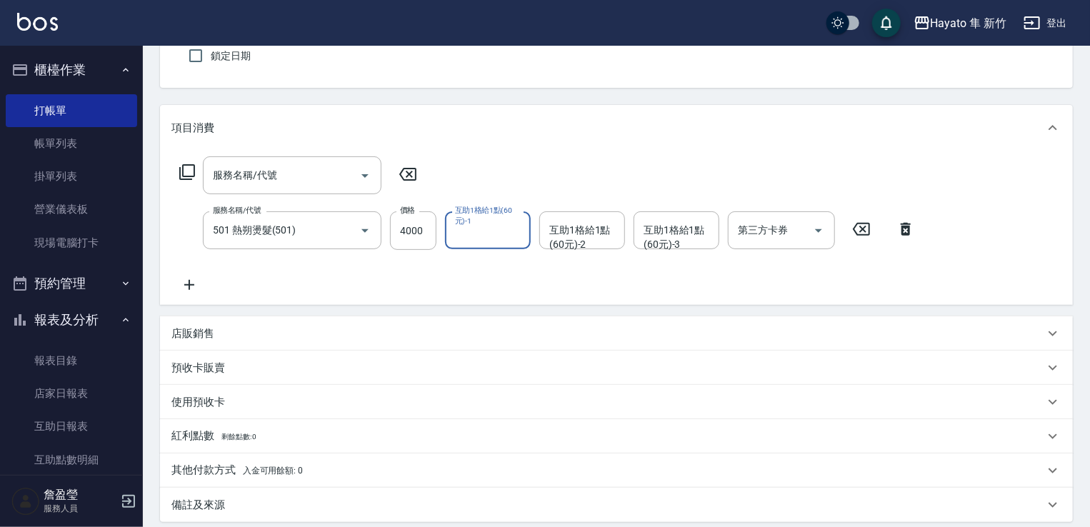
scroll to position [214, 0]
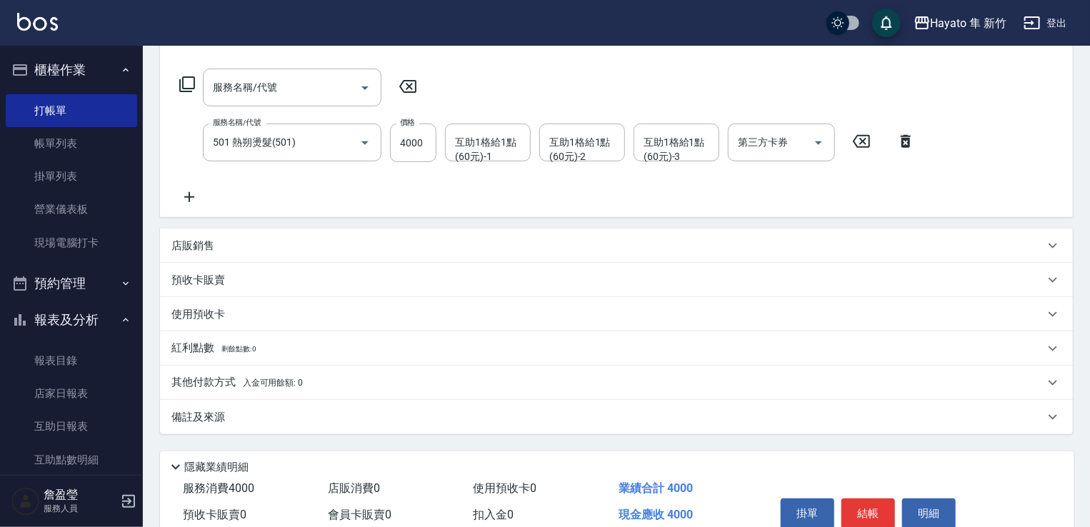
click at [308, 383] on div "其他付款方式 入金可用餘額: 0" at bounding box center [607, 383] width 873 height 16
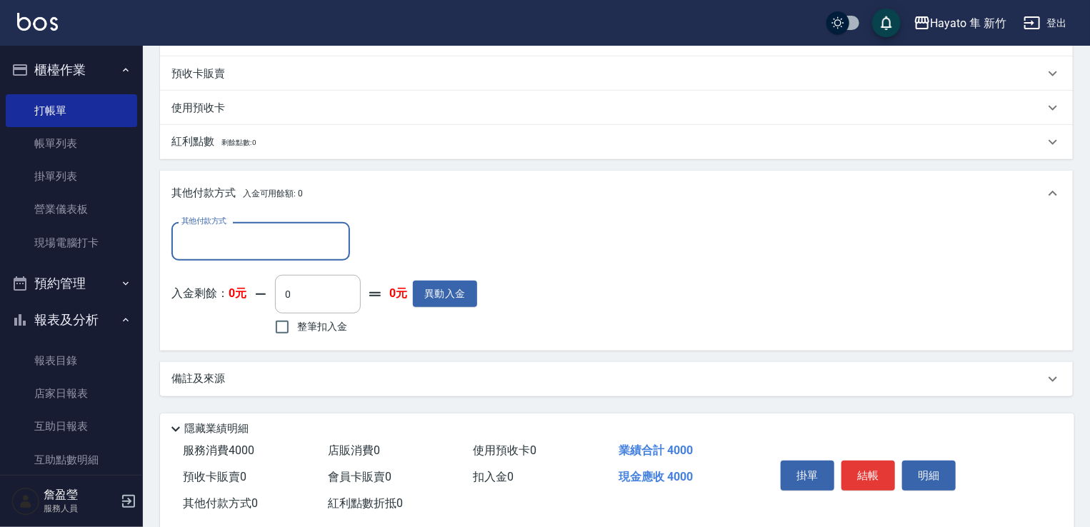
scroll to position [429, 0]
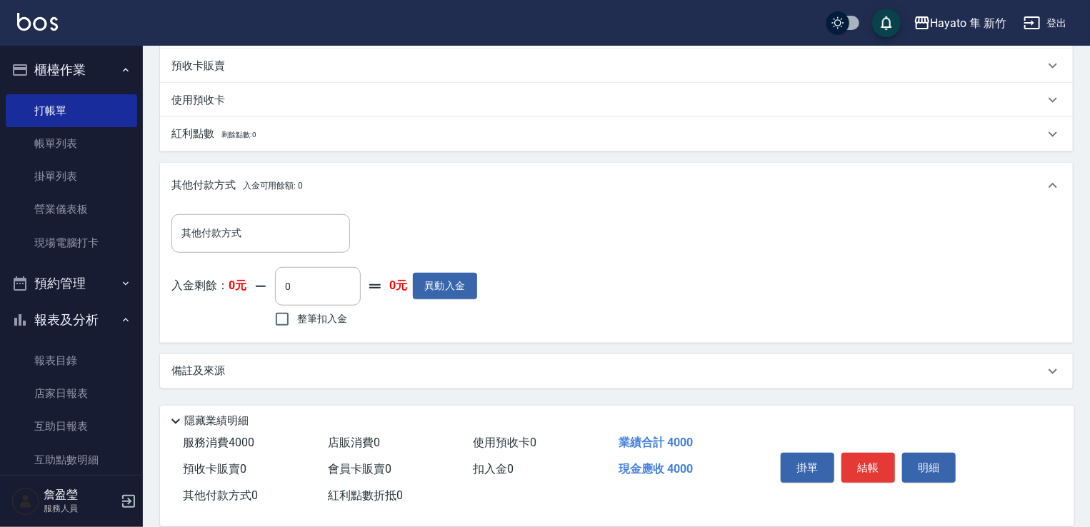
click at [273, 356] on div "備註及來源" at bounding box center [616, 371] width 913 height 34
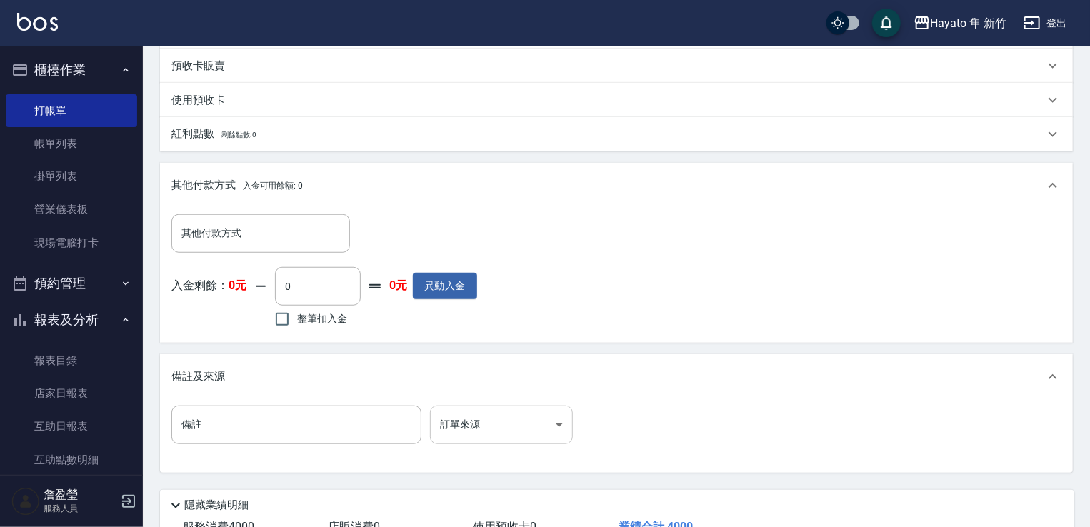
click at [498, 424] on body "Hayato 隼 新竹 登出 櫃檯作業 打帳單 帳單列表 掛單列表 營業儀表板 現場電腦打卡 預約管理 預約管理 報表及分析 報表目錄 店家日報表 互助日報表…" at bounding box center [545, 99] width 1090 height 1057
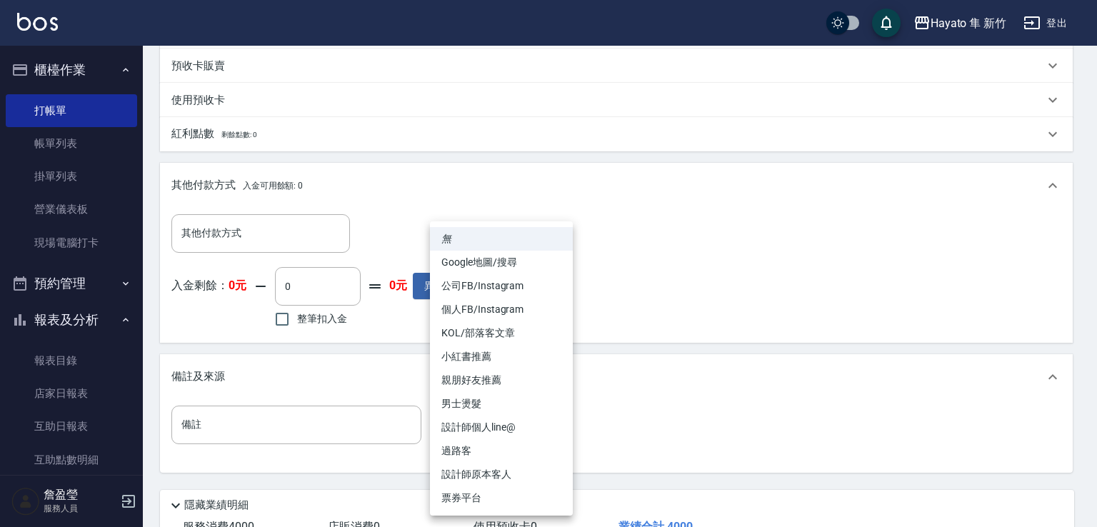
click at [512, 487] on ul "無 Google地圖/搜尋 公司FB/Instagram 個人FB/Instagram KOL/部落客文章 小紅書推薦 親朋好友推薦 男士燙髮 設計師個人li…" at bounding box center [501, 368] width 143 height 294
click at [522, 474] on li "設計師原本客人" at bounding box center [501, 475] width 143 height 24
type input "設計師原本客人"
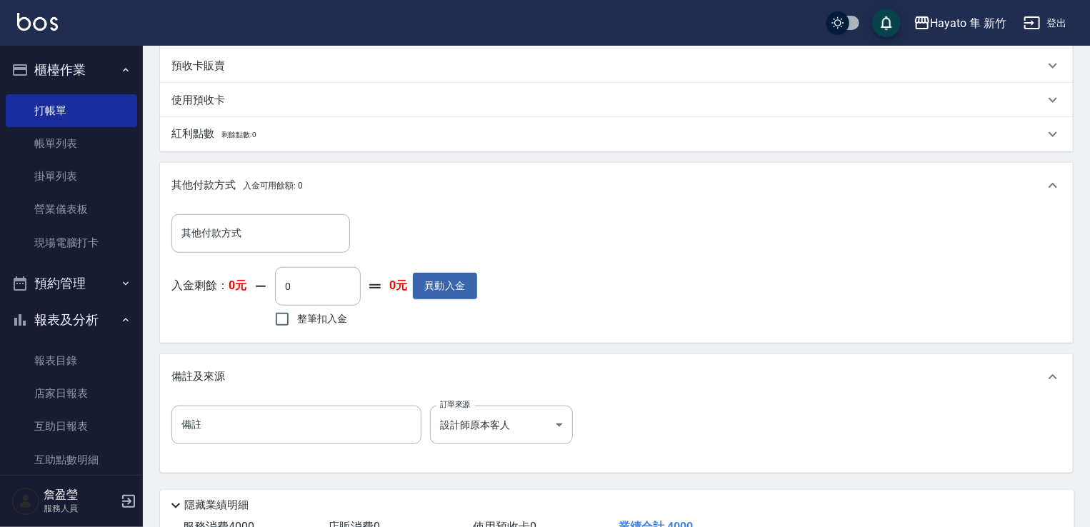
click at [715, 472] on div "備註 備註 訂單來源 設計師原本客人 設計師原本客人 訂單來源" at bounding box center [616, 436] width 913 height 73
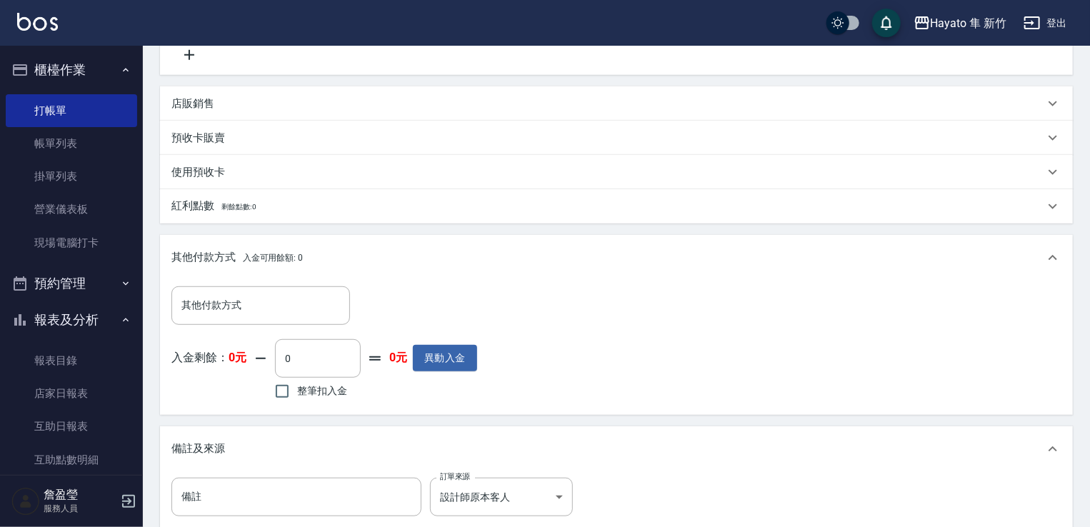
scroll to position [357, 0]
click at [1052, 259] on icon at bounding box center [1052, 257] width 17 height 17
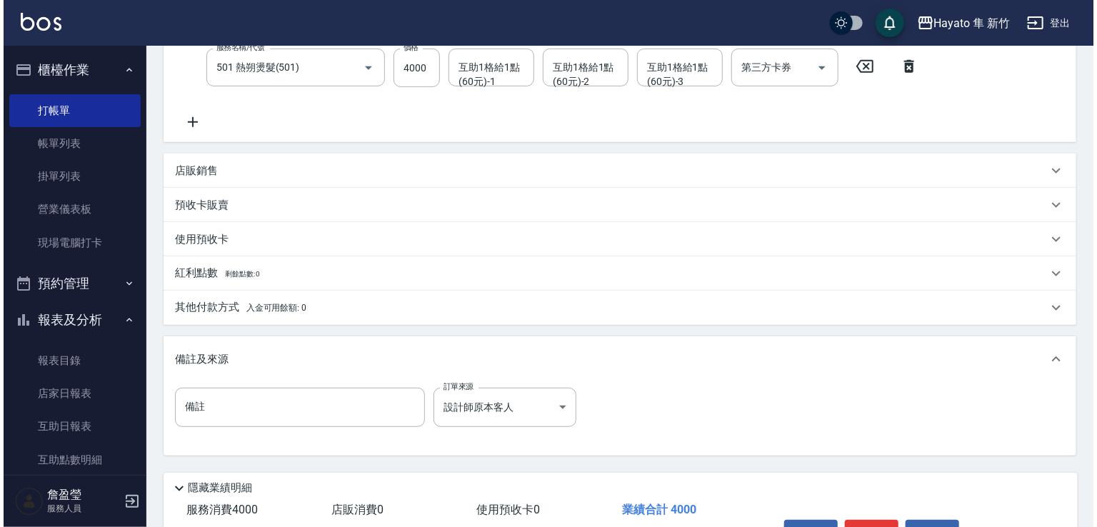
scroll to position [377, 0]
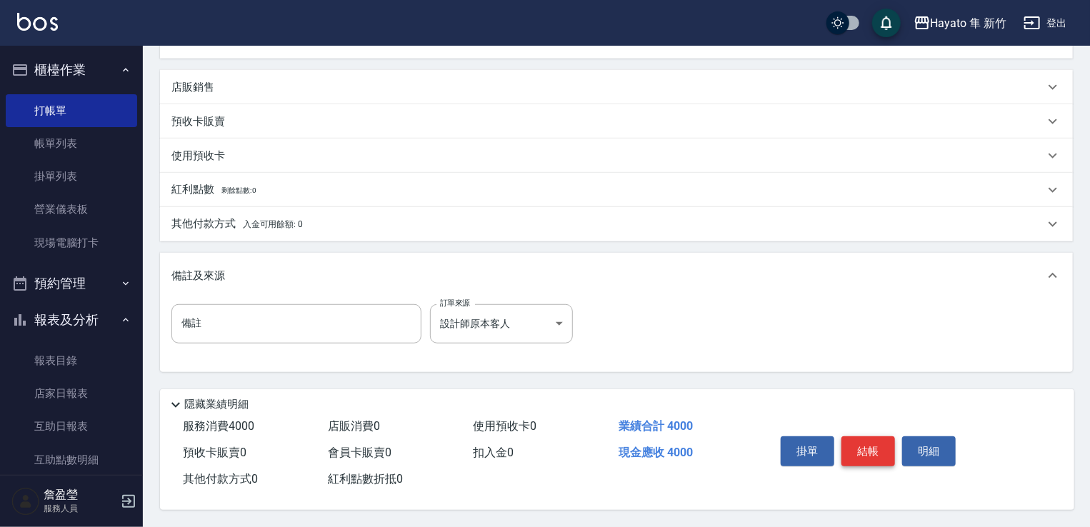
click at [866, 438] on button "結帳" at bounding box center [869, 452] width 54 height 30
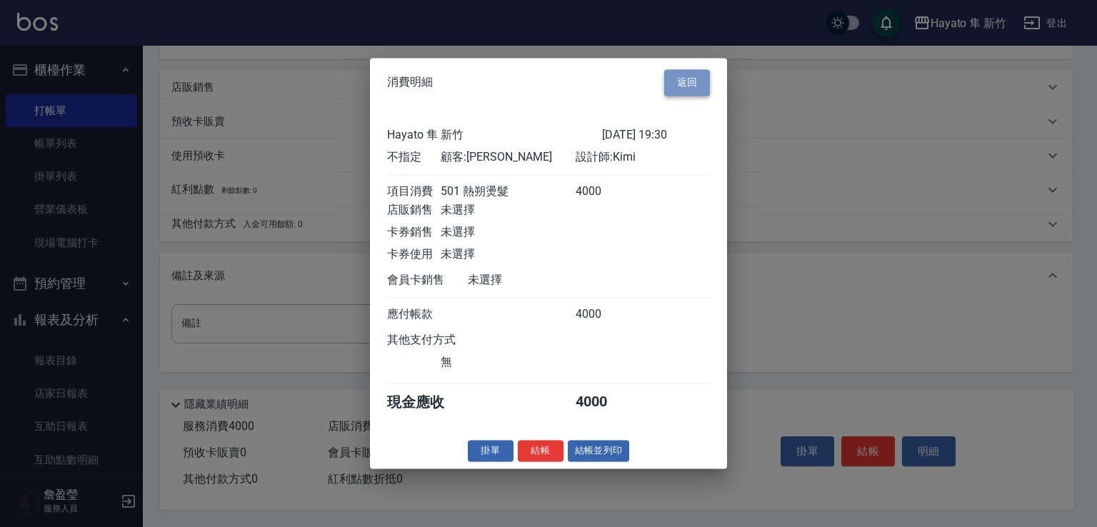
click at [694, 71] on button "返回" at bounding box center [687, 82] width 46 height 26
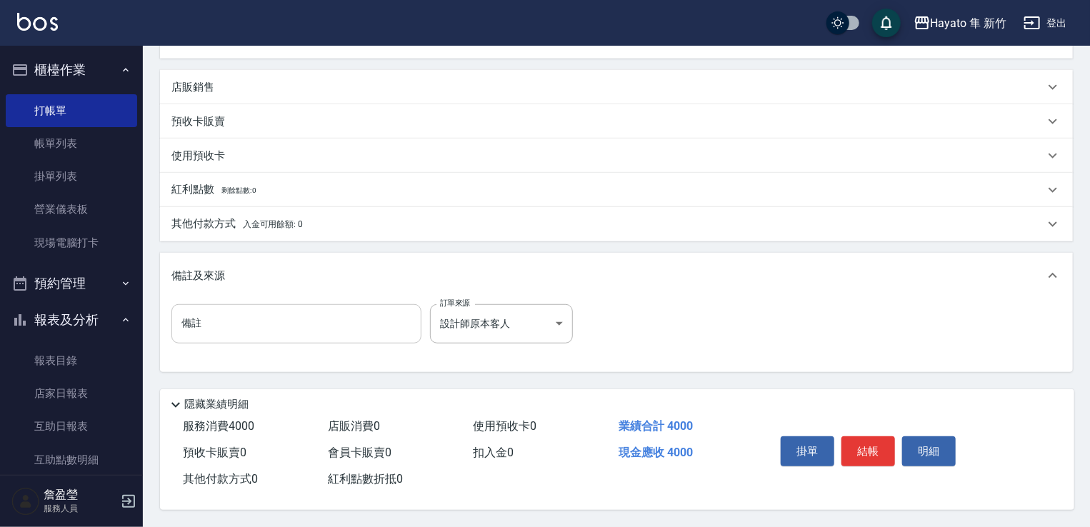
click at [303, 316] on input "備註" at bounding box center [296, 323] width 250 height 39
type input "上直下捲"
click at [875, 437] on button "結帳" at bounding box center [869, 452] width 54 height 30
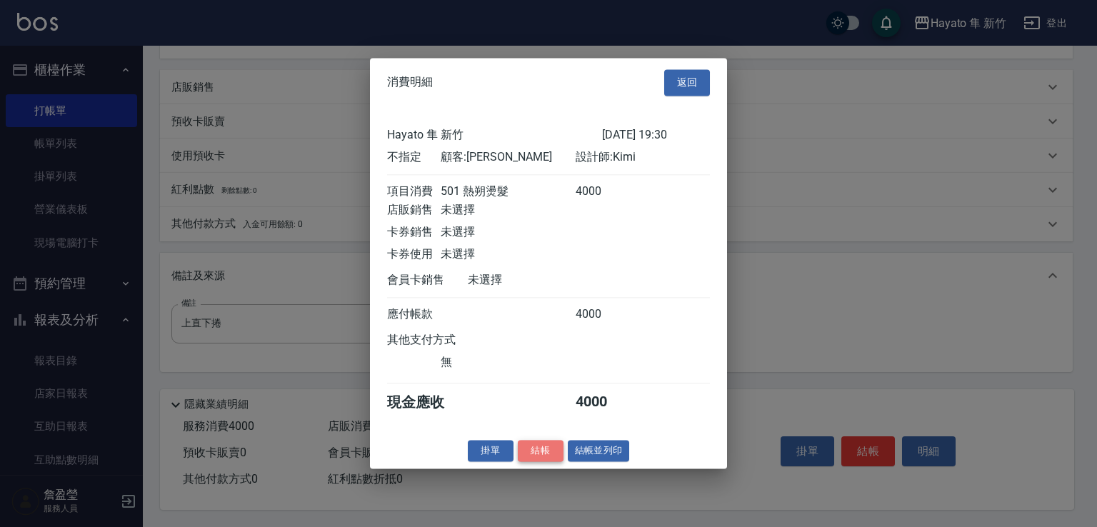
click at [531, 450] on button "結帳" at bounding box center [541, 451] width 46 height 22
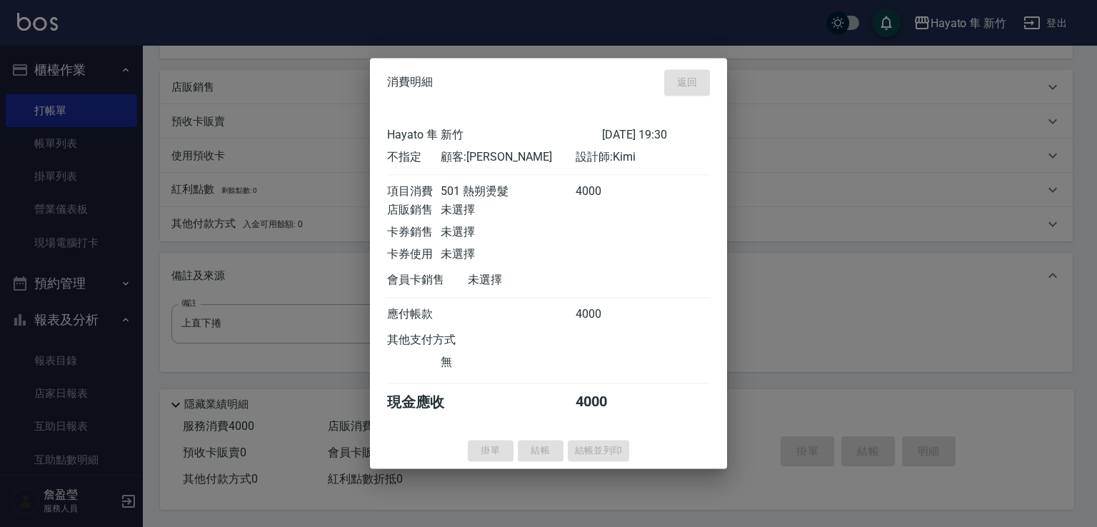
type input "[DATE] 19:38"
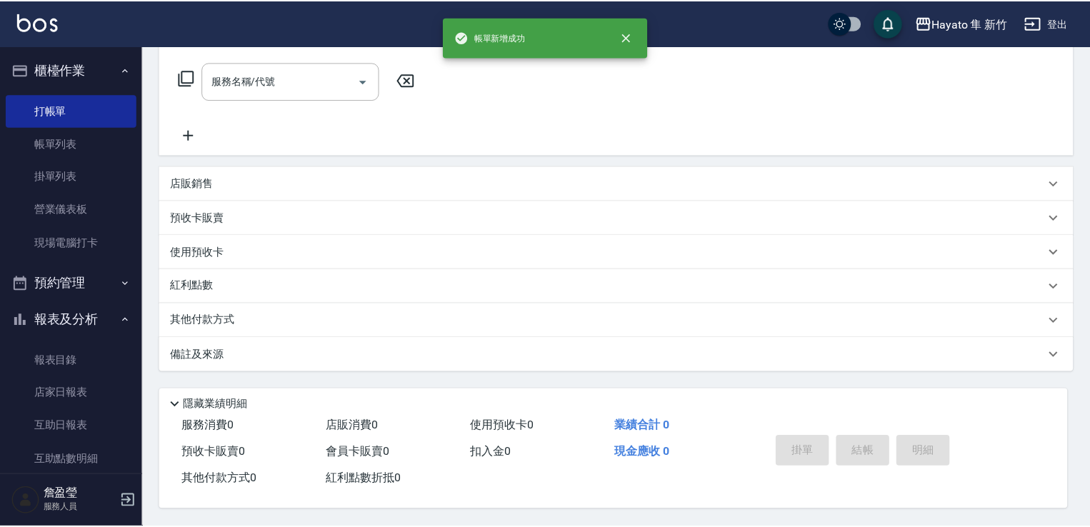
scroll to position [0, 0]
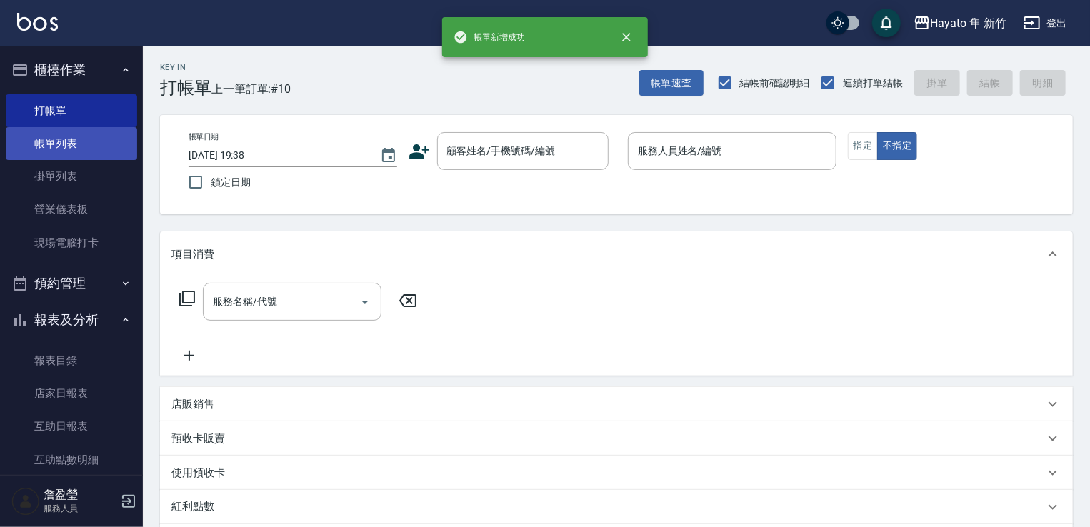
click at [26, 144] on link "帳單列表" at bounding box center [71, 143] width 131 height 33
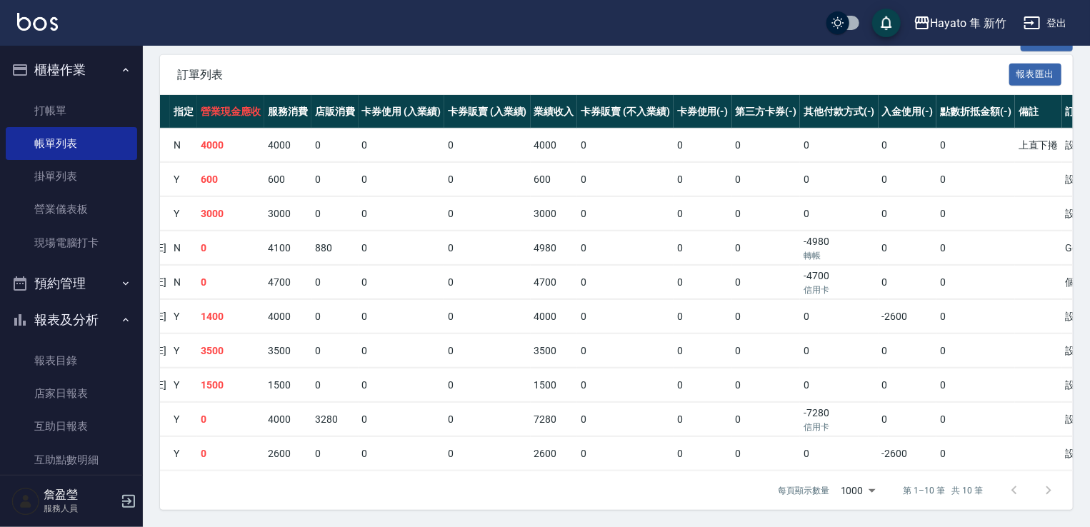
scroll to position [143, 0]
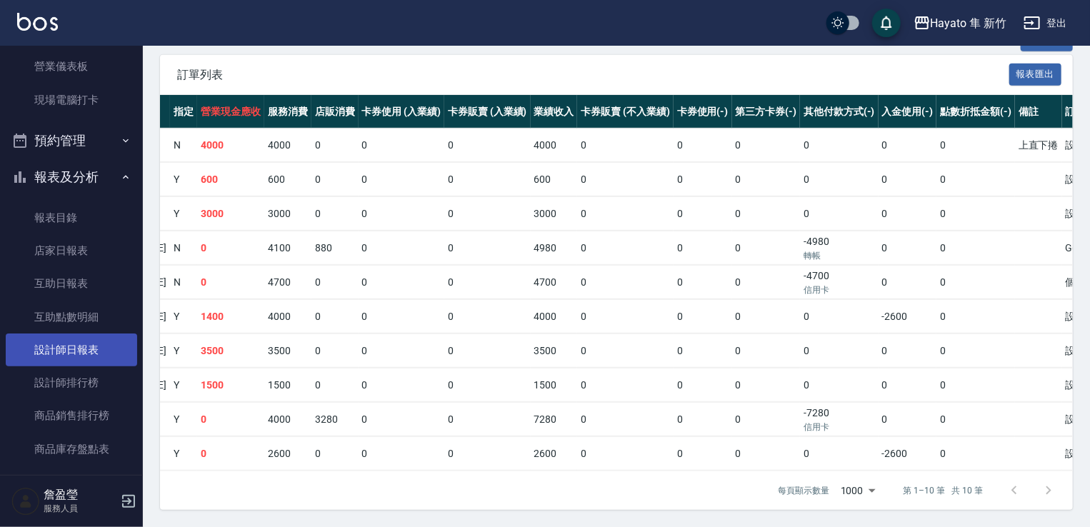
click at [82, 349] on link "設計師日報表" at bounding box center [71, 350] width 131 height 33
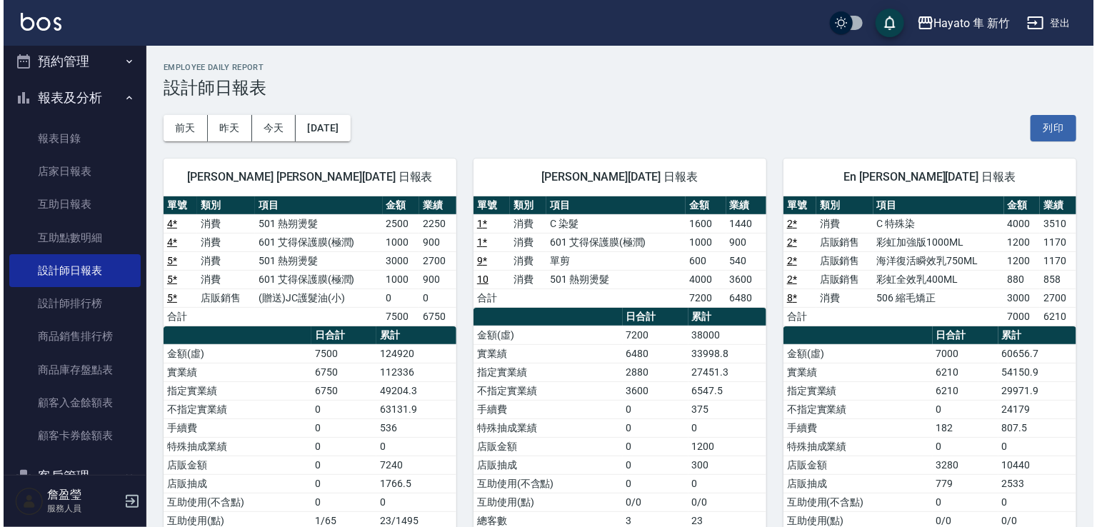
scroll to position [332, 0]
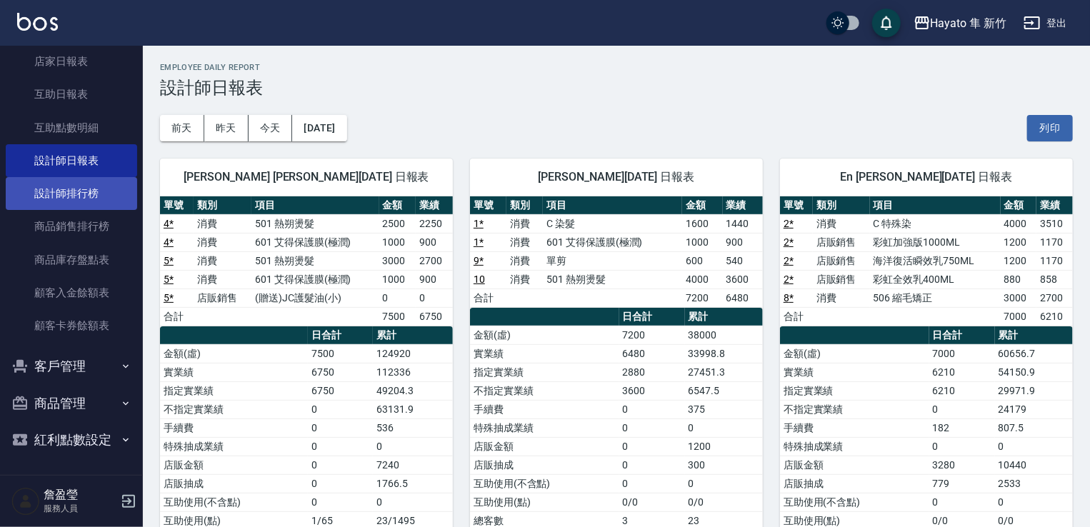
click at [49, 190] on link "設計師排行榜" at bounding box center [71, 193] width 131 height 33
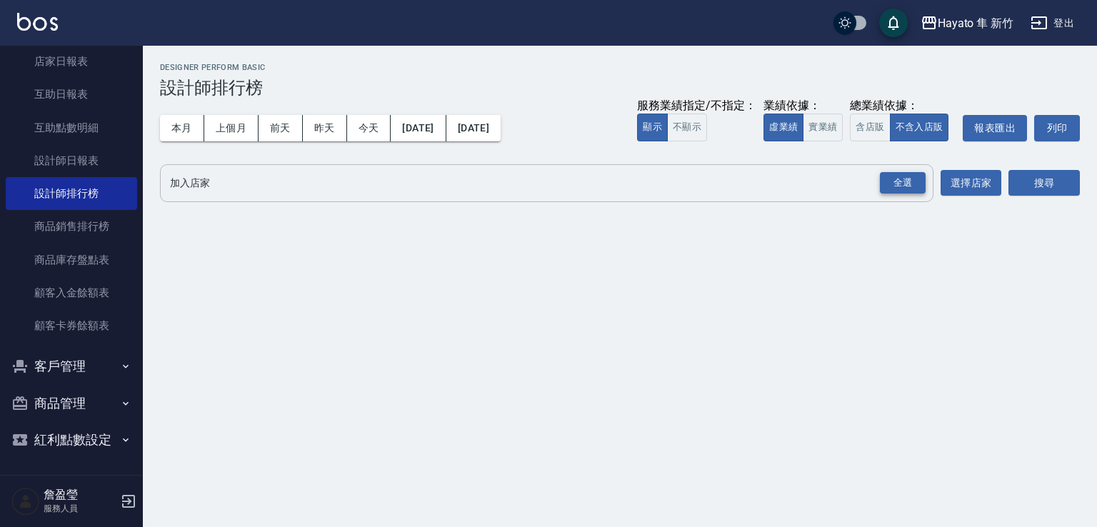
click at [903, 186] on div "全選" at bounding box center [903, 183] width 46 height 22
click at [1064, 178] on button "搜尋" at bounding box center [1044, 184] width 71 height 26
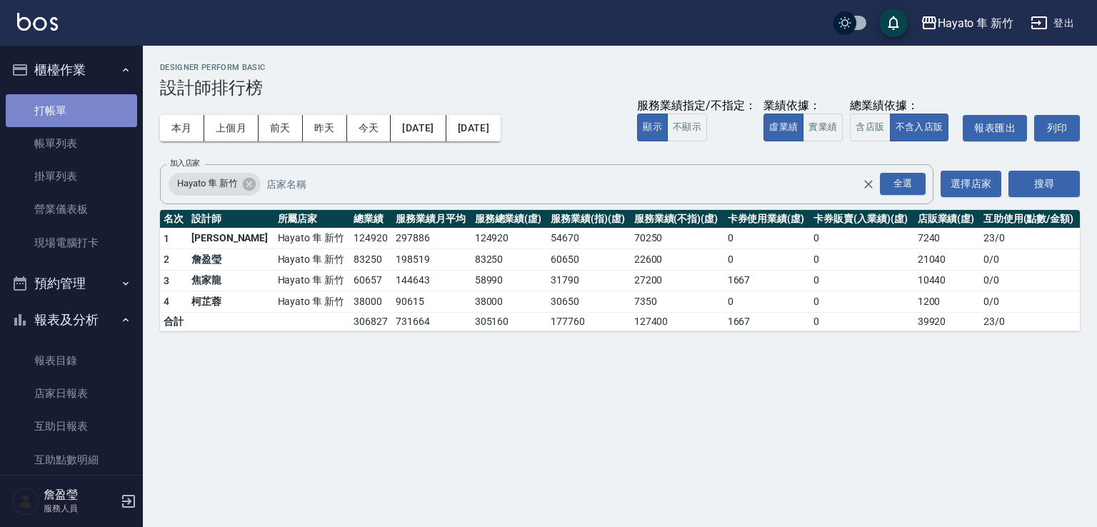
click at [81, 109] on link "打帳單" at bounding box center [71, 110] width 131 height 33
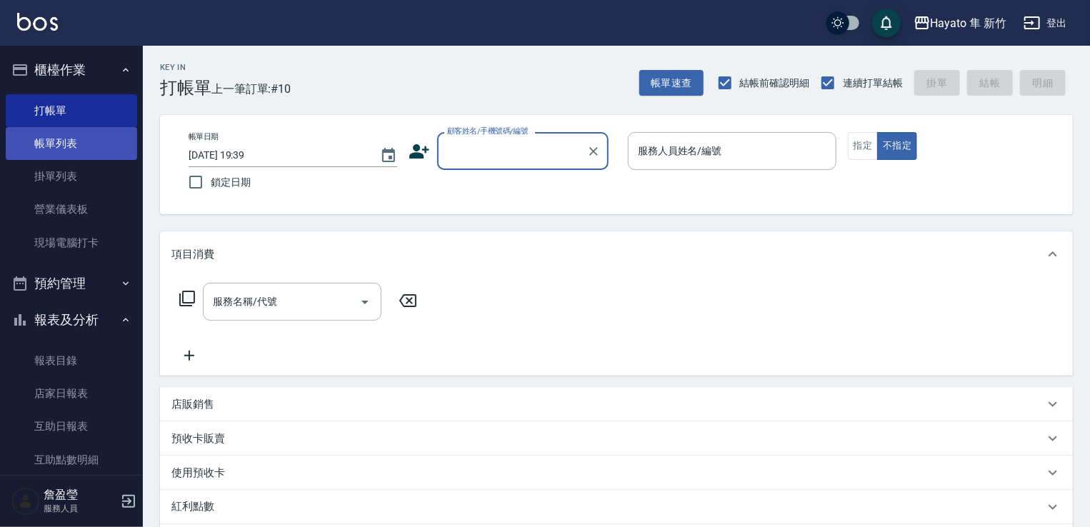
click at [93, 132] on link "帳單列表" at bounding box center [71, 143] width 131 height 33
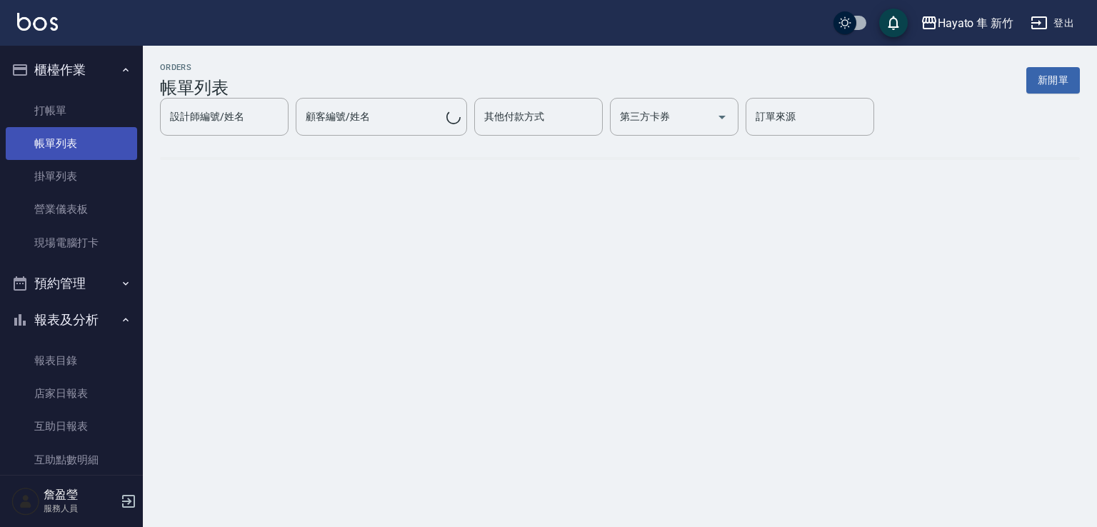
click at [101, 143] on link "帳單列表" at bounding box center [71, 143] width 131 height 33
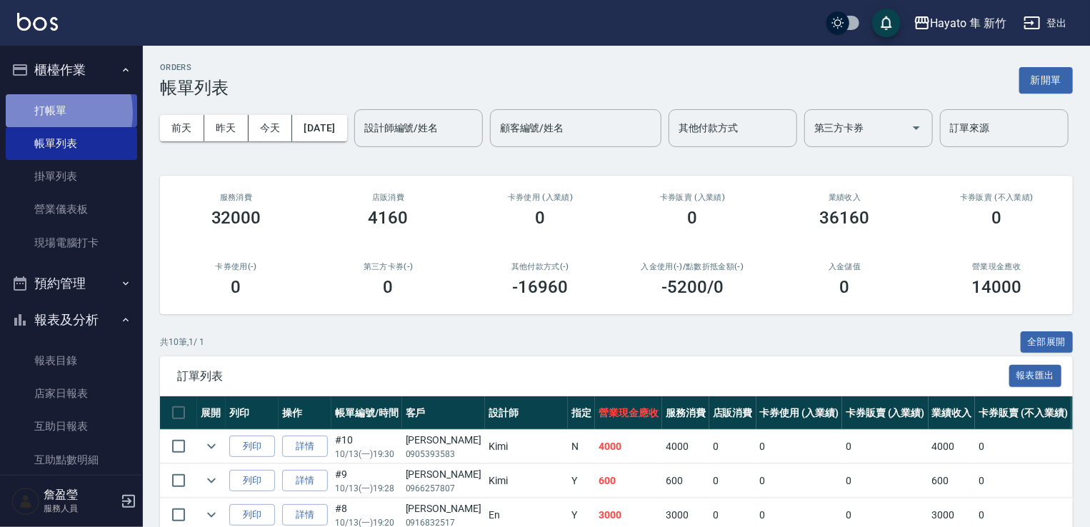
click at [52, 112] on link "打帳單" at bounding box center [71, 110] width 131 height 33
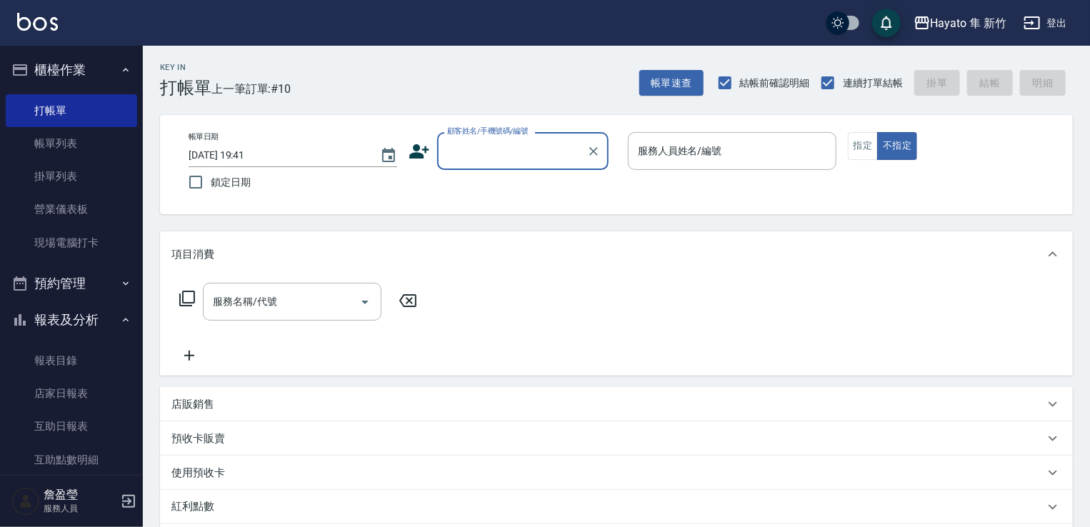
click at [479, 138] on div "顧客姓名/手機號碼/編號" at bounding box center [522, 151] width 171 height 38
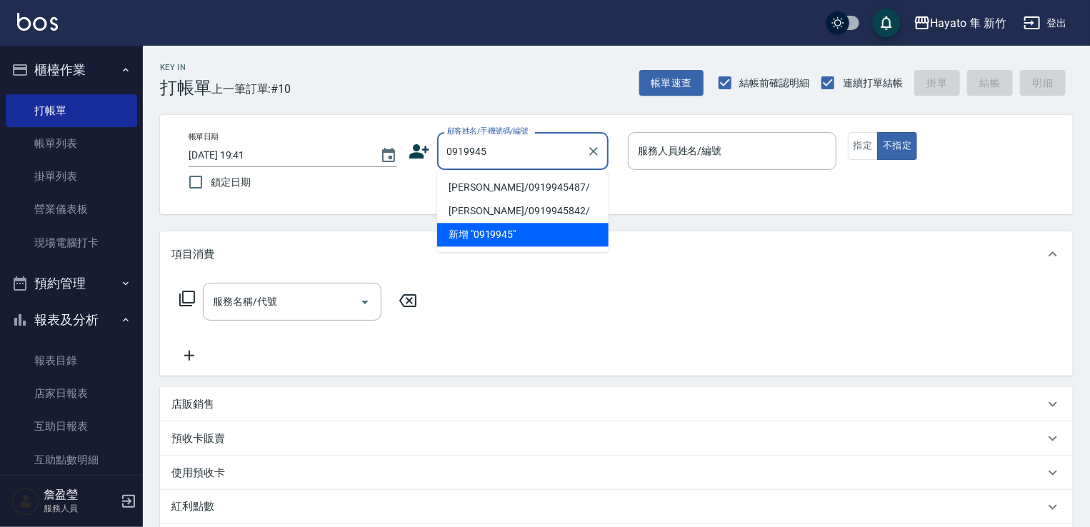
click at [485, 187] on li "[PERSON_NAME]/0919945487/" at bounding box center [522, 188] width 171 height 24
type input "[PERSON_NAME]/0919945487/"
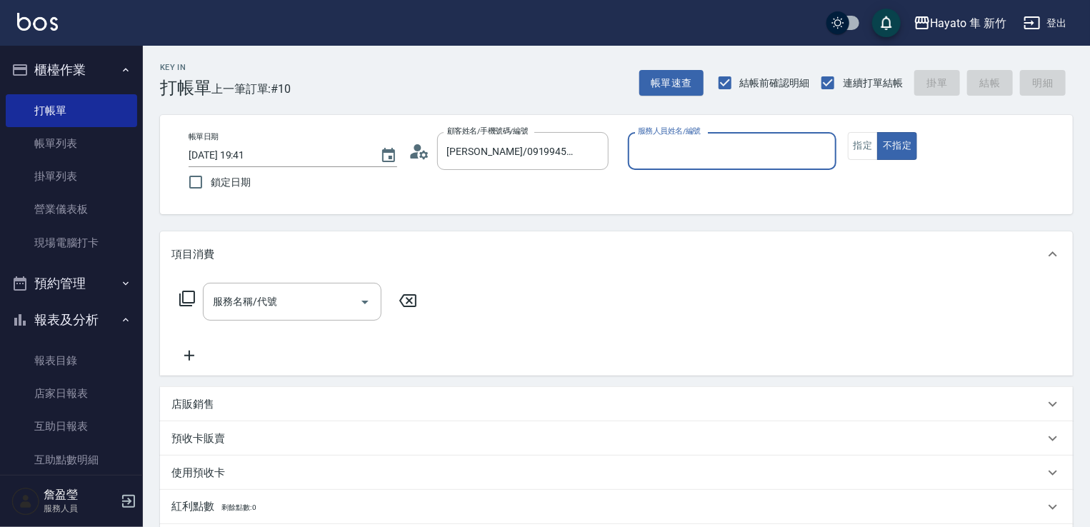
type input "[PERSON_NAME](無代號)"
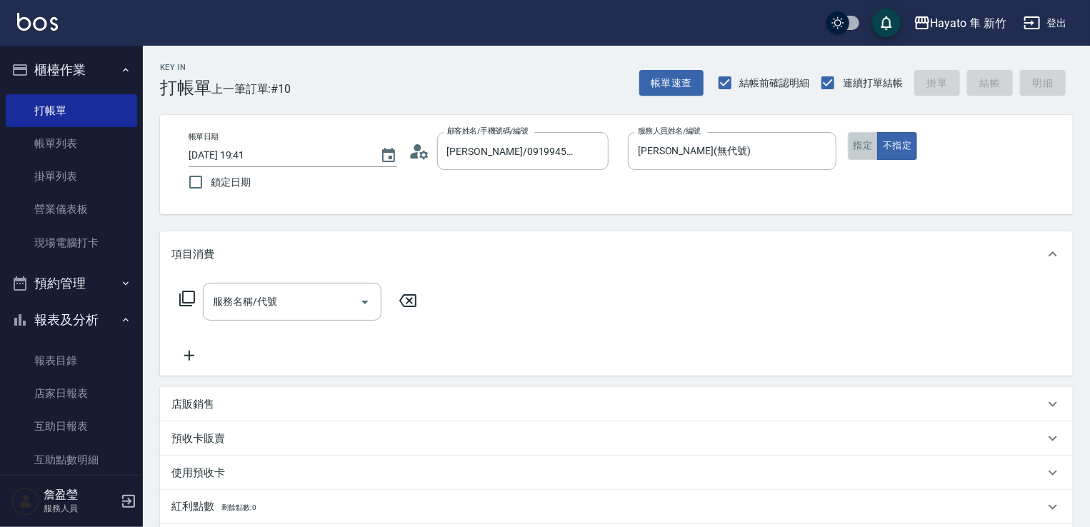
click at [860, 142] on button "指定" at bounding box center [863, 146] width 31 height 28
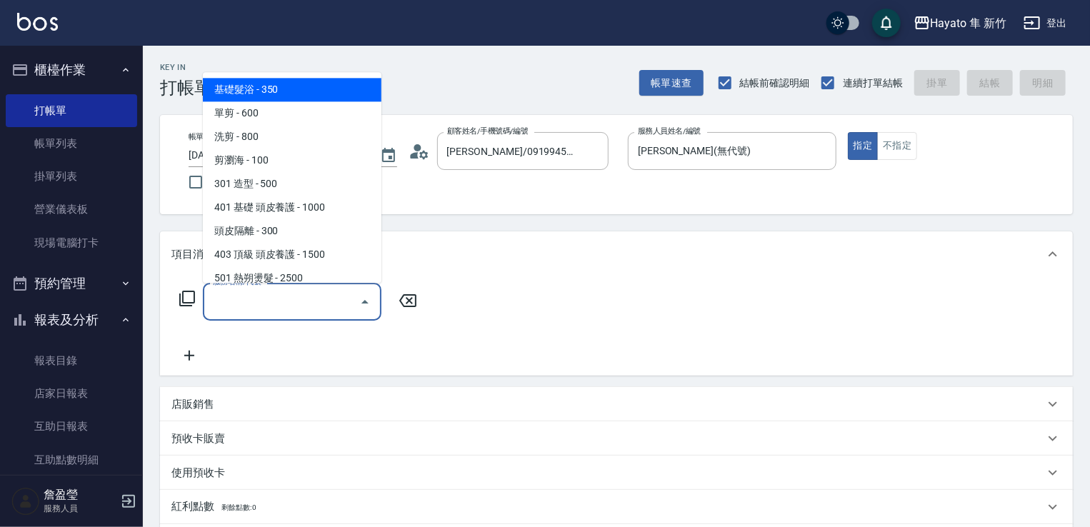
drag, startPoint x: 297, startPoint y: 304, endPoint x: 306, endPoint y: 304, distance: 8.6
click at [299, 305] on input "服務名稱/代號" at bounding box center [281, 301] width 144 height 25
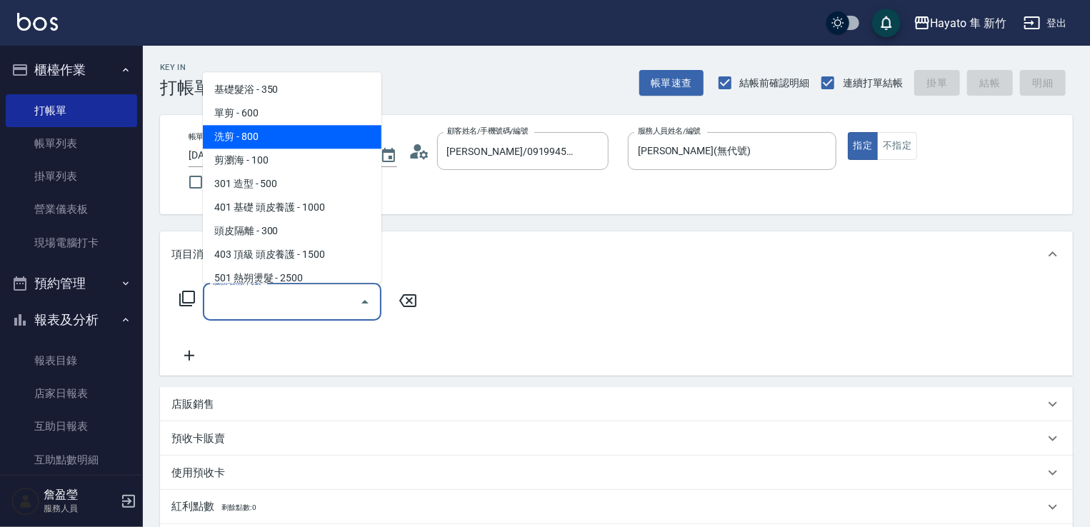
click at [292, 142] on span "洗剪 - 800" at bounding box center [292, 137] width 179 height 24
type input "洗剪(201)"
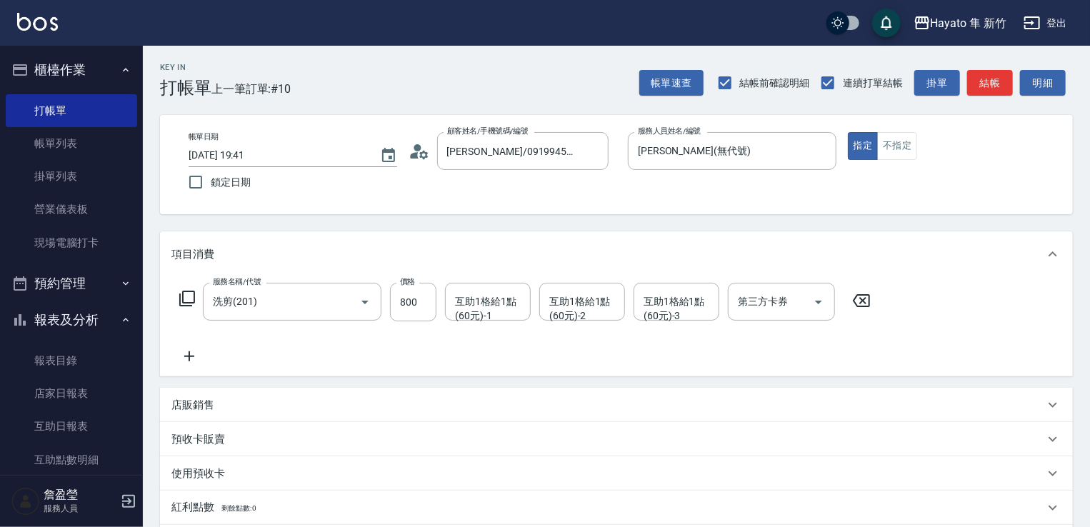
click at [217, 418] on div "店販銷售" at bounding box center [616, 405] width 913 height 34
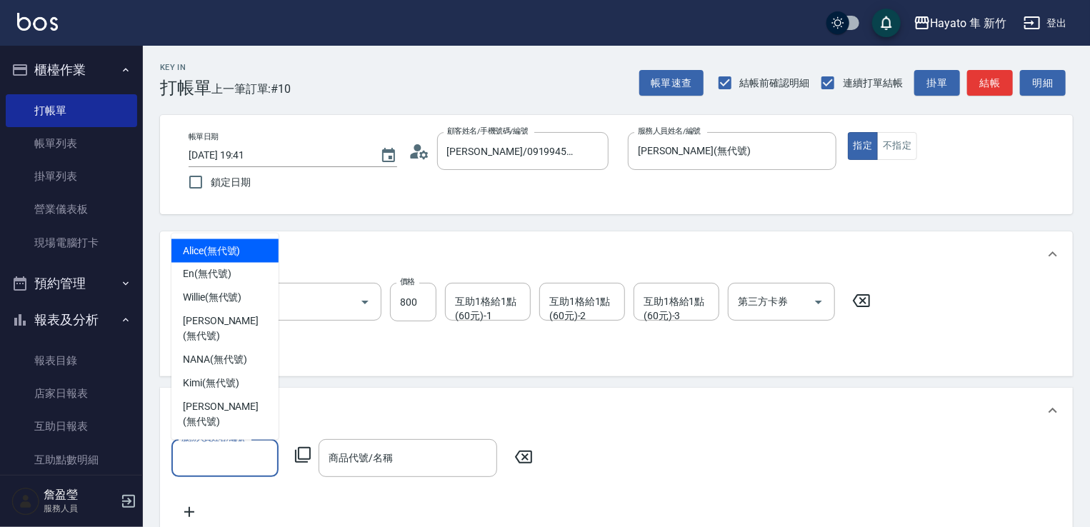
click at [247, 455] on input "服務人員姓名/編號" at bounding box center [225, 458] width 94 height 25
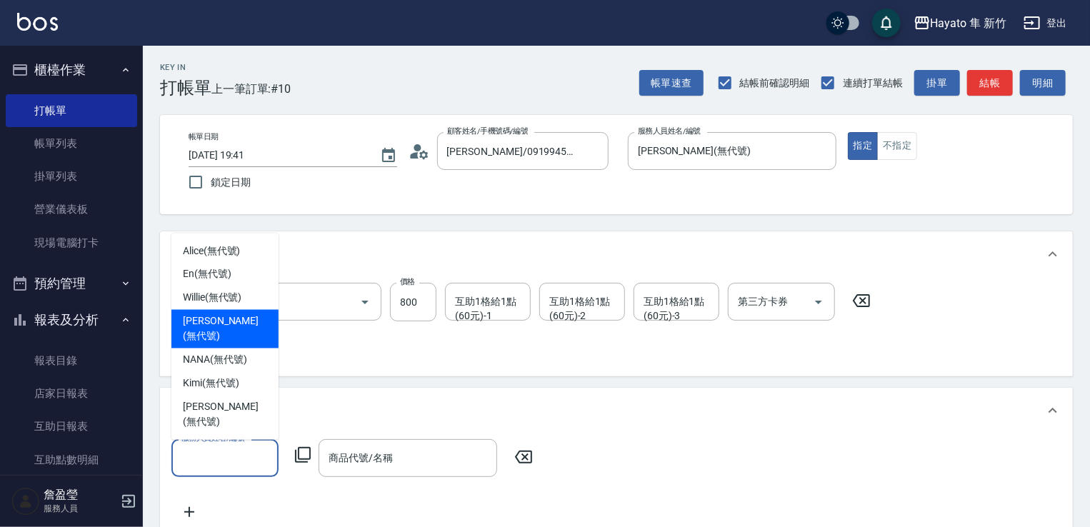
click at [216, 344] on span "[PERSON_NAME] (無代號)" at bounding box center [225, 329] width 84 height 30
type input "[PERSON_NAME](無代號)"
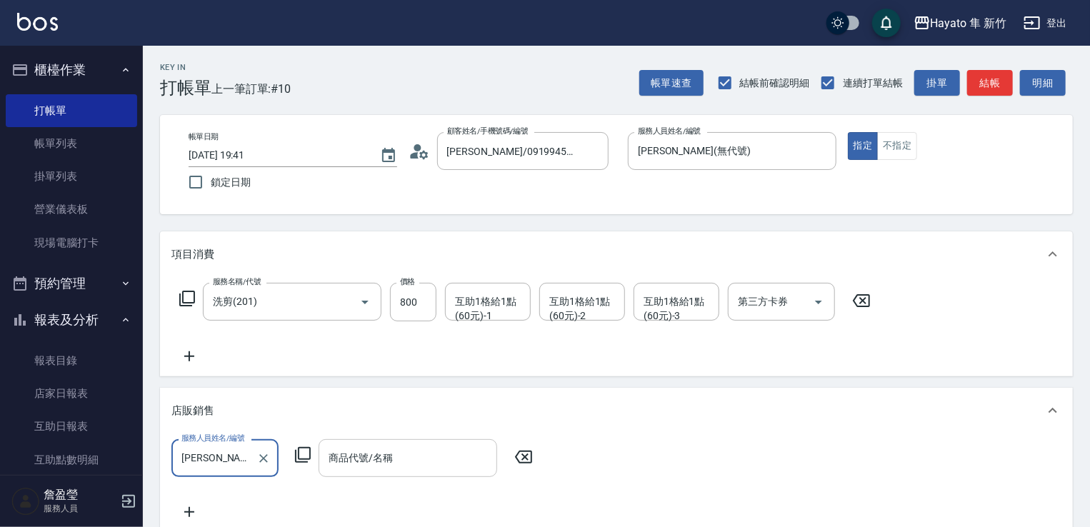
click at [354, 449] on input "商品代號/名稱" at bounding box center [408, 458] width 166 height 25
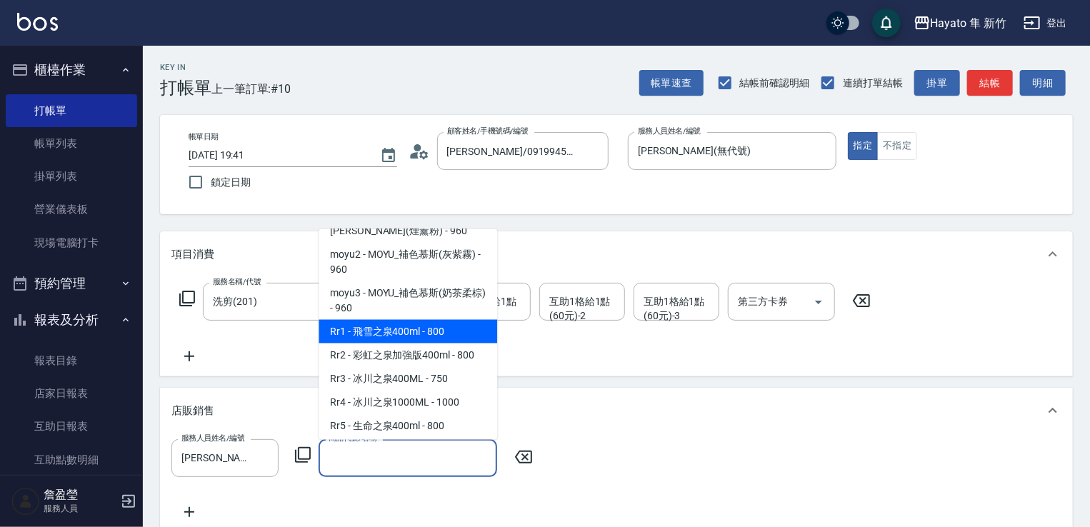
scroll to position [929, 0]
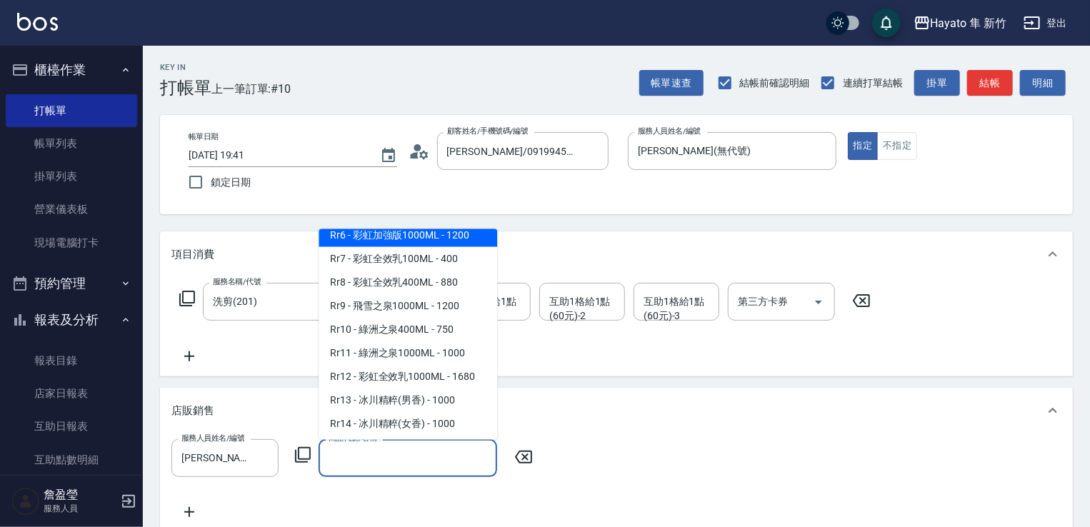
click at [444, 246] on span "Rr6 - 彩虹加強版1000ML - 1200" at bounding box center [408, 235] width 179 height 24
type input "彩虹加強版1000ML"
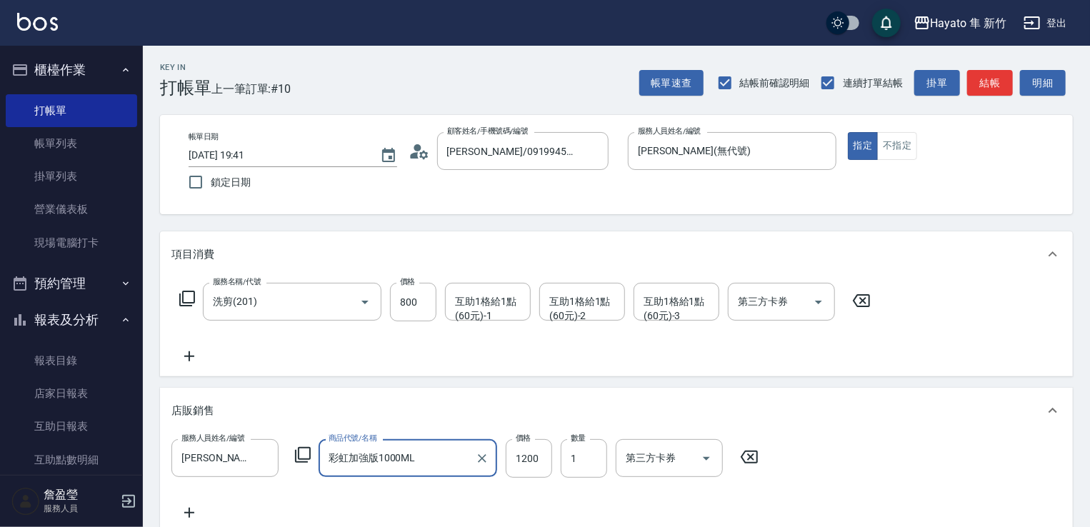
click at [1022, 452] on div "服務人員姓名/編號 [PERSON_NAME](無代號) 服務人員姓名/編號 商品代號/名稱 彩虹加強版1000ML 商品代號/名稱 價格 1200 價格 數…" at bounding box center [616, 480] width 890 height 82
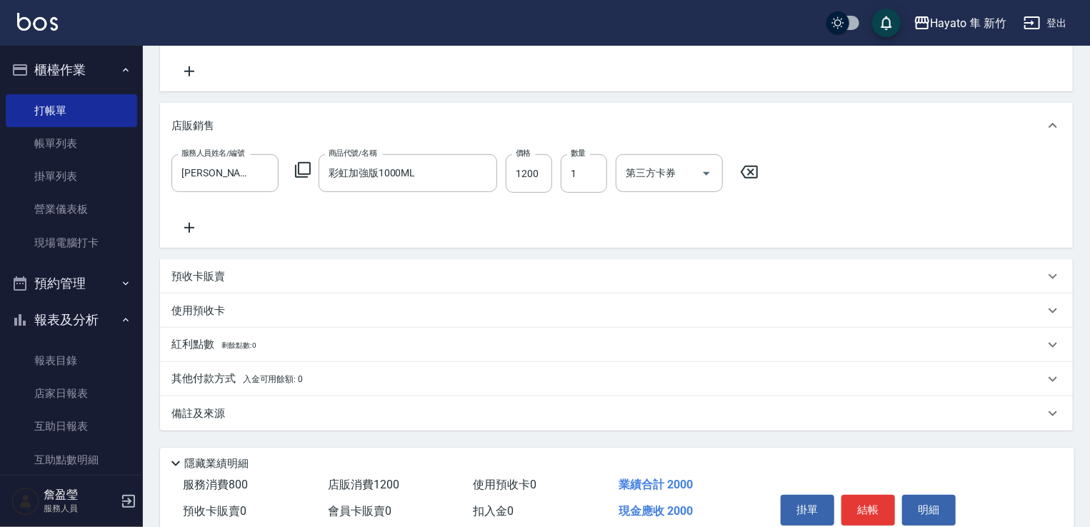
scroll to position [286, 0]
drag, startPoint x: 249, startPoint y: 428, endPoint x: 265, endPoint y: 430, distance: 16.6
click at [256, 430] on div "Key In 打帳單 上一筆訂單:#10 帳單速查 結帳前確認明細 連續打單結帳 掛單 結帳 明細 帳單日期 [DATE] 19:41 鎖定日期 顧客姓名/手…" at bounding box center [616, 172] width 947 height 825
click at [303, 407] on div "備註及來源" at bounding box center [607, 413] width 873 height 15
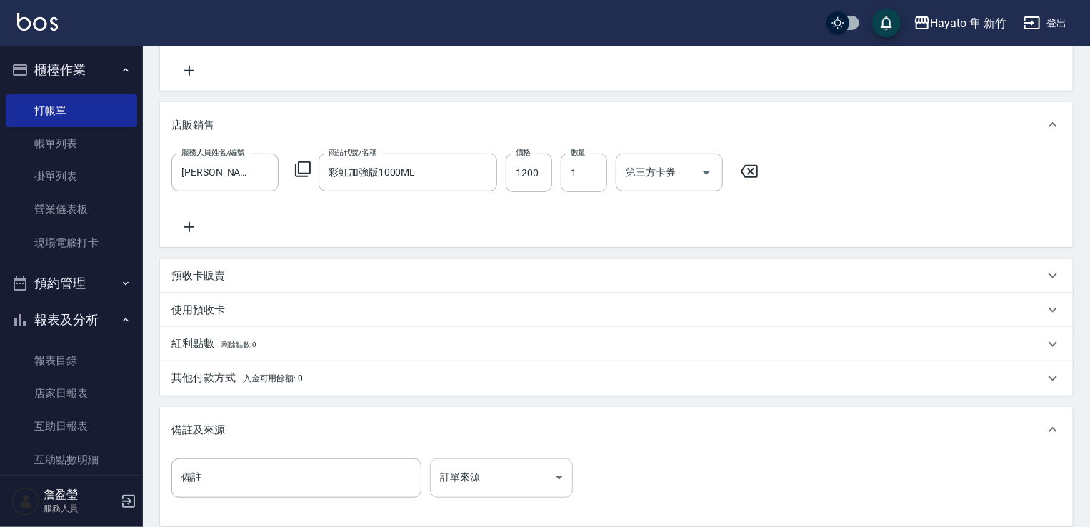
click at [477, 486] on body "Hayato 隼 新竹 登出 櫃檯作業 打帳單 帳單列表 掛單列表 營業儀表板 現場電腦打卡 預約管理 預約管理 報表及分析 報表目錄 店家日報表 互助日報表…" at bounding box center [545, 197] width 1090 height 967
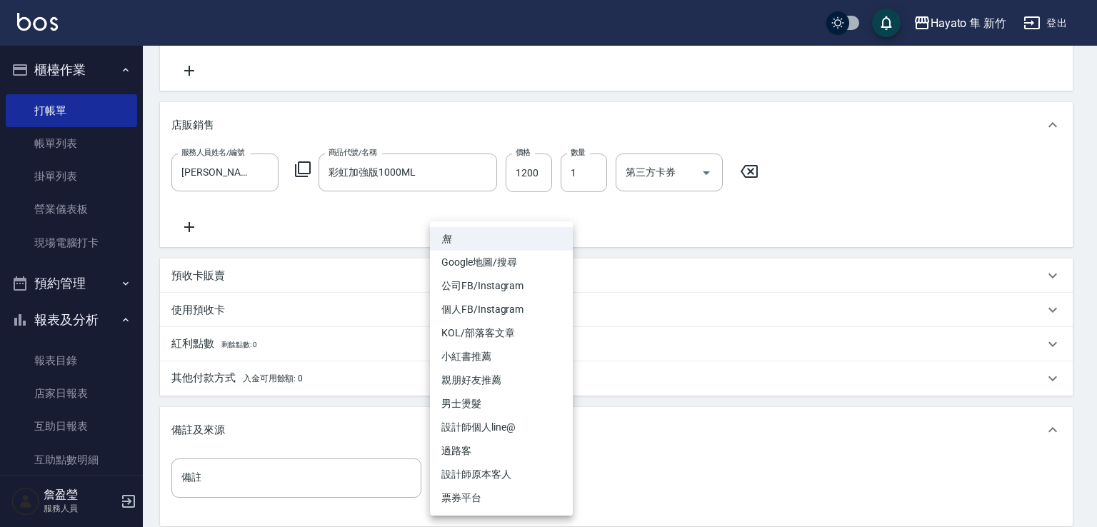
click at [515, 480] on li "設計師原本客人" at bounding box center [501, 475] width 143 height 24
type input "設計師原本客人"
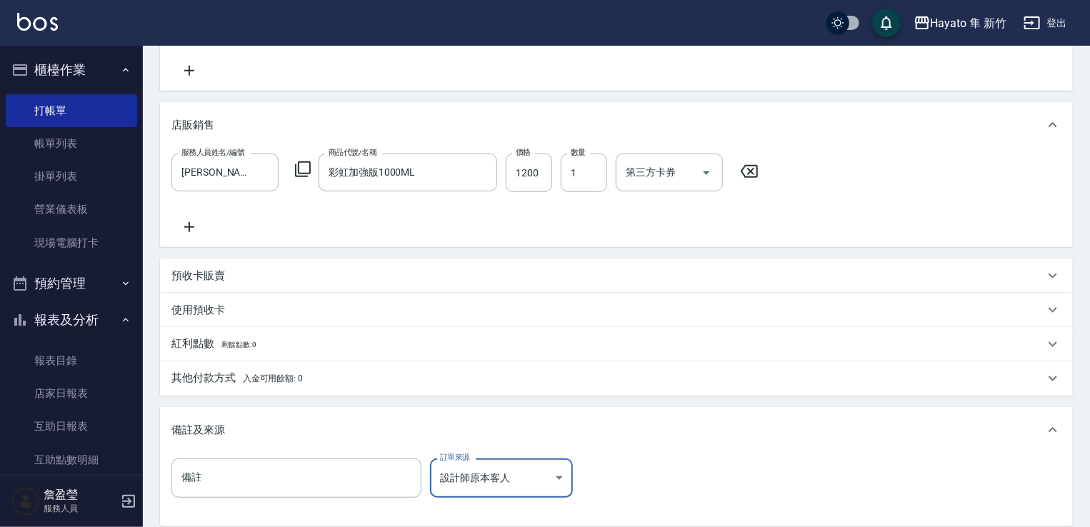
drag, startPoint x: 649, startPoint y: 455, endPoint x: 654, endPoint y: 450, distance: 7.6
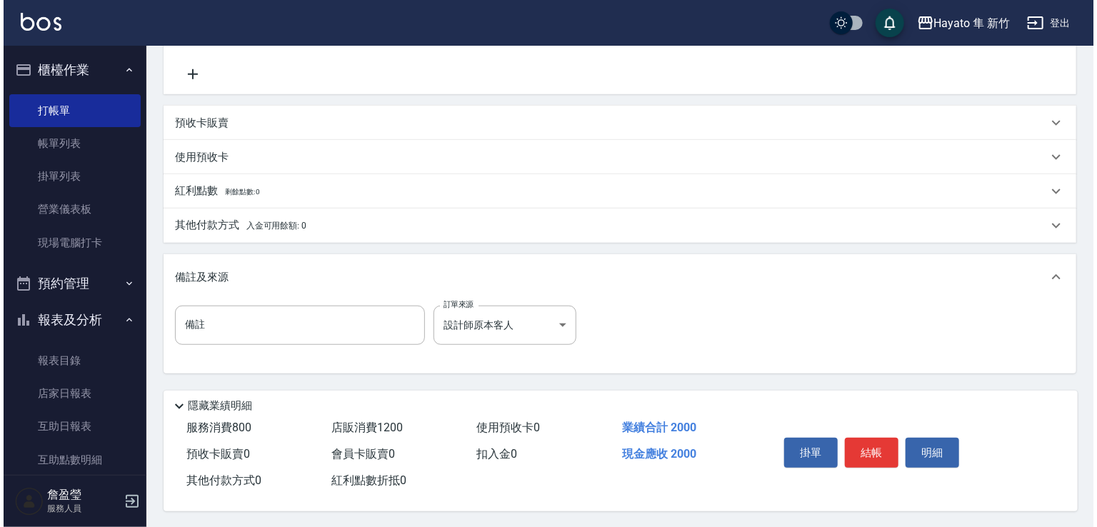
scroll to position [444, 0]
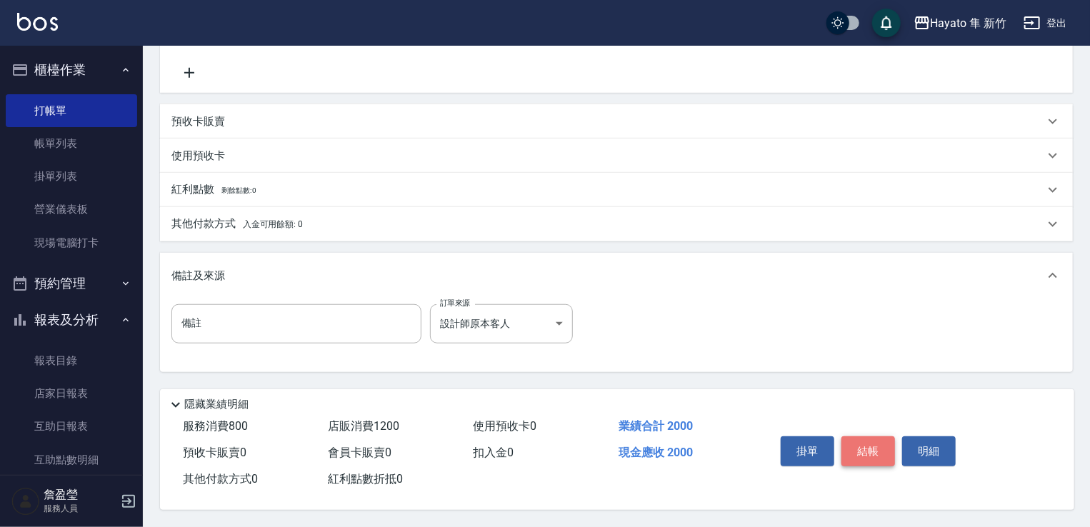
click at [867, 453] on button "結帳" at bounding box center [869, 452] width 54 height 30
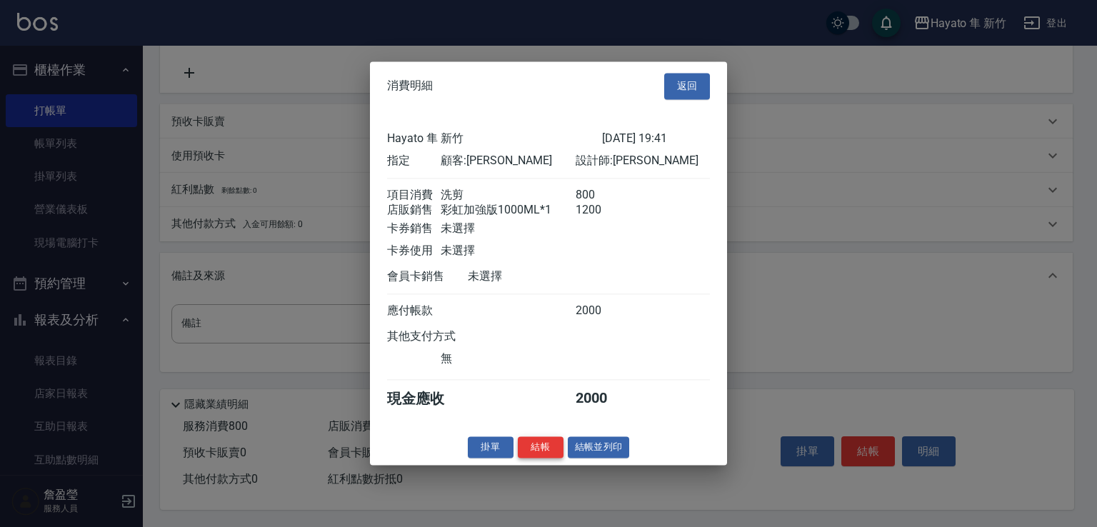
click at [529, 457] on button "結帳" at bounding box center [541, 448] width 46 height 22
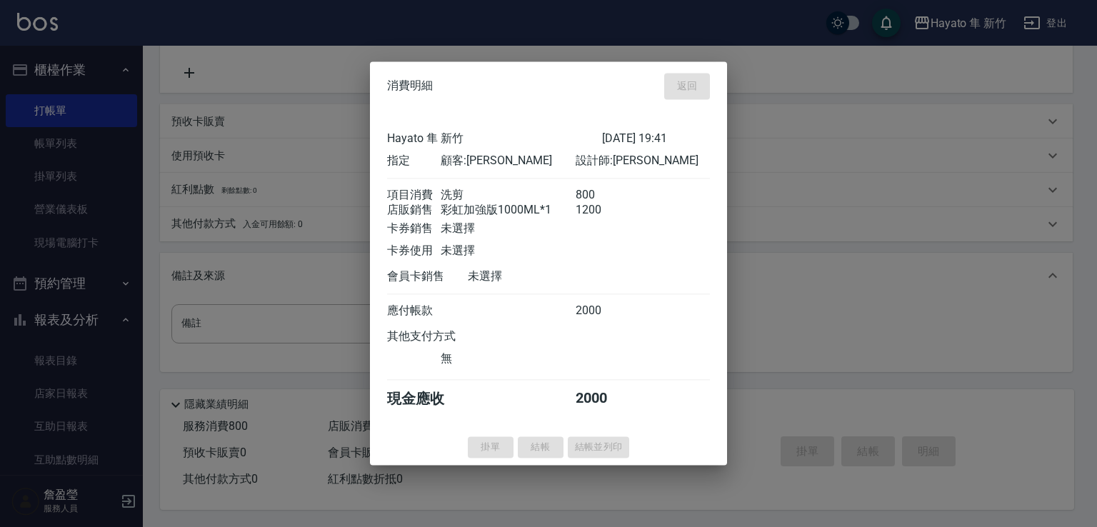
type input "[DATE] 19:42"
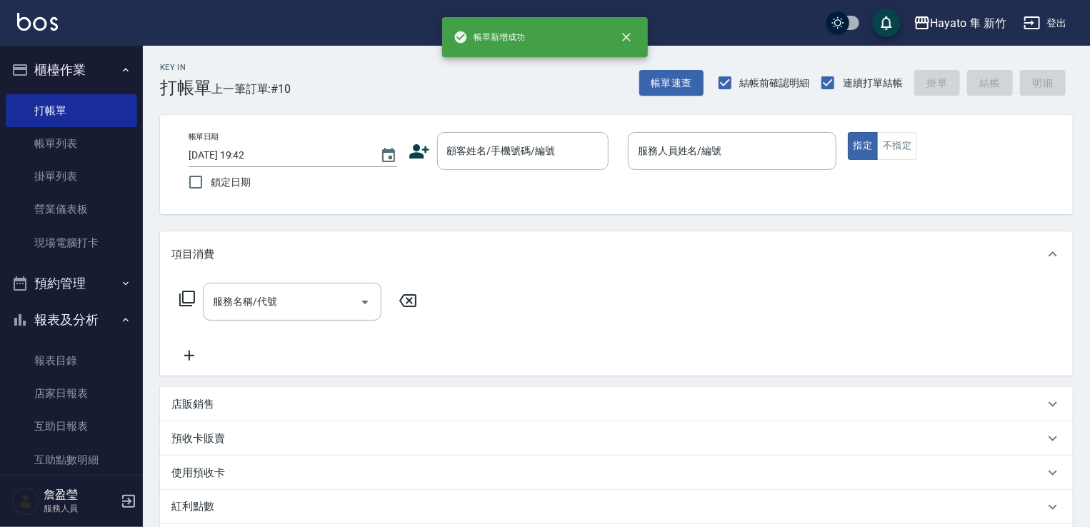
scroll to position [0, 0]
click at [64, 149] on link "帳單列表" at bounding box center [71, 143] width 131 height 33
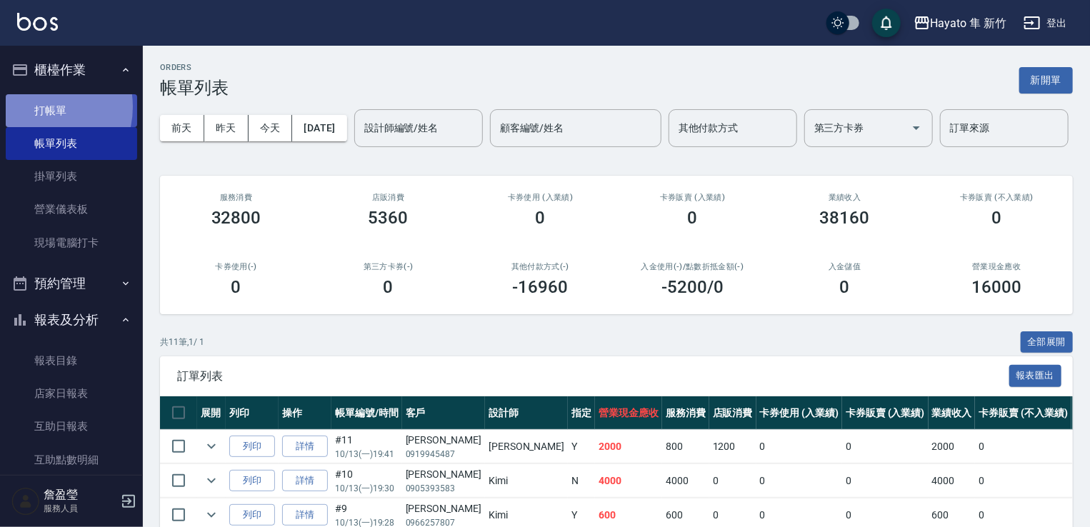
click at [39, 106] on link "打帳單" at bounding box center [71, 110] width 131 height 33
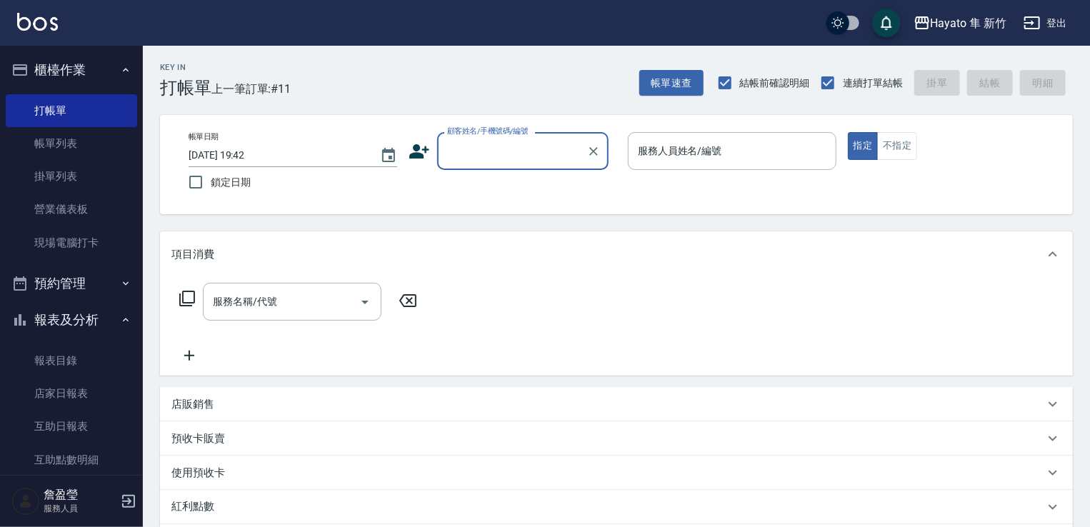
click at [415, 144] on icon at bounding box center [419, 151] width 21 height 21
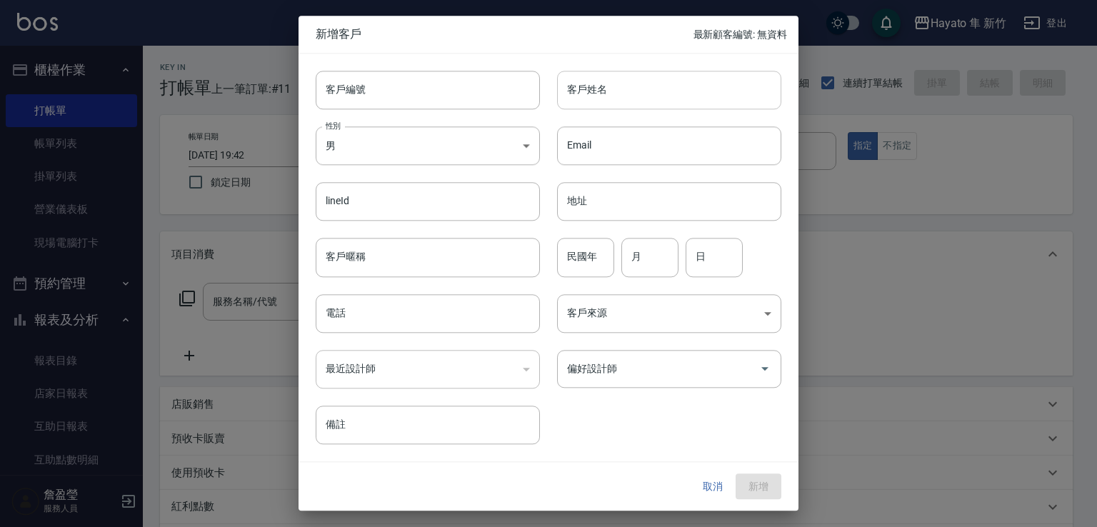
click at [583, 85] on input "客戶姓名" at bounding box center [669, 90] width 224 height 39
type input "雅"
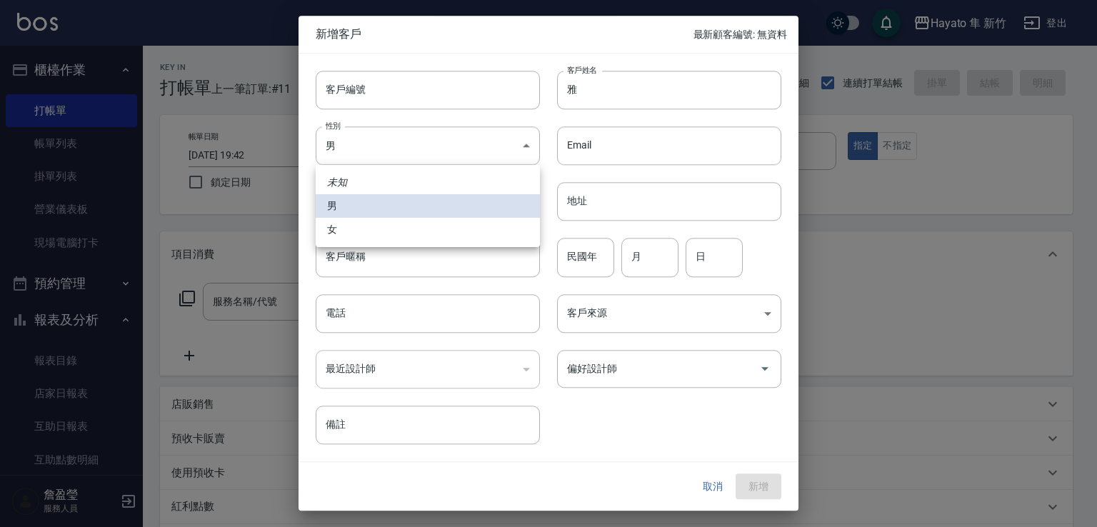
drag, startPoint x: 377, startPoint y: 139, endPoint x: 401, endPoint y: 165, distance: 35.9
click at [378, 137] on body "Hayato 隼 新竹 登出 櫃檯作業 打帳單 帳單列表 掛單列表 營業儀表板 現場電腦打卡 預約管理 預約管理 報表及分析 報表目錄 店家日報表 互助日報表…" at bounding box center [548, 374] width 1097 height 748
click at [426, 237] on li "女" at bounding box center [428, 230] width 224 height 24
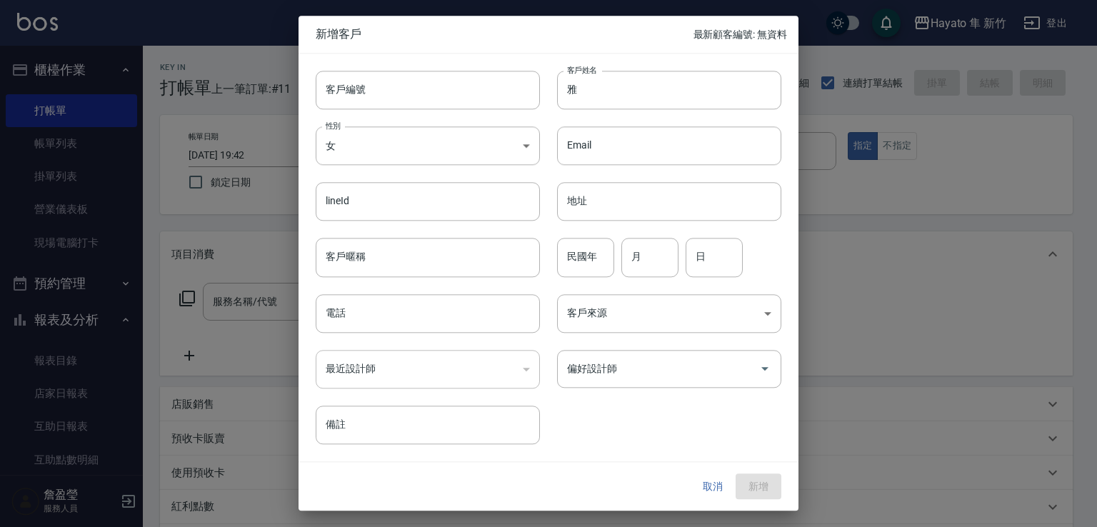
type input "[DEMOGRAPHIC_DATA]"
click at [437, 314] on input "電話" at bounding box center [428, 313] width 224 height 39
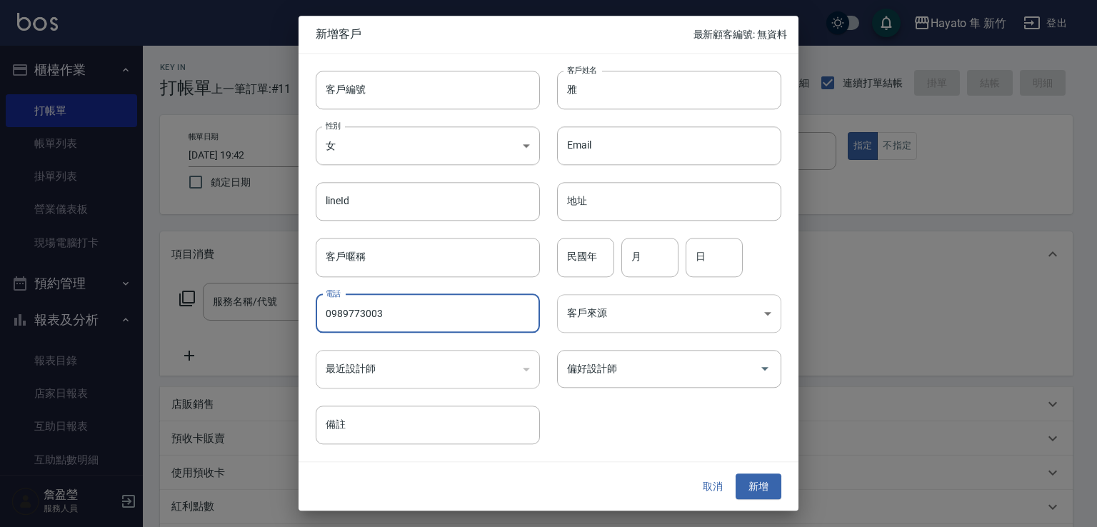
type input "0989773003"
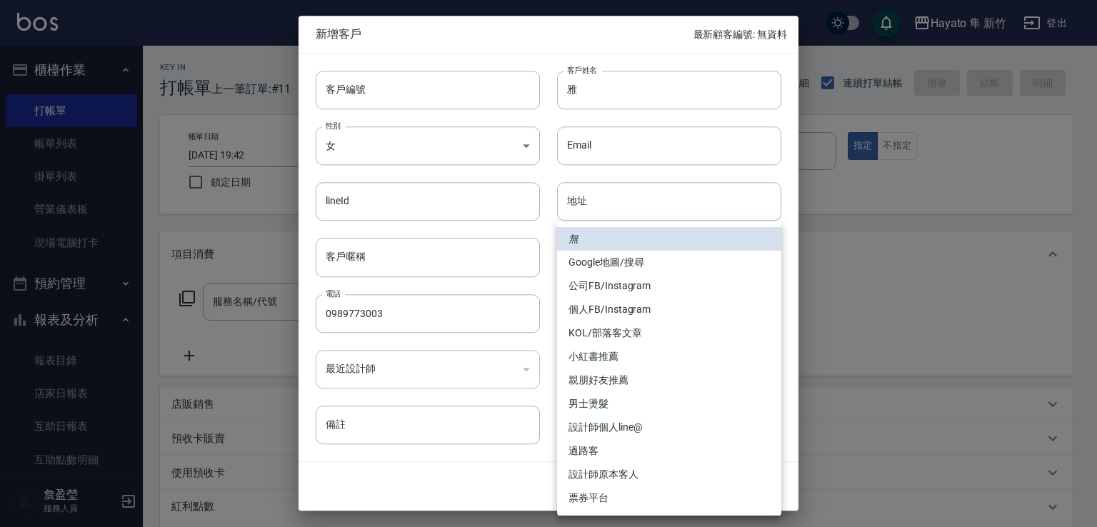
click at [587, 315] on body "Hayato 隼 新竹 登出 櫃檯作業 打帳單 帳單列表 掛單列表 營業儀表板 現場電腦打卡 預約管理 預約管理 報表及分析 報表目錄 店家日報表 互助日報表…" at bounding box center [548, 374] width 1097 height 748
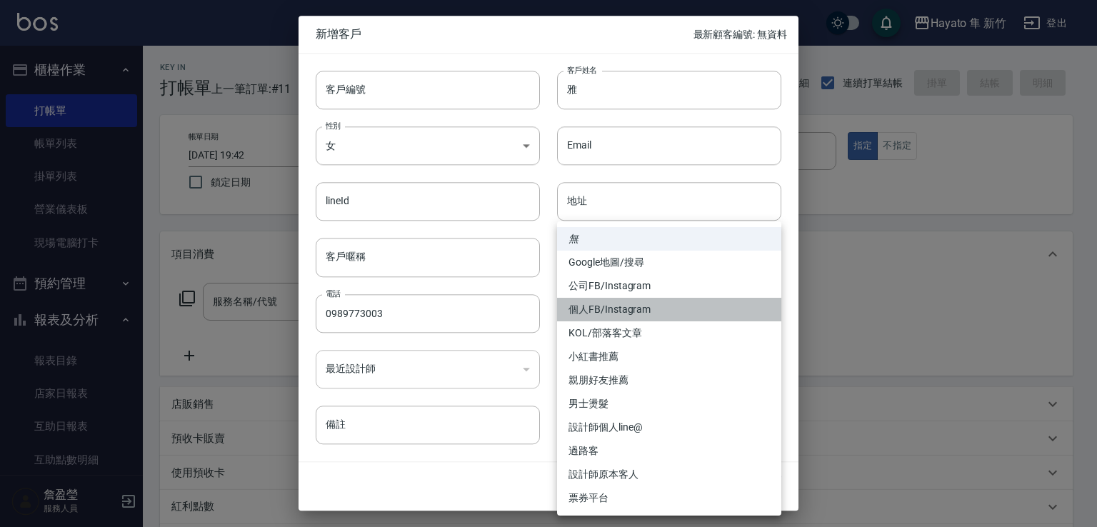
drag, startPoint x: 607, startPoint y: 312, endPoint x: 652, endPoint y: 383, distance: 83.8
click at [614, 311] on li "個人FB/Instagram" at bounding box center [669, 310] width 224 height 24
type input "個人FB/Instagram"
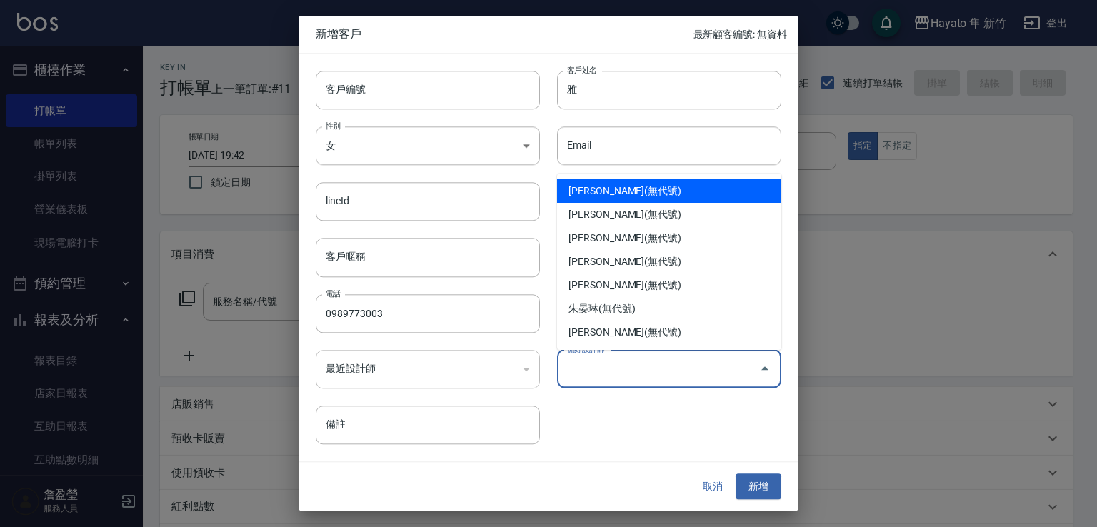
click at [646, 369] on input "偏好設計師" at bounding box center [659, 368] width 190 height 25
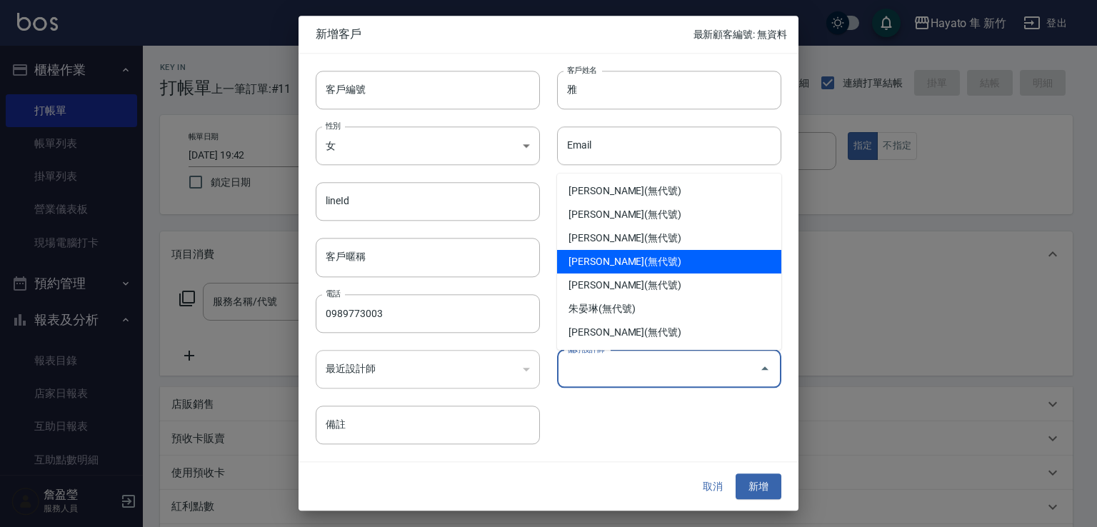
click at [615, 259] on li "[PERSON_NAME](無代號)" at bounding box center [669, 262] width 224 height 24
type input "[PERSON_NAME]"
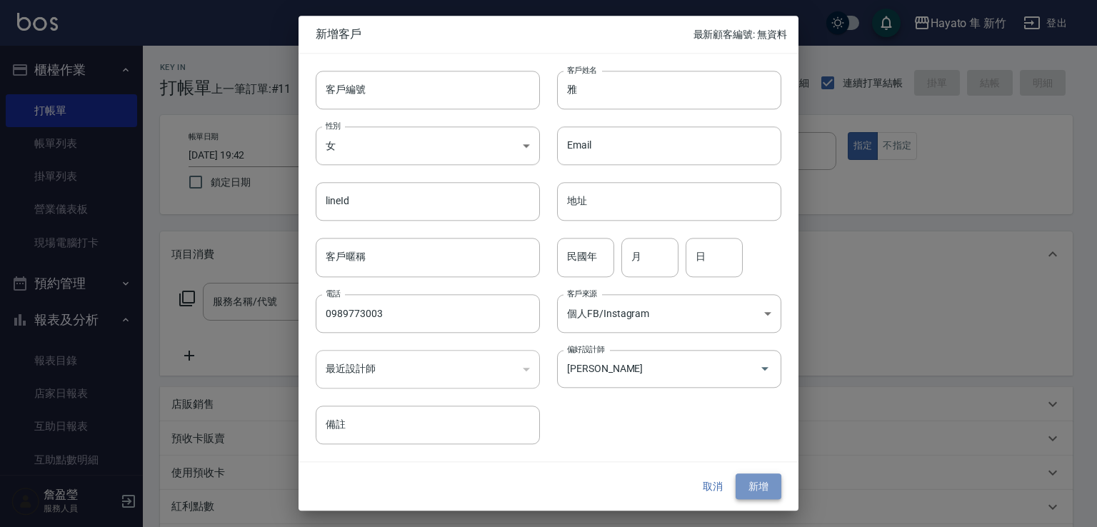
click at [752, 482] on button "新增" at bounding box center [759, 487] width 46 height 26
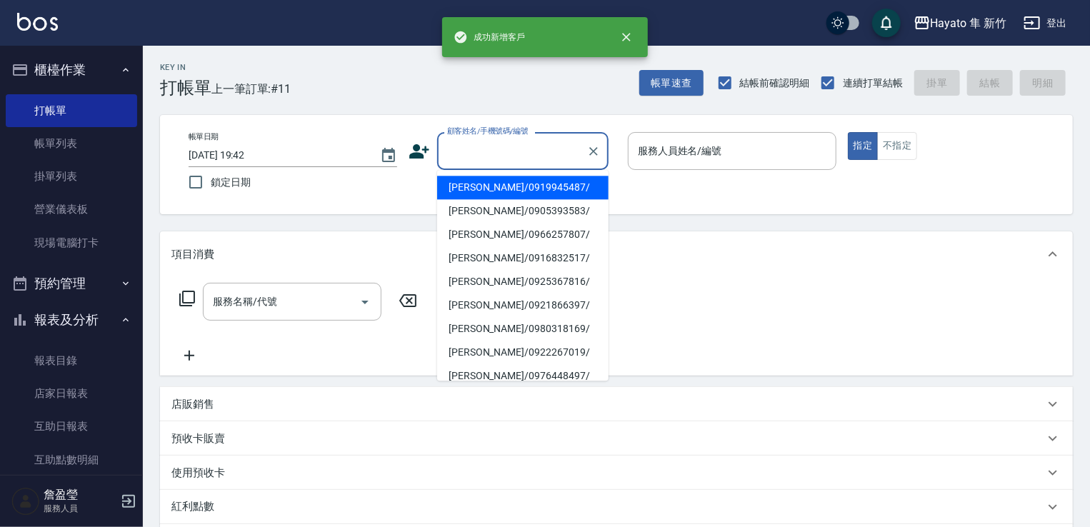
click at [535, 146] on input "顧客姓名/手機號碼/編號" at bounding box center [512, 151] width 137 height 25
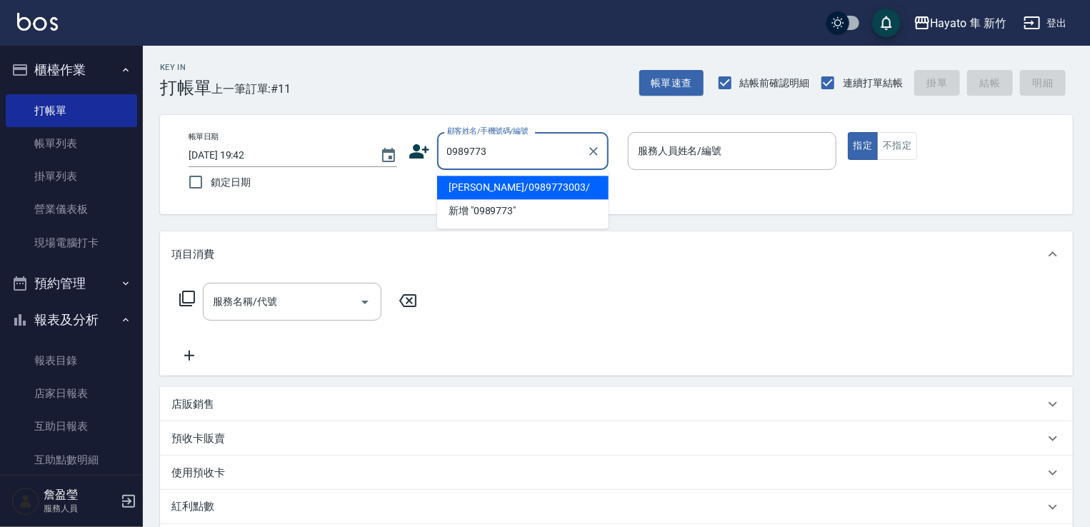
click at [489, 191] on li "[PERSON_NAME]/0989773003/" at bounding box center [522, 188] width 171 height 24
type input "[PERSON_NAME]/0989773003/"
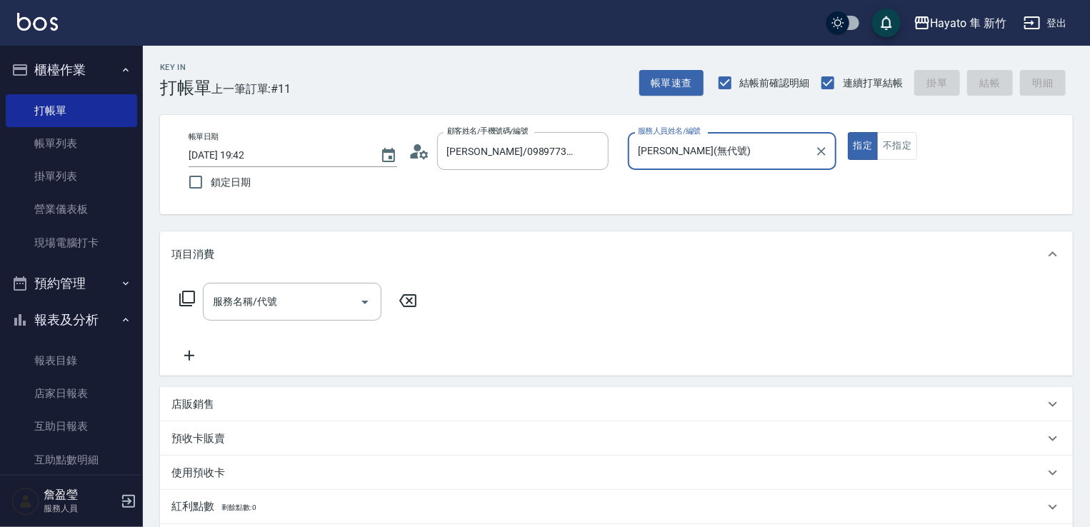
type input "[PERSON_NAME](無代號)"
click at [883, 141] on button "不指定" at bounding box center [897, 146] width 40 height 28
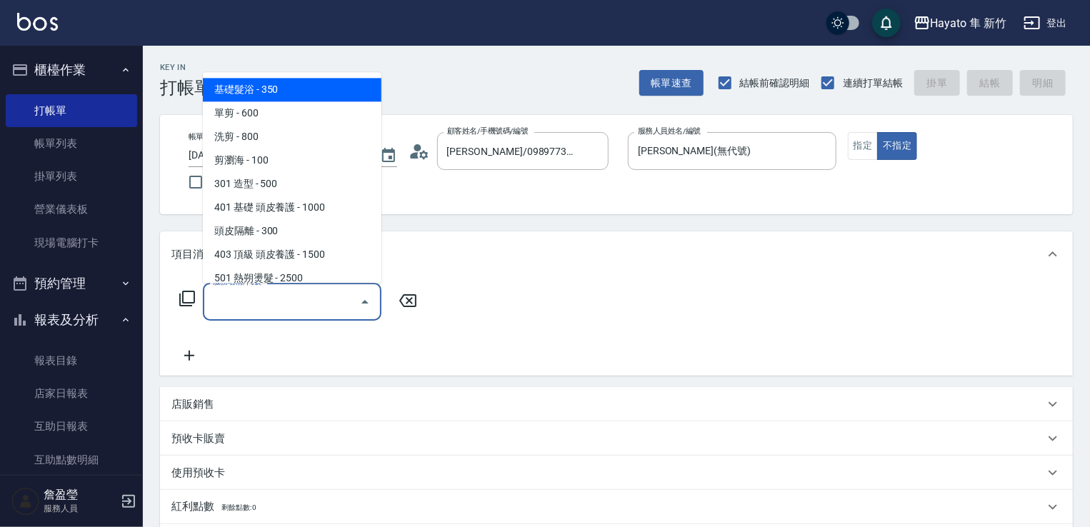
click at [278, 301] on input "服務名稱/代號" at bounding box center [281, 301] width 144 height 25
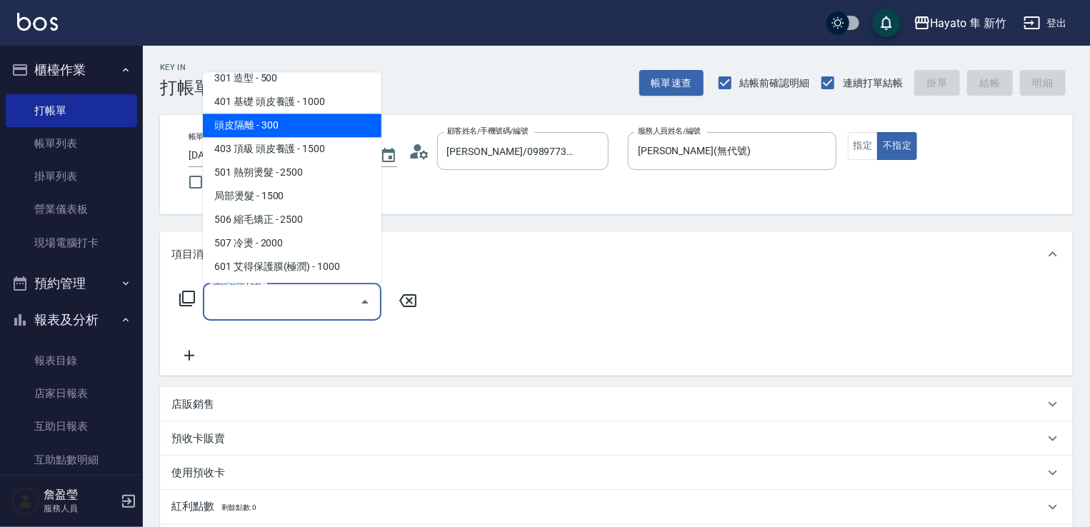
scroll to position [143, 0]
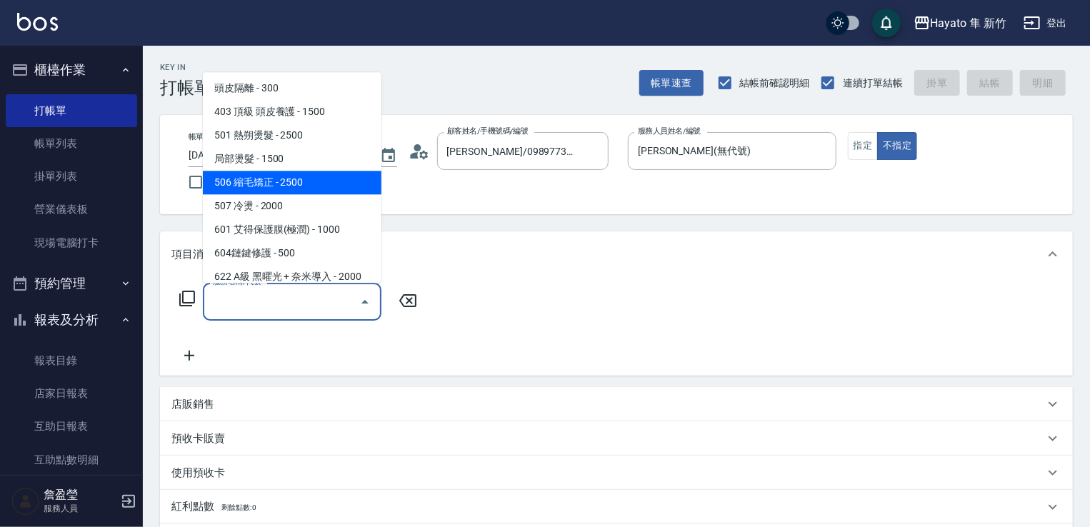
click at [290, 176] on span "506 縮毛矯正 - 2500" at bounding box center [292, 183] width 179 height 24
type input "506 縮毛矯正 (506)"
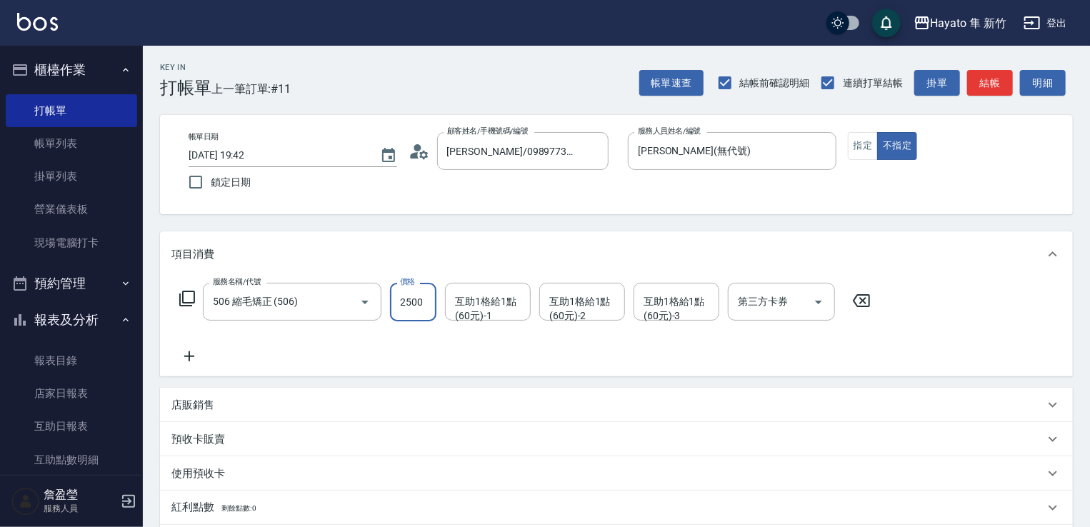
click at [426, 306] on input "2500" at bounding box center [413, 302] width 46 height 39
type input "1980"
click at [384, 340] on div "服務名稱/代號 506 縮毛矯正 (506) 服務名稱/代號 價格 1980 價格 互助1格給1點(60元)-1 互助1格給1點(60元)-1 互助1格給1點…" at bounding box center [525, 324] width 708 height 82
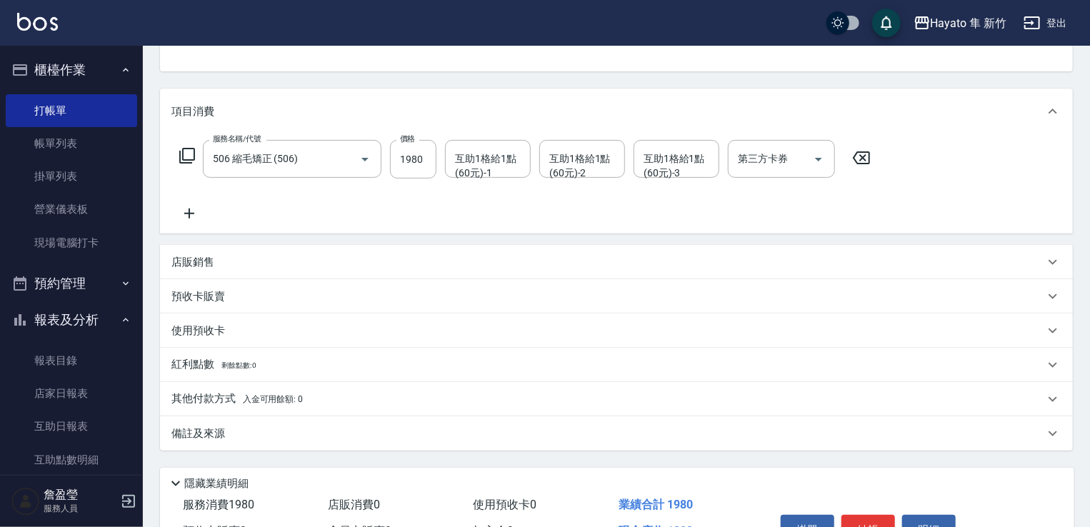
drag, startPoint x: 301, startPoint y: 427, endPoint x: 378, endPoint y: 454, distance: 82.0
click at [323, 427] on div "備註及來源" at bounding box center [607, 434] width 873 height 15
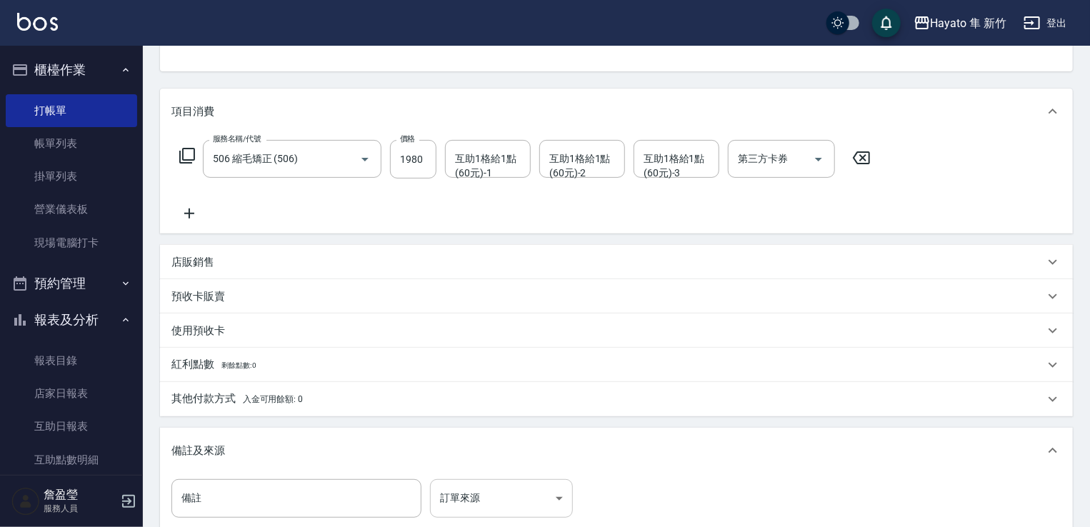
click at [476, 496] on body "Hayato 隼 新竹 登出 櫃檯作業 打帳單 帳單列表 掛單列表 營業儀表板 現場電腦打卡 預約管理 預約管理 報表及分析 報表目錄 店家日報表 互助日報表…" at bounding box center [545, 279] width 1090 height 844
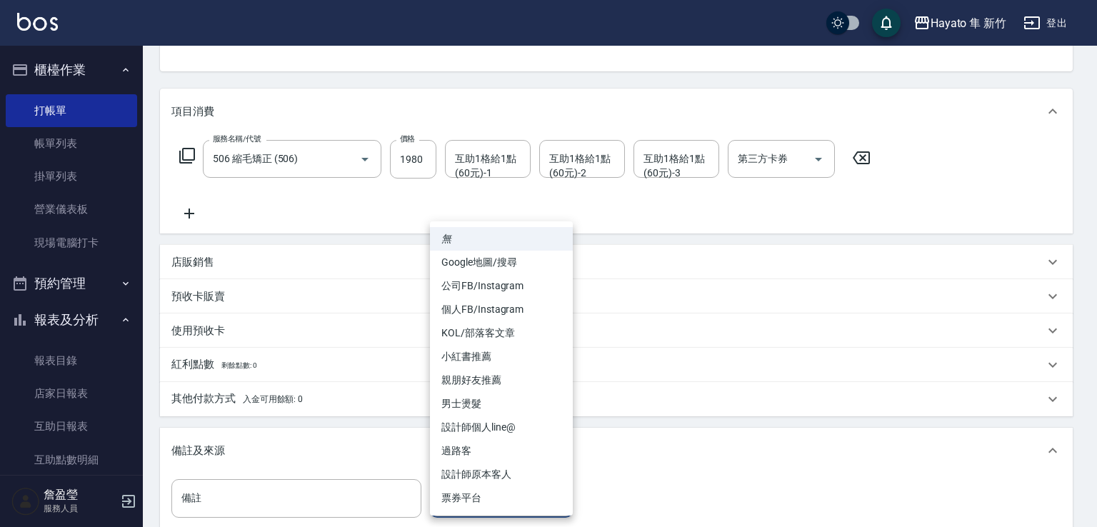
click at [460, 305] on li "個人FB/Instagram" at bounding box center [501, 310] width 143 height 24
type input "個人FB/Instagram"
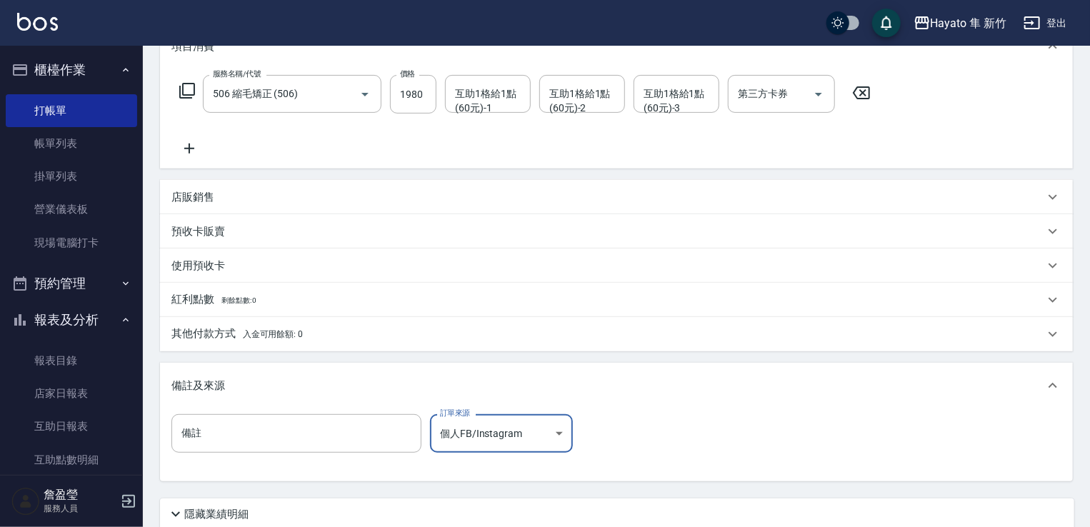
scroll to position [286, 0]
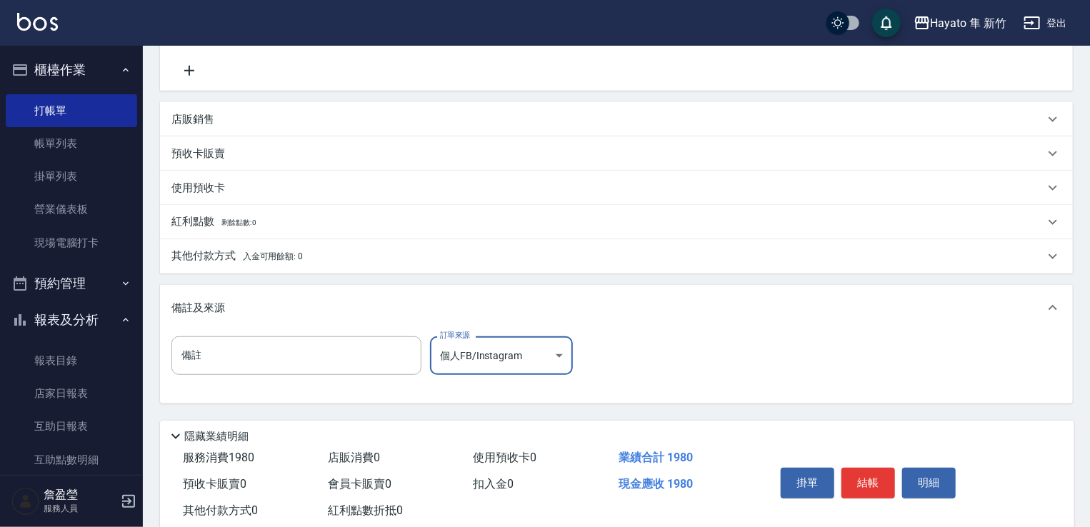
click at [221, 258] on p "其他付款方式 入金可用餘額: 0" at bounding box center [236, 257] width 131 height 16
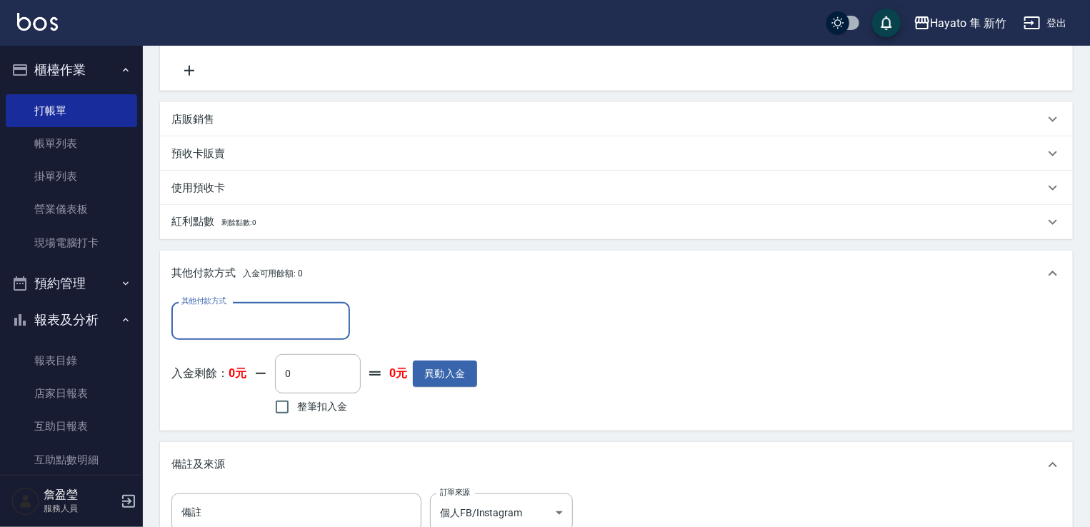
scroll to position [0, 0]
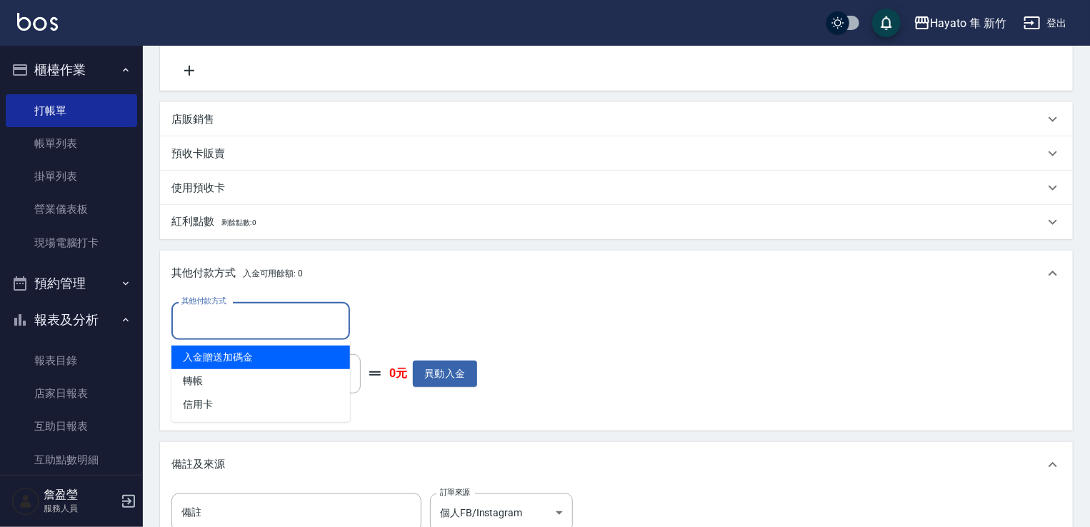
click at [242, 321] on input "其他付款方式" at bounding box center [261, 321] width 166 height 25
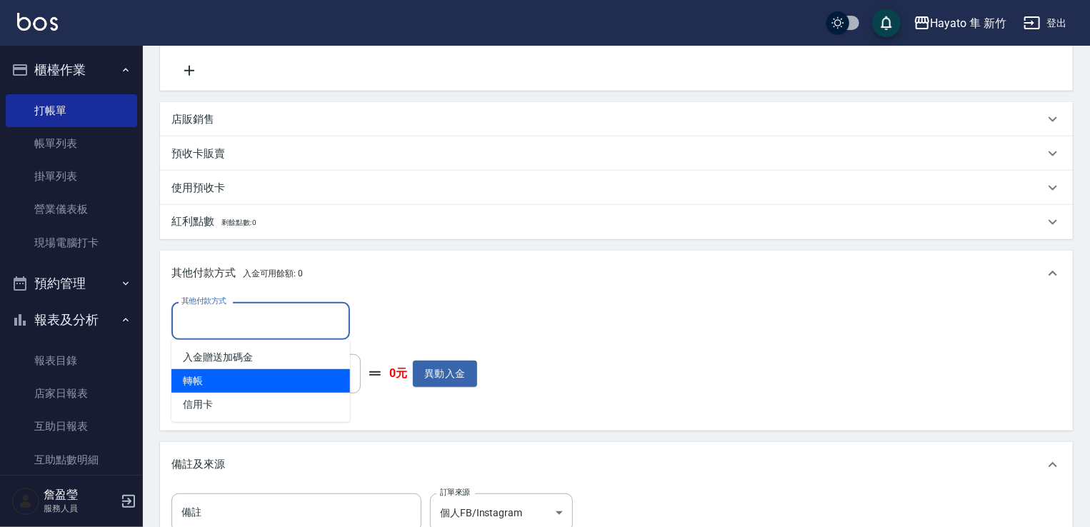
drag, startPoint x: 246, startPoint y: 374, endPoint x: 272, endPoint y: 369, distance: 26.9
click at [260, 371] on span "轉帳" at bounding box center [260, 381] width 179 height 24
type input "轉帳"
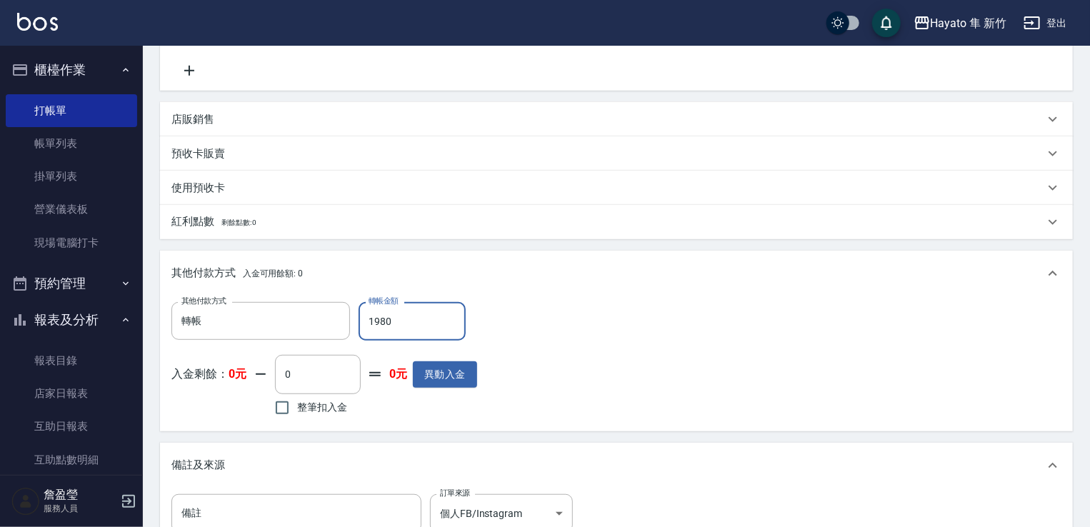
type input "1980"
drag, startPoint x: 592, startPoint y: 374, endPoint x: 402, endPoint y: 262, distance: 221.3
click at [584, 342] on div "其他付款方式 轉帳 其他付款方式 轉帳金額 1980 轉帳金額 入金剩餘： 0元 0 ​ 整筆扣入金 0元 異動入金" at bounding box center [616, 360] width 890 height 117
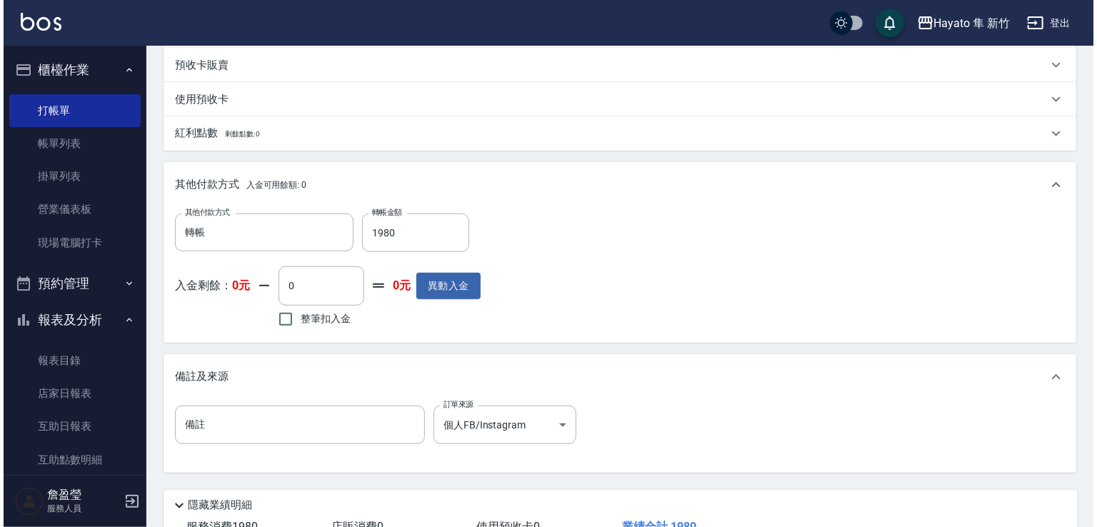
scroll to position [480, 0]
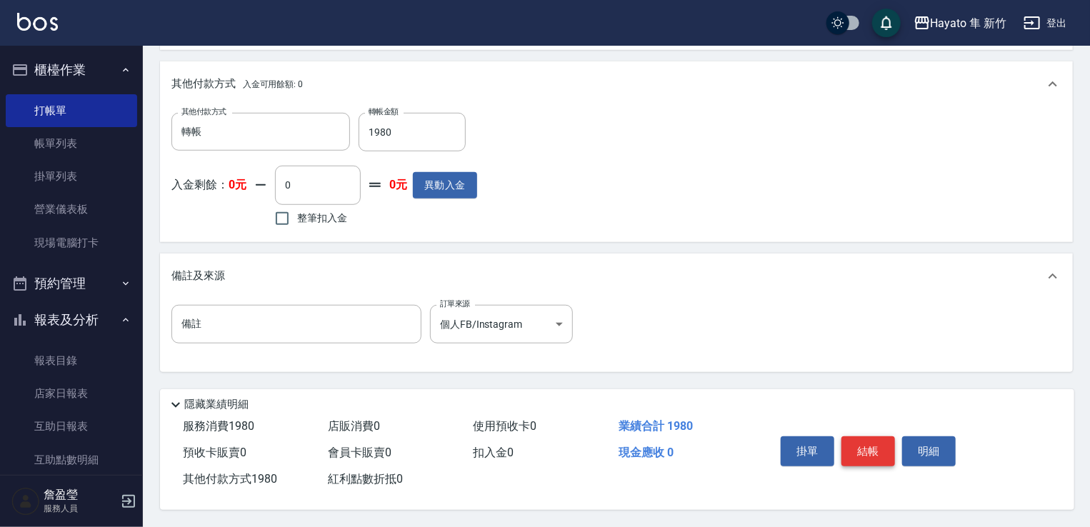
click at [848, 437] on button "結帳" at bounding box center [869, 452] width 54 height 30
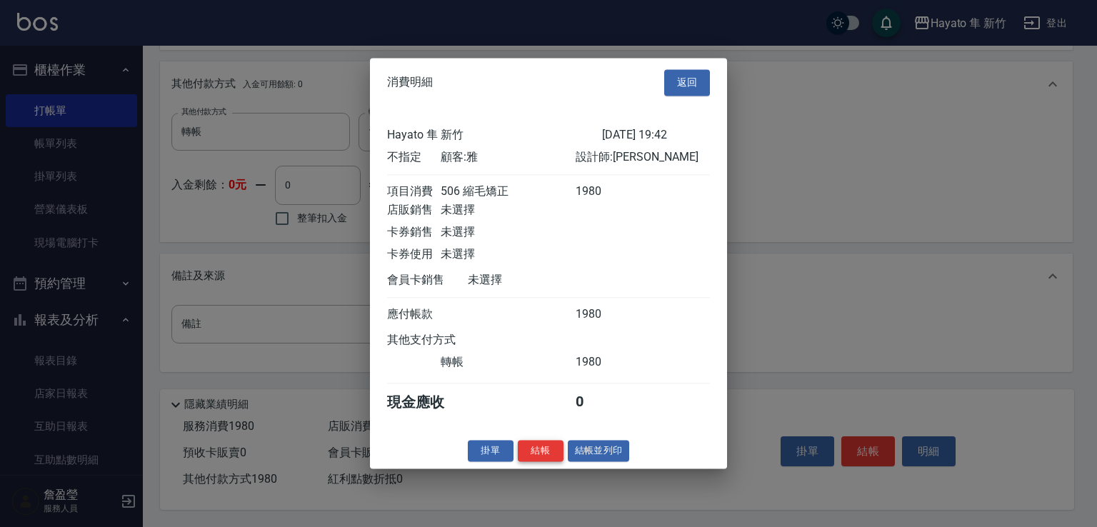
click at [546, 454] on button "結帳" at bounding box center [541, 451] width 46 height 22
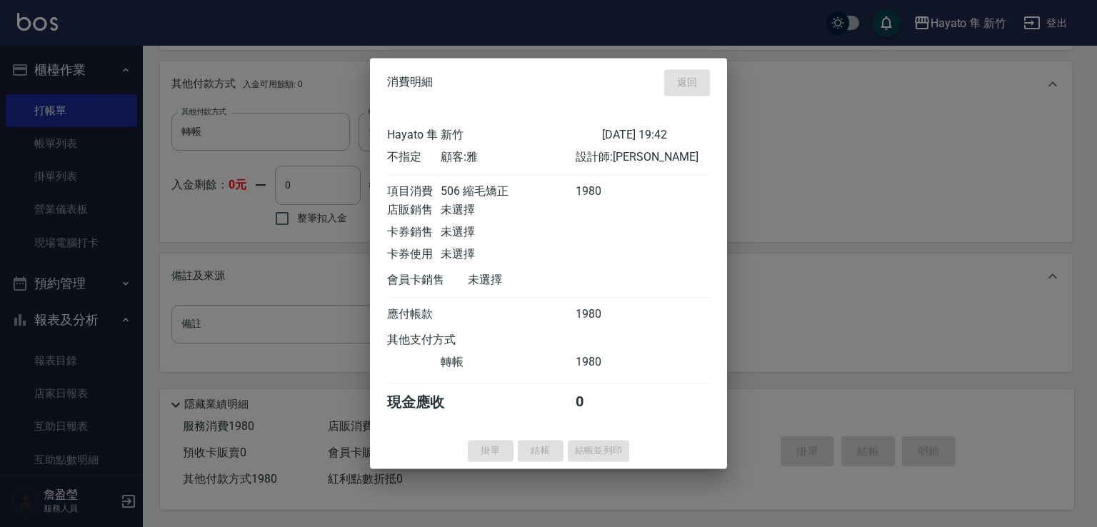
type input "[DATE] 19:44"
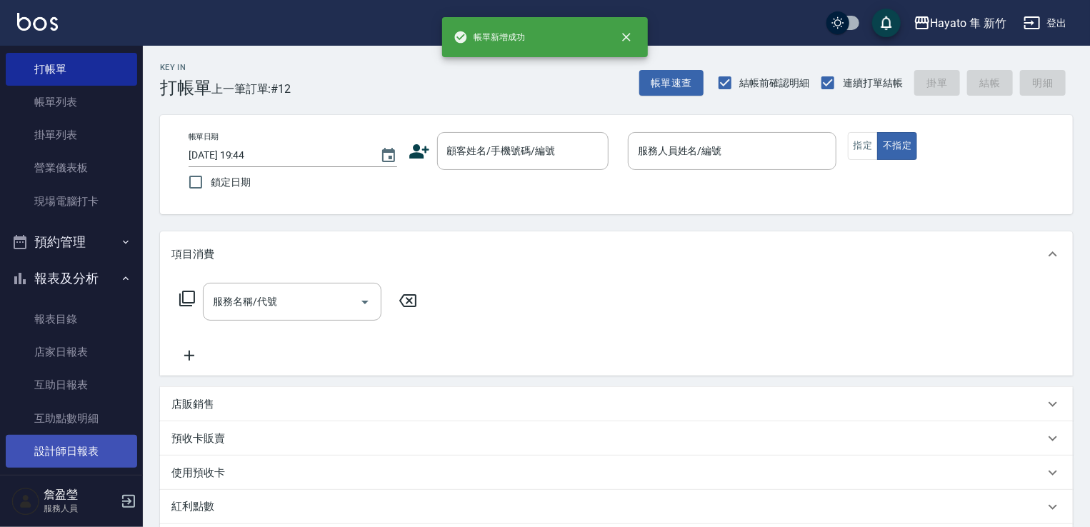
scroll to position [214, 0]
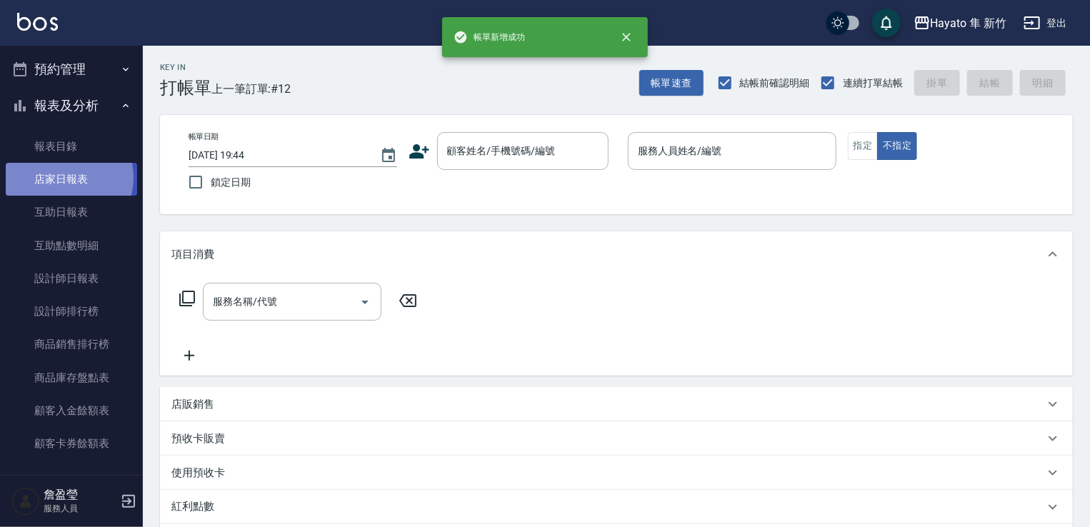
drag, startPoint x: 67, startPoint y: 178, endPoint x: 86, endPoint y: 197, distance: 27.3
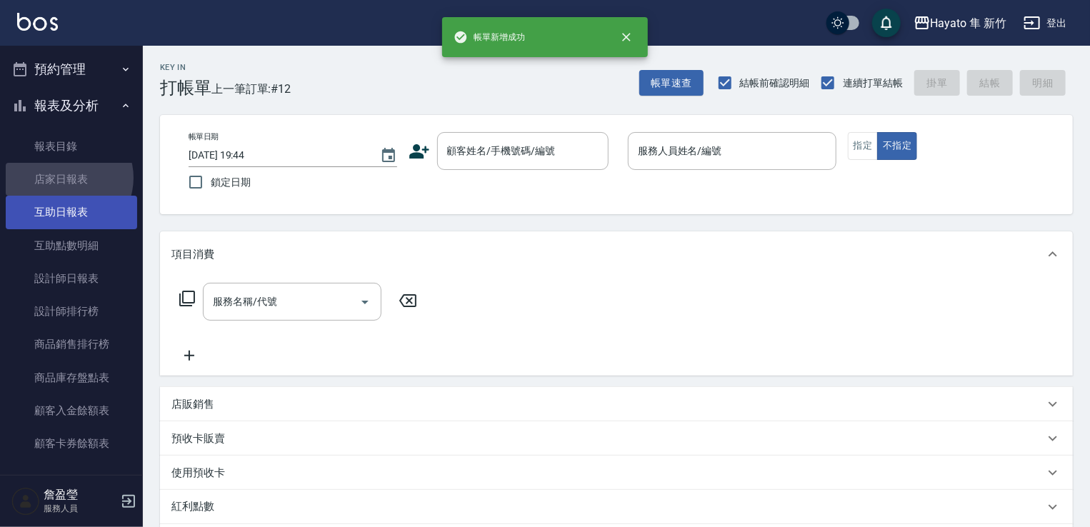
click at [69, 176] on link "店家日報表" at bounding box center [71, 179] width 131 height 33
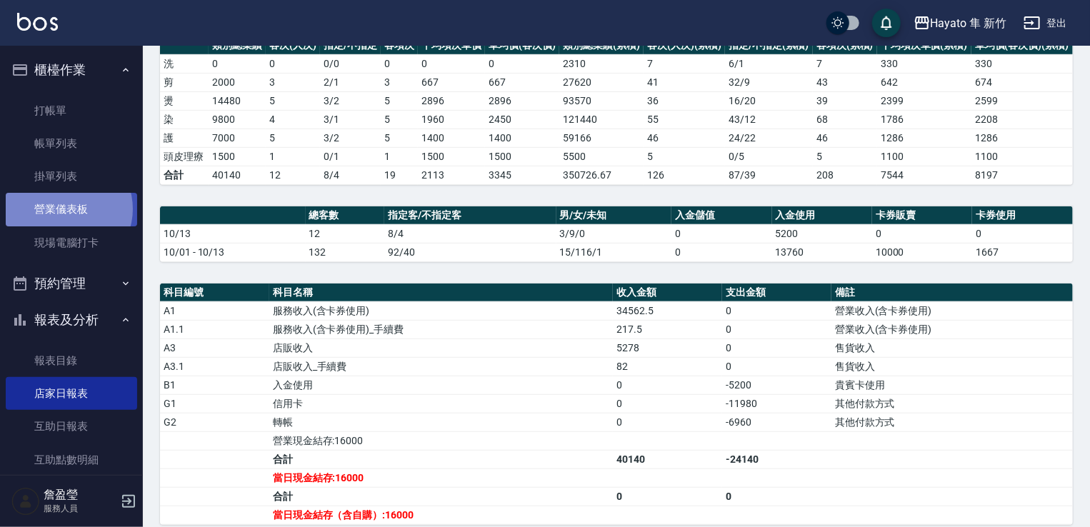
click at [68, 209] on link "營業儀表板" at bounding box center [71, 209] width 131 height 33
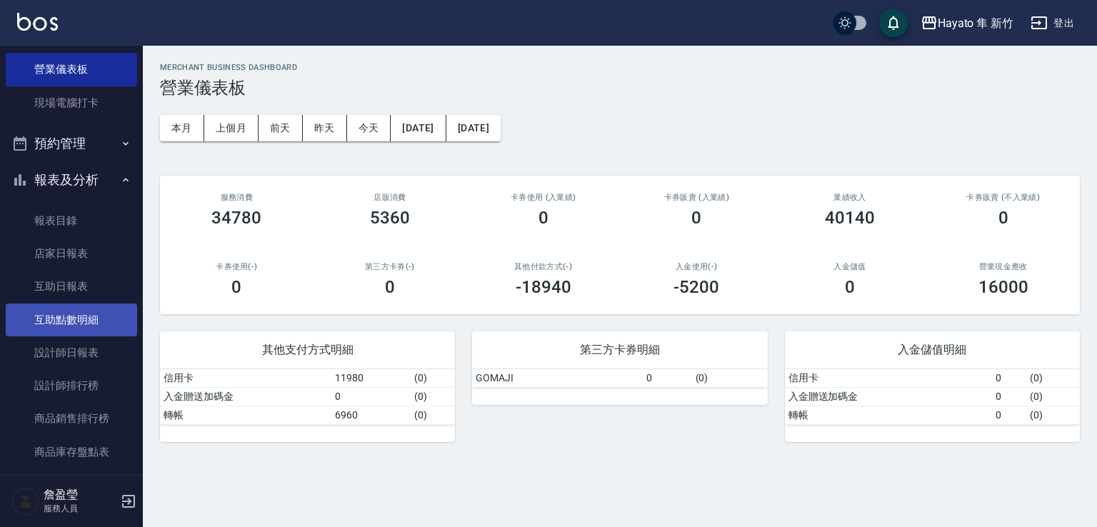
scroll to position [143, 0]
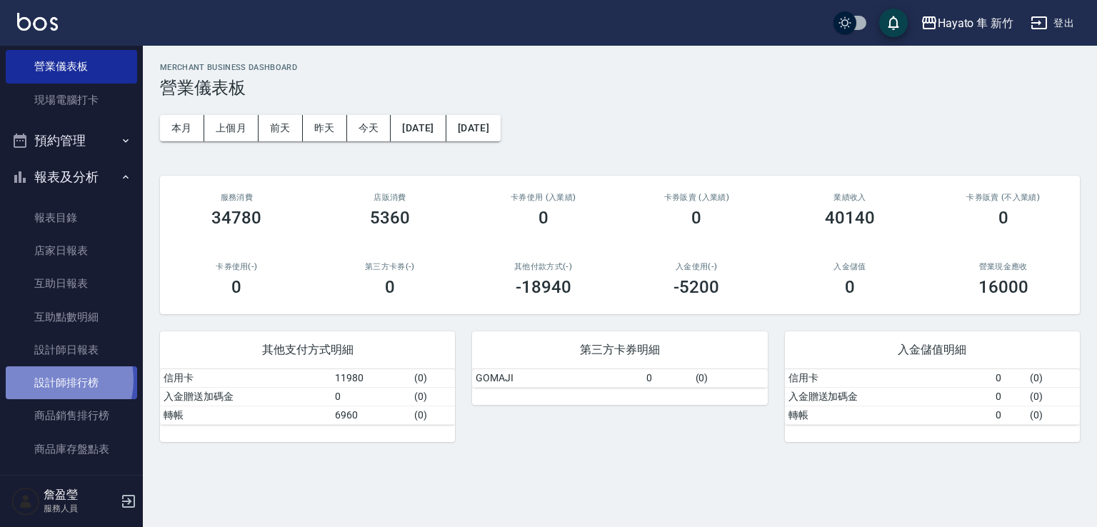
click at [53, 380] on link "設計師排行榜" at bounding box center [71, 382] width 131 height 33
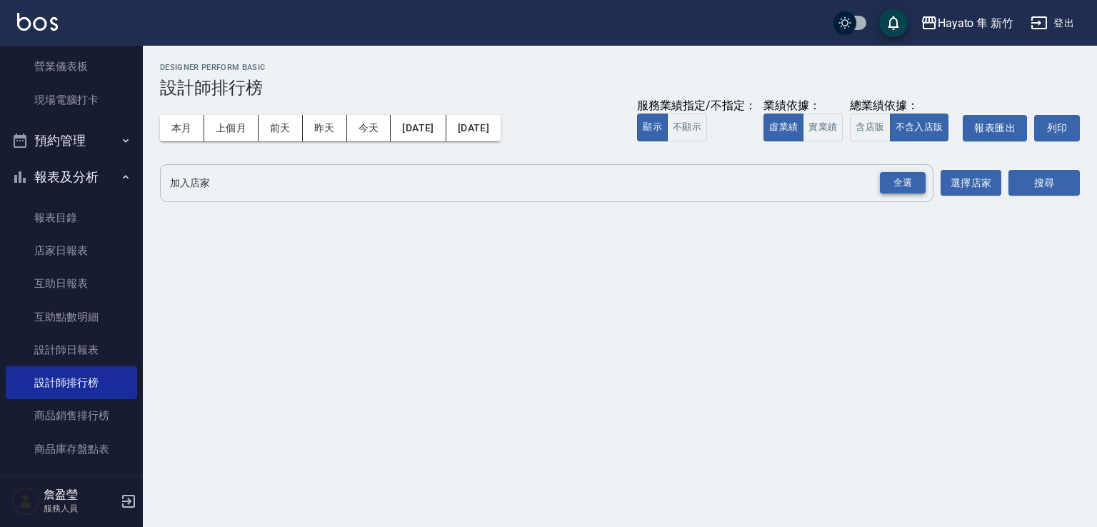
click at [904, 176] on div "全選" at bounding box center [903, 183] width 46 height 22
click at [1062, 184] on button "搜尋" at bounding box center [1044, 184] width 71 height 26
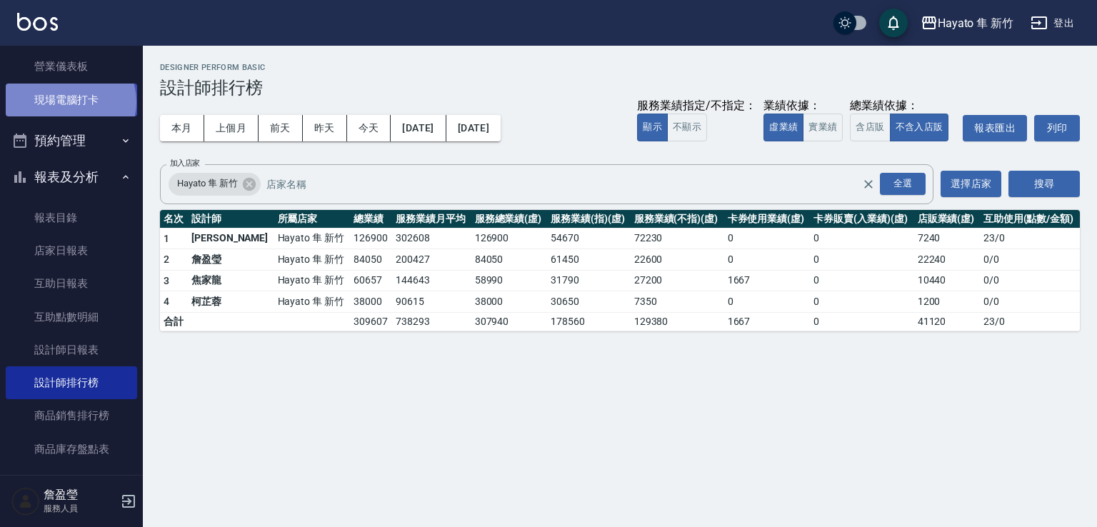
click at [69, 101] on link "現場電腦打卡" at bounding box center [71, 100] width 131 height 33
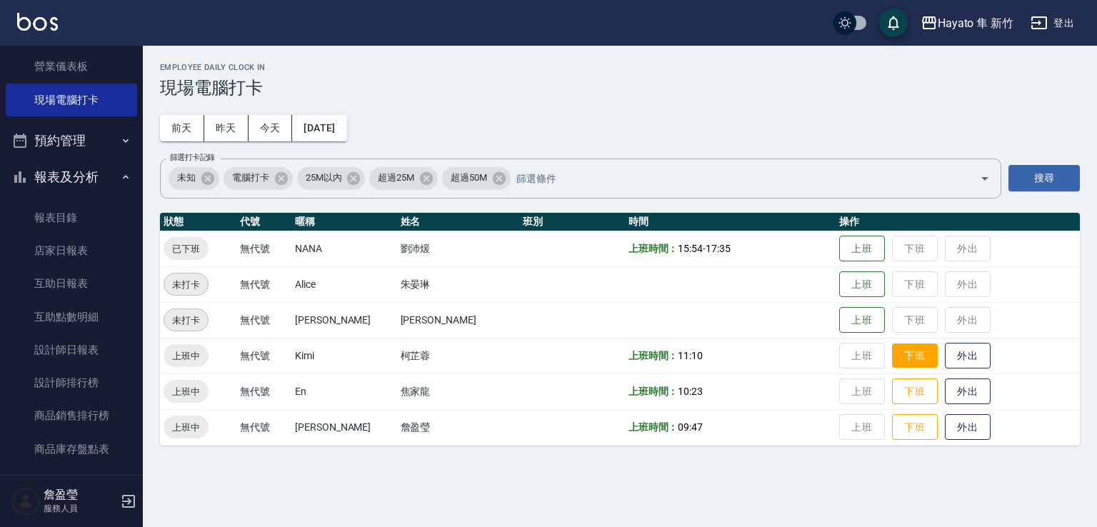
click at [912, 354] on button "下班" at bounding box center [915, 356] width 46 height 25
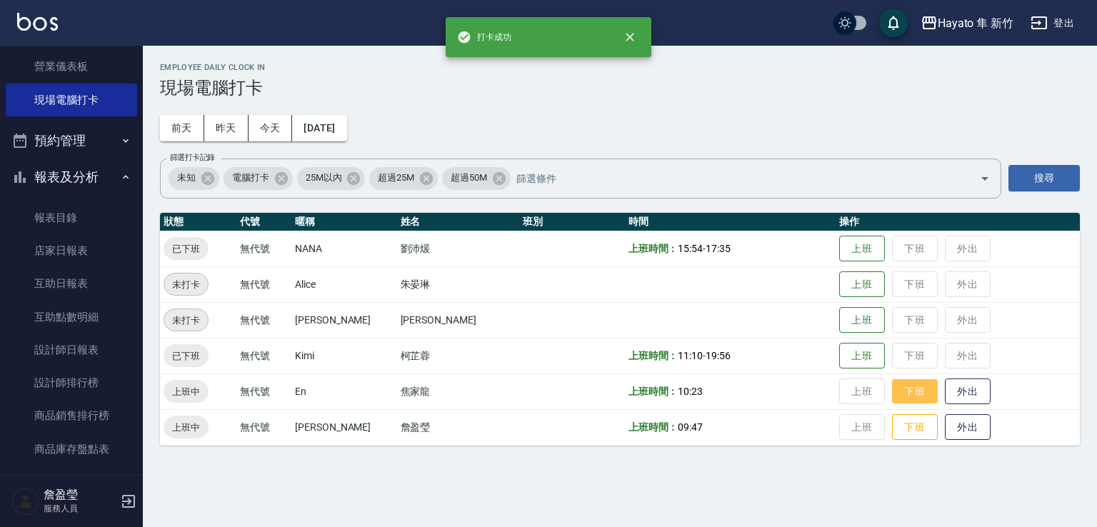
click at [900, 391] on button "下班" at bounding box center [915, 391] width 46 height 25
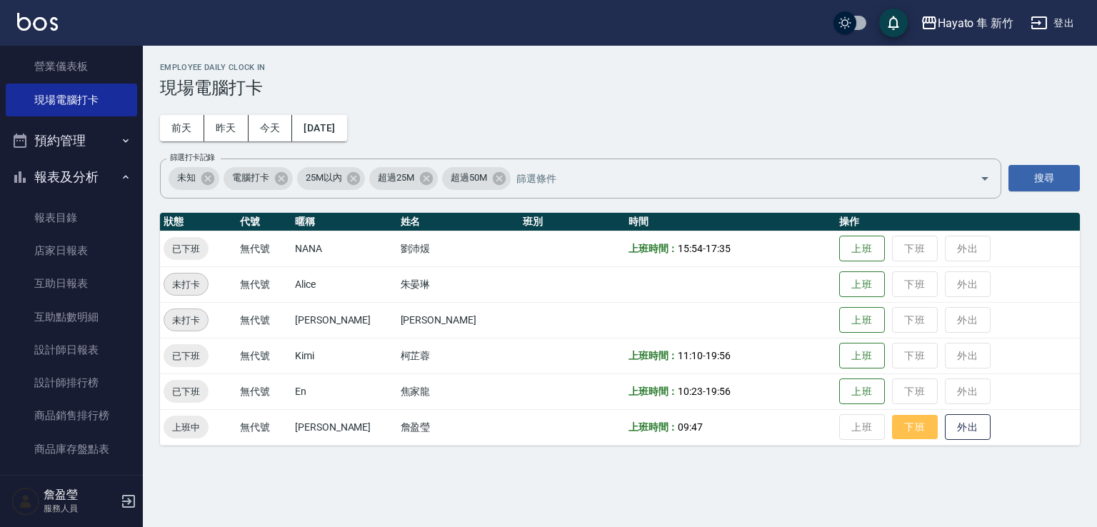
click at [892, 438] on button "下班" at bounding box center [915, 427] width 46 height 25
